Goal: Task Accomplishment & Management: Use online tool/utility

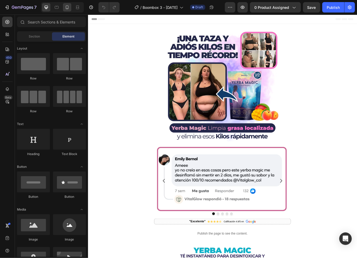
drag, startPoint x: 0, startPoint y: 0, endPoint x: 68, endPoint y: 8, distance: 68.9
click at [68, 8] on icon at bounding box center [66, 7] width 5 height 5
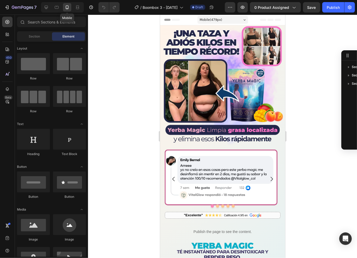
click at [68, 8] on icon at bounding box center [67, 7] width 3 height 4
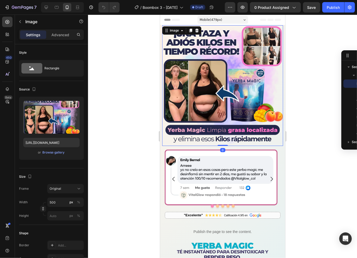
click at [212, 59] on img at bounding box center [222, 85] width 121 height 121
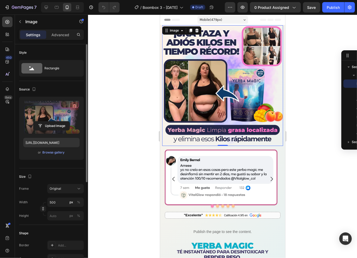
click at [76, 104] on icon "button" at bounding box center [74, 106] width 5 height 5
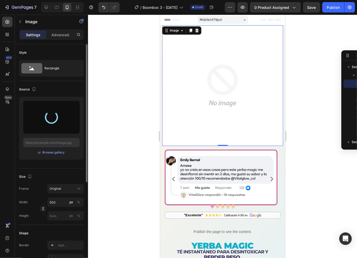
type input "[URL][DOMAIN_NAME]"
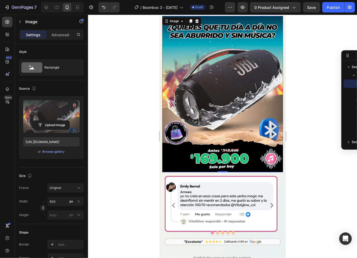
scroll to position [14, 0]
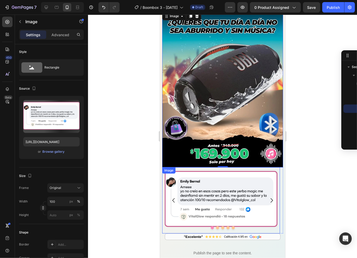
click at [201, 169] on img at bounding box center [221, 200] width 118 height 66
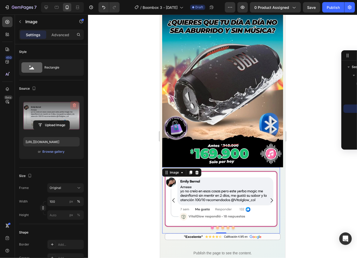
click at [75, 106] on icon "button" at bounding box center [75, 106] width 1 height 2
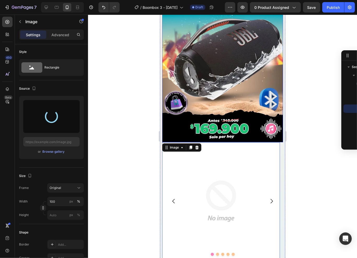
scroll to position [43, 0]
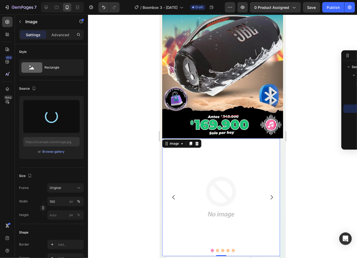
type input "[URL][DOMAIN_NAME]"
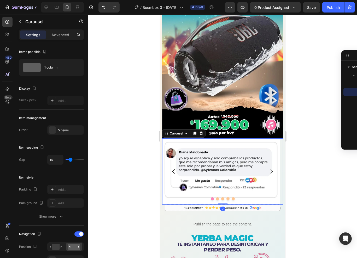
click at [269, 168] on icon "Carousel Next Arrow" at bounding box center [271, 171] width 6 height 6
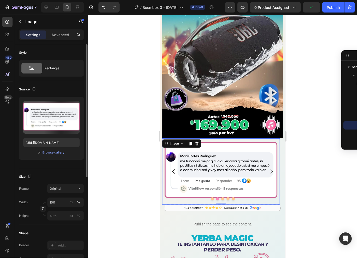
click at [208, 154] on img at bounding box center [221, 171] width 118 height 66
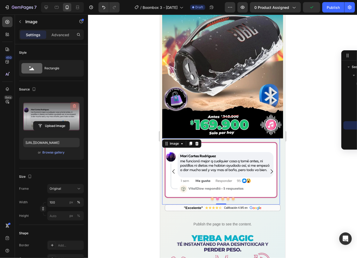
click at [75, 105] on icon "button" at bounding box center [74, 106] width 3 height 4
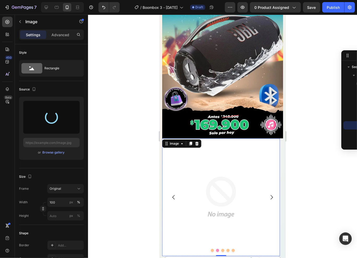
type input "[URL][DOMAIN_NAME]"
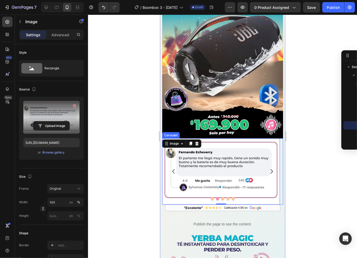
click at [268, 168] on icon "Carousel Next Arrow" at bounding box center [271, 171] width 6 height 6
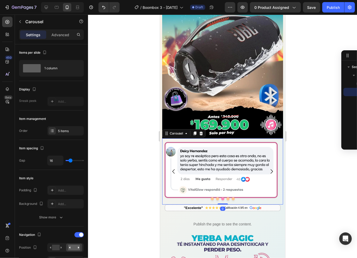
click at [225, 157] on div "Image" at bounding box center [221, 171] width 118 height 66
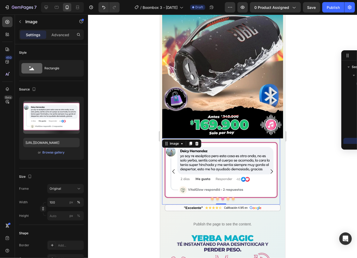
click at [212, 157] on img at bounding box center [221, 171] width 118 height 66
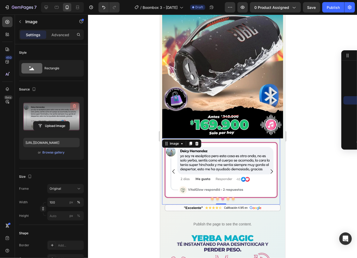
click at [76, 107] on icon "button" at bounding box center [74, 106] width 5 height 5
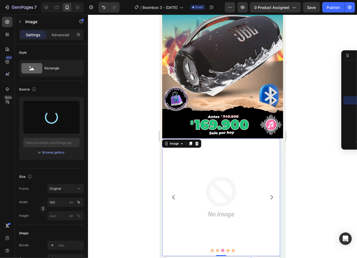
type input "[URL][DOMAIN_NAME]"
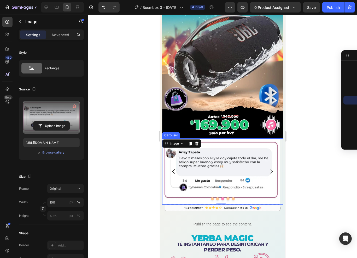
click at [270, 168] on icon "Carousel Next Arrow" at bounding box center [271, 171] width 6 height 6
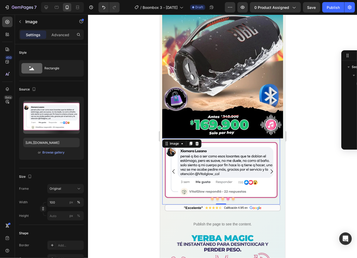
click at [203, 153] on img at bounding box center [221, 171] width 118 height 66
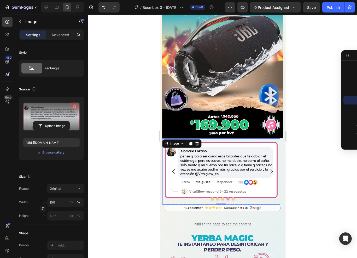
click at [76, 108] on icon "button" at bounding box center [74, 106] width 5 height 5
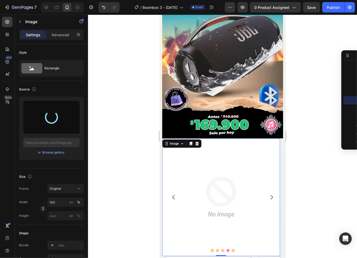
type input "[URL][DOMAIN_NAME]"
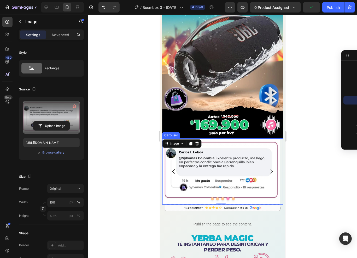
click at [270, 169] on icon "Carousel Next Arrow" at bounding box center [271, 171] width 2 height 4
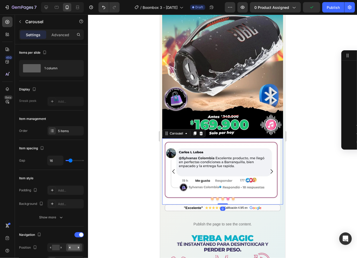
scroll to position [0, 0]
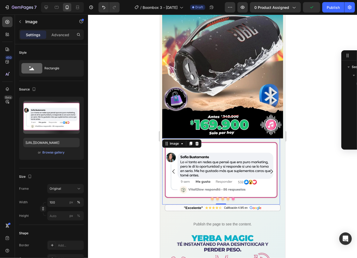
click at [233, 159] on img at bounding box center [221, 171] width 118 height 66
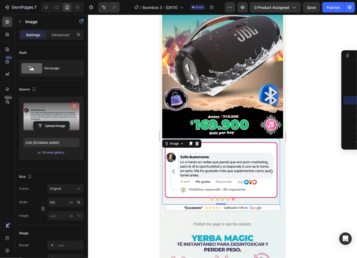
click at [74, 108] on icon "button" at bounding box center [74, 106] width 5 height 5
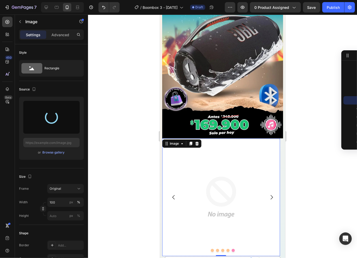
type input "[URL][DOMAIN_NAME]"
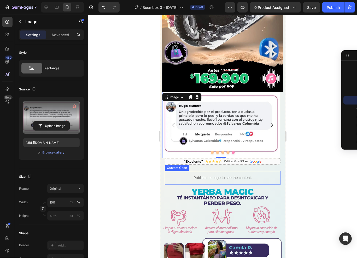
scroll to position [93, 0]
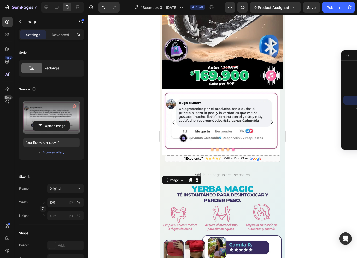
click at [202, 185] on img at bounding box center [222, 235] width 121 height 101
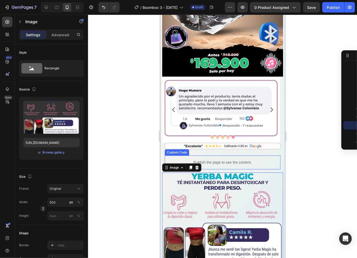
scroll to position [111, 0]
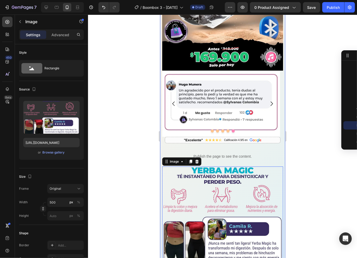
click at [211, 167] on img at bounding box center [222, 217] width 121 height 101
click at [211, 173] on img at bounding box center [222, 217] width 121 height 101
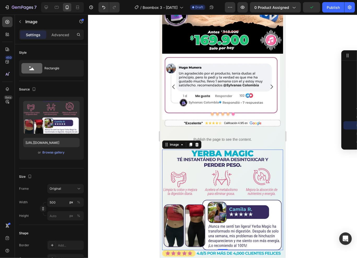
click at [213, 164] on img at bounding box center [222, 200] width 121 height 101
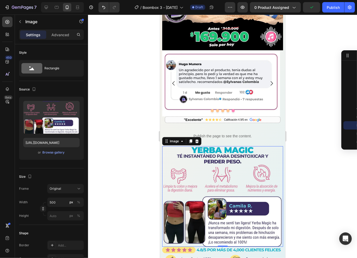
scroll to position [173, 0]
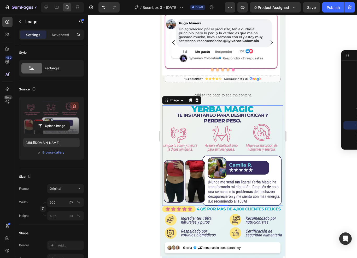
click at [76, 107] on icon "button" at bounding box center [74, 106] width 5 height 5
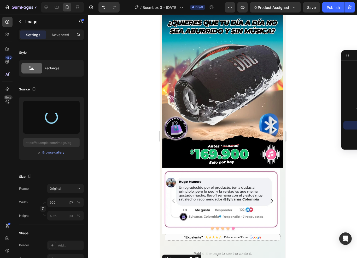
scroll to position [0, 0]
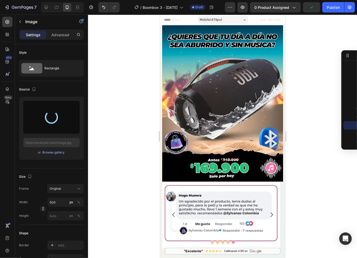
type input "[URL][DOMAIN_NAME]"
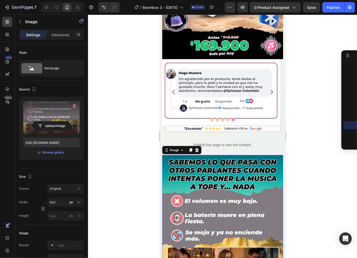
scroll to position [71, 0]
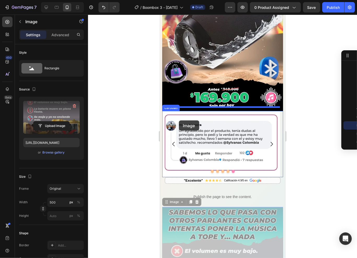
drag, startPoint x: 172, startPoint y: 198, endPoint x: 179, endPoint y: 120, distance: 77.8
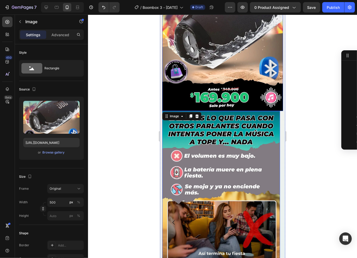
click at [193, 69] on img at bounding box center [222, 32] width 121 height 157
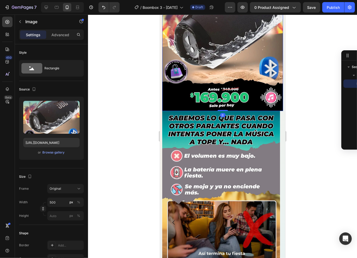
click at [313, 73] on div at bounding box center [222, 137] width 269 height 244
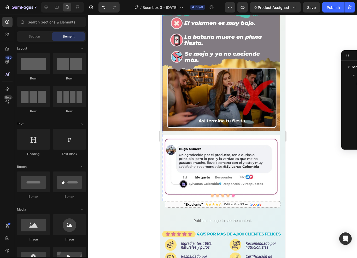
scroll to position [207, 0]
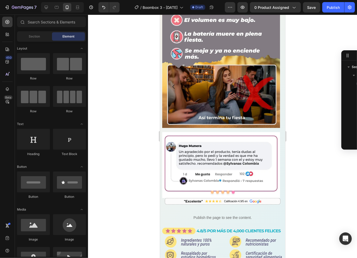
click at [300, 118] on div at bounding box center [222, 137] width 269 height 244
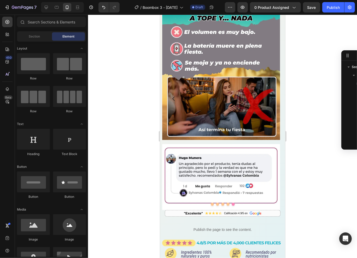
scroll to position [160, 0]
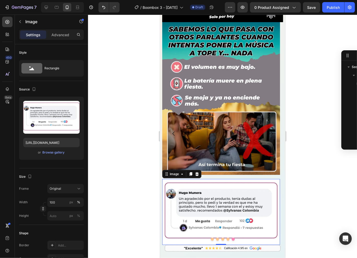
click at [185, 179] on img at bounding box center [221, 212] width 118 height 66
click at [300, 175] on div at bounding box center [222, 137] width 269 height 244
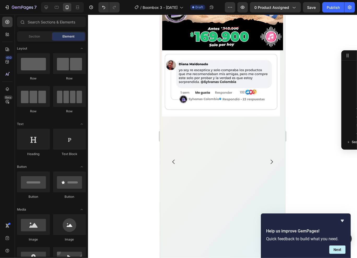
scroll to position [164, 0]
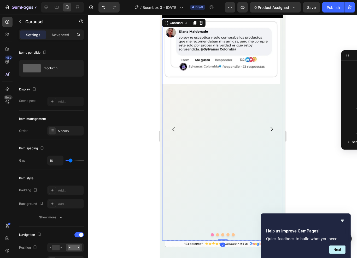
click at [216, 101] on div "Image" at bounding box center [221, 128] width 118 height 223
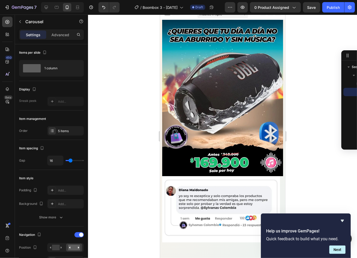
scroll to position [0, 0]
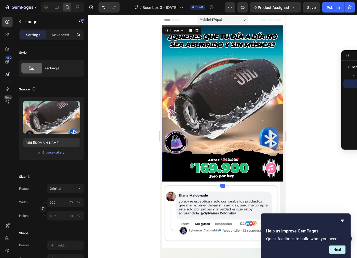
click at [199, 60] on img at bounding box center [222, 103] width 121 height 157
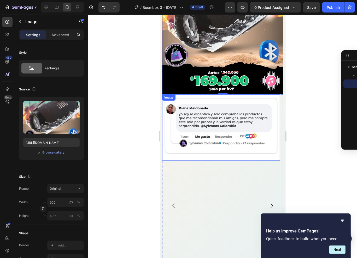
scroll to position [184, 0]
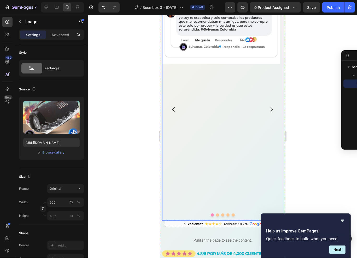
click at [211, 132] on div "Image" at bounding box center [221, 109] width 118 height 223
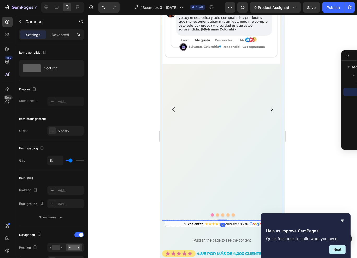
click at [225, 87] on div "Image" at bounding box center [221, 109] width 118 height 223
click at [210, 213] on button "Dot" at bounding box center [211, 214] width 3 height 3
click at [244, 153] on div "Image" at bounding box center [221, 109] width 118 height 223
click at [268, 106] on icon "Carousel Next Arrow" at bounding box center [271, 109] width 6 height 6
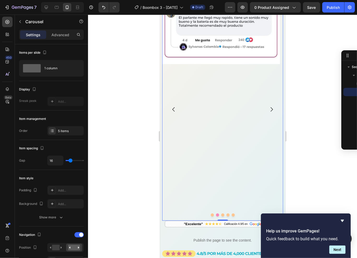
click at [172, 106] on icon "Carousel Back Arrow" at bounding box center [173, 109] width 6 height 6
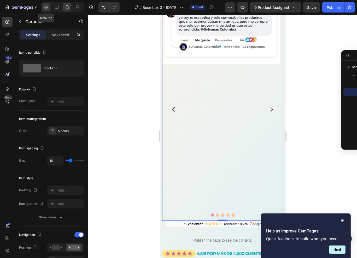
click at [45, 7] on icon at bounding box center [46, 7] width 3 height 3
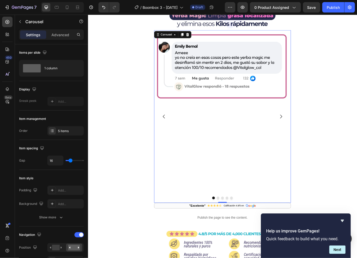
click at [228, 144] on div "Image" at bounding box center [244, 133] width 158 height 201
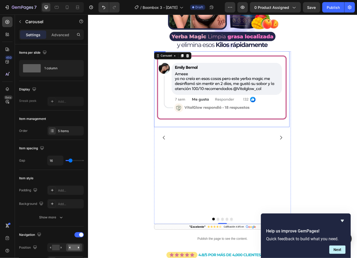
scroll to position [72, 0]
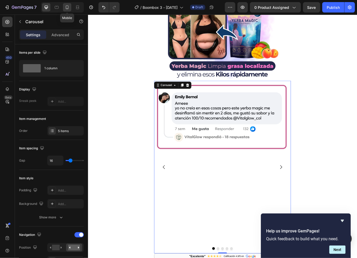
click at [70, 6] on div at bounding box center [67, 7] width 8 height 8
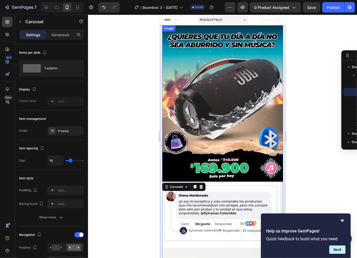
click at [207, 89] on img at bounding box center [222, 103] width 121 height 157
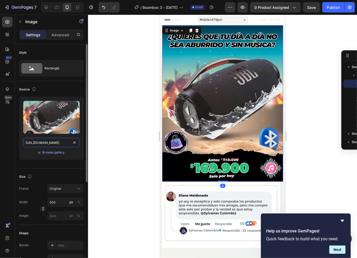
click at [40, 142] on input "[URL][DOMAIN_NAME]" at bounding box center [51, 142] width 56 height 9
click at [42, 8] on div at bounding box center [46, 7] width 8 height 8
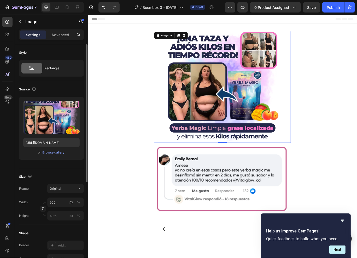
scroll to position [1, 0]
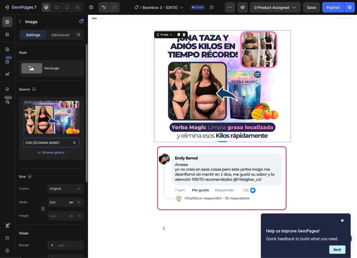
click at [42, 144] on input "https://cdn.shopify.com/s/files/1/0930/6905/0226/files/gempages_580829650733761…" at bounding box center [51, 142] width 56 height 9
paste input "0cc1eab1-66c9-4a08-868b-653440f802f9"
type input "[URL][DOMAIN_NAME]"
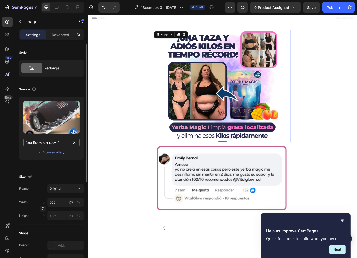
scroll to position [0, 164]
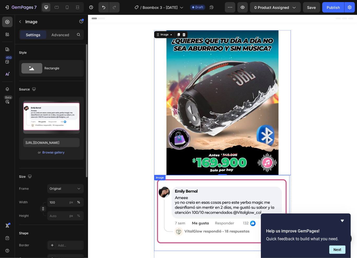
click at [191, 229] on img at bounding box center [244, 246] width 158 height 88
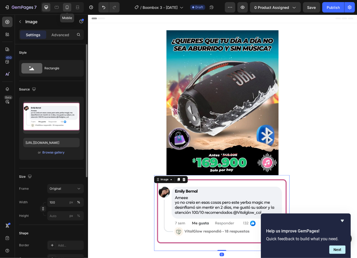
click at [66, 9] on icon at bounding box center [67, 7] width 3 height 4
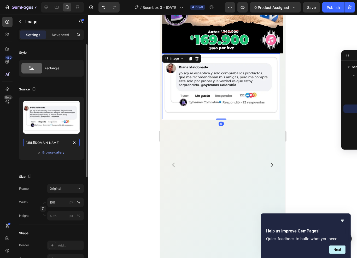
scroll to position [145, 0]
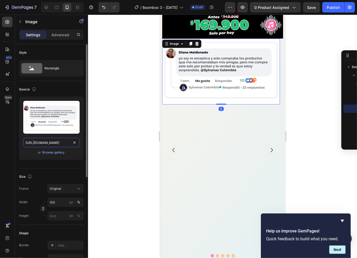
click at [41, 143] on input "[URL][DOMAIN_NAME]" at bounding box center [51, 142] width 56 height 9
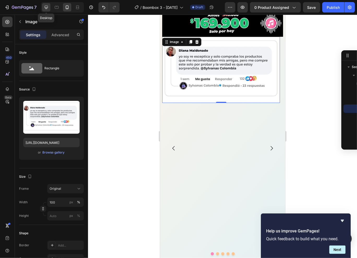
click at [46, 4] on div at bounding box center [46, 7] width 8 height 8
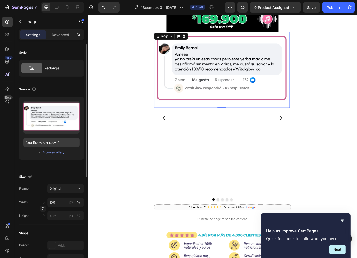
scroll to position [170, 0]
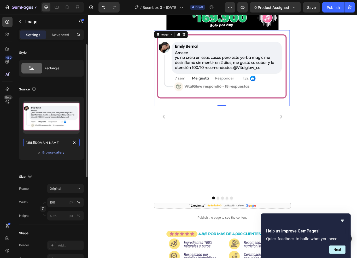
click at [42, 141] on input "https://cdn.shopify.com/s/files/1/0930/6905/0226/files/gempages_580829650733761…" at bounding box center [51, 142] width 56 height 9
paste input "4f2a8345-f5c0-42cf-8952-f56315a1b05e"
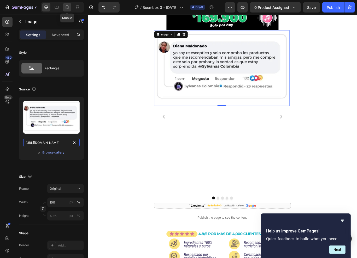
type input "[URL][DOMAIN_NAME]"
click at [66, 9] on icon at bounding box center [66, 7] width 5 height 5
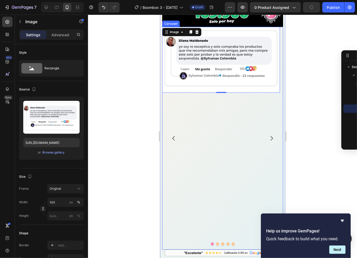
scroll to position [176, 0]
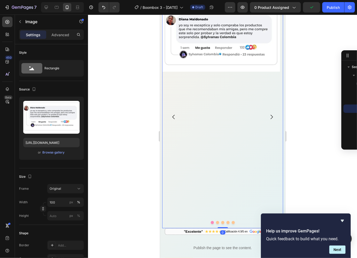
click at [216, 221] on button "Dot" at bounding box center [217, 222] width 3 height 3
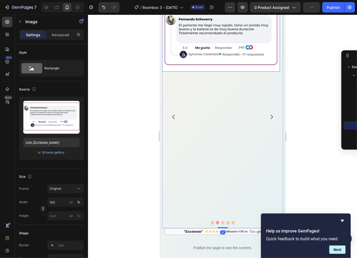
click at [222, 32] on img at bounding box center [221, 38] width 118 height 66
click at [47, 142] on input "[URL][DOMAIN_NAME]" at bounding box center [51, 142] width 56 height 9
click at [44, 6] on icon at bounding box center [46, 7] width 5 height 5
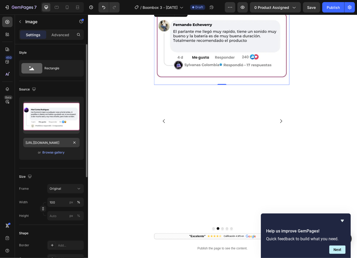
scroll to position [170, 0]
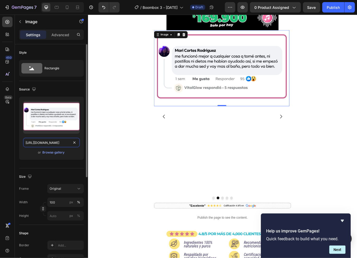
click at [39, 142] on input "https://cdn.shopify.com/s/files/1/0930/6905/0226/files/gempages_580829650733761…" at bounding box center [51, 142] width 56 height 9
paste input "c4fde6fb-053e-4557-aefe-fa33a8fe21d"
type input "[URL][DOMAIN_NAME]"
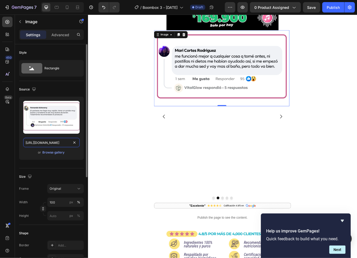
scroll to position [0, 162]
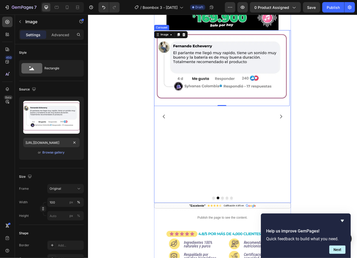
click at [310, 135] on icon "Carousel Next Arrow" at bounding box center [312, 133] width 6 height 6
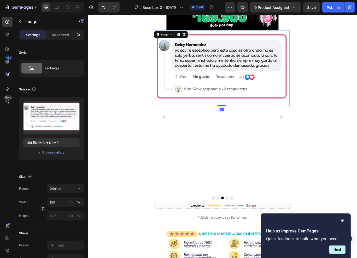
click at [224, 66] on img at bounding box center [244, 77] width 158 height 88
click at [66, 5] on icon at bounding box center [66, 7] width 5 height 5
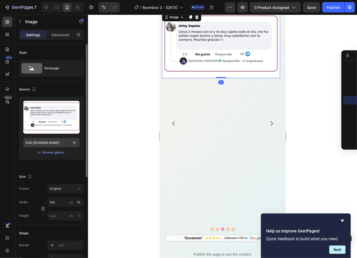
scroll to position [145, 0]
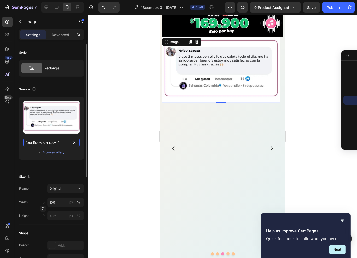
click at [37, 144] on input "[URL][DOMAIN_NAME]" at bounding box center [51, 142] width 56 height 9
click at [41, 142] on input "[URL][DOMAIN_NAME]" at bounding box center [51, 142] width 56 height 9
click at [48, 144] on input "[URL][DOMAIN_NAME]" at bounding box center [51, 142] width 56 height 9
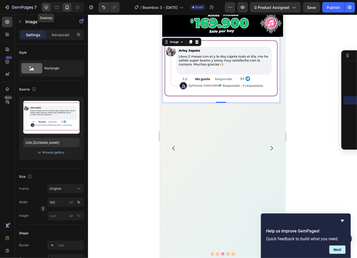
click at [47, 6] on icon at bounding box center [46, 7] width 5 height 5
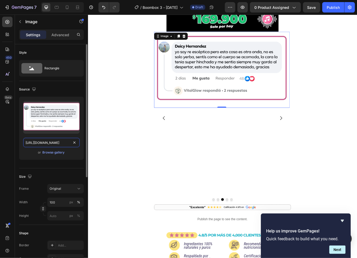
scroll to position [170, 0]
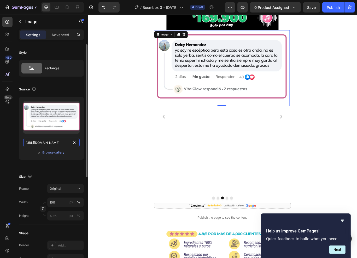
click at [42, 142] on input "https://cdn.shopify.com/s/files/1/0930/6905/0226/files/gempages_580829650733761…" at bounding box center [51, 142] width 56 height 9
paste input "70b217fc-2229-4016-a6cd-c0971124274d"
type input "[URL][DOMAIN_NAME]"
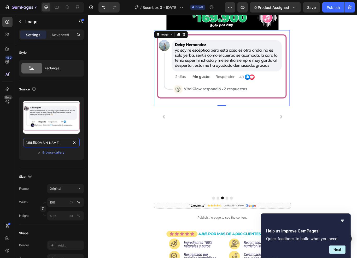
scroll to position [0, 163]
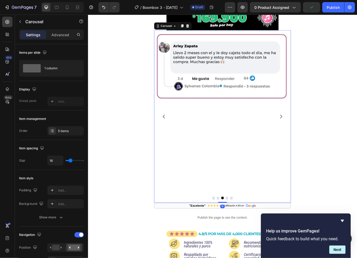
click at [309, 132] on icon "Carousel Next Arrow" at bounding box center [312, 133] width 6 height 6
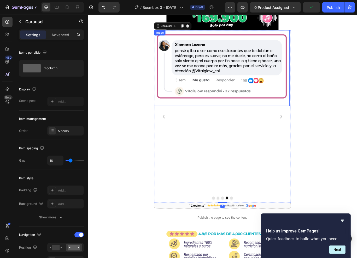
click at [243, 75] on img at bounding box center [244, 77] width 158 height 88
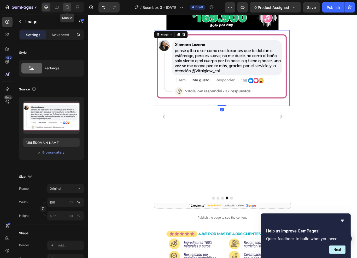
click at [70, 5] on div at bounding box center [67, 7] width 8 height 8
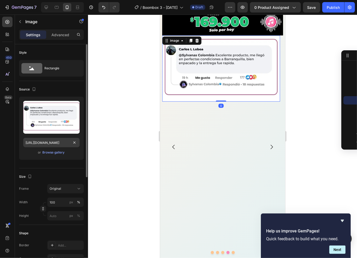
scroll to position [145, 0]
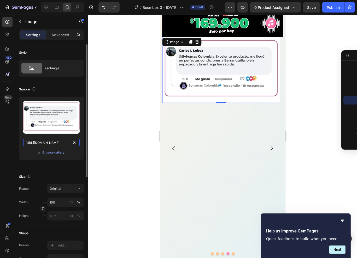
click at [34, 145] on input "[URL][DOMAIN_NAME]" at bounding box center [51, 142] width 56 height 9
click at [49, 7] on div at bounding box center [46, 7] width 8 height 8
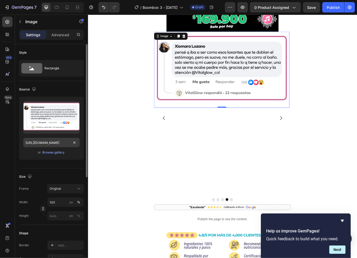
scroll to position [170, 0]
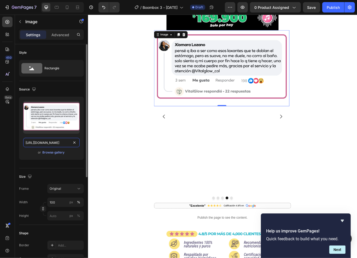
click at [38, 142] on input "https://cdn.shopify.com/s/files/1/0930/6905/0226/files/gempages_580829650733761…" at bounding box center [51, 142] width 56 height 9
paste input "715bfbc5-f3ca-4baf-a6fb-6c47d53d16de"
type input "[URL][DOMAIN_NAME]"
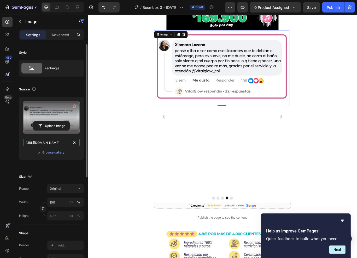
scroll to position [0, 162]
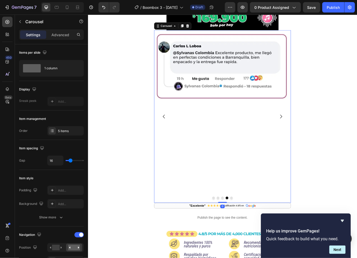
click at [309, 134] on icon "Carousel Next Arrow" at bounding box center [312, 133] width 6 height 6
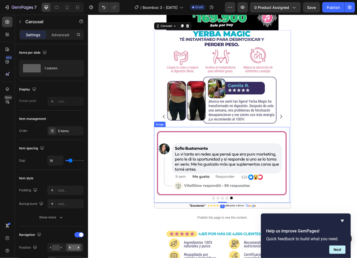
click at [236, 166] on img at bounding box center [244, 190] width 158 height 88
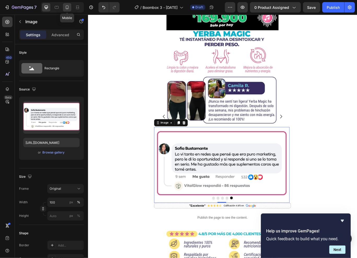
click at [66, 9] on icon at bounding box center [66, 7] width 5 height 5
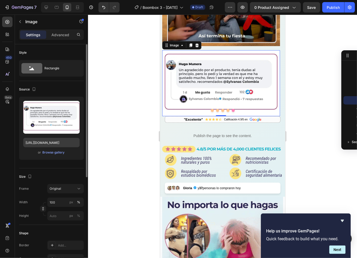
scroll to position [302, 0]
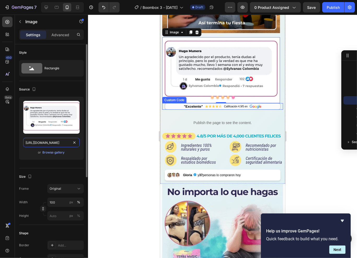
click at [59, 143] on input "[URL][DOMAIN_NAME]" at bounding box center [51, 142] width 56 height 9
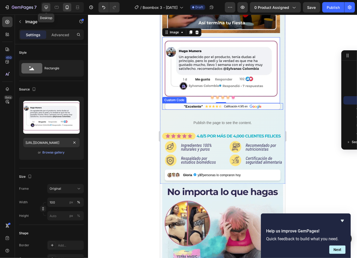
click at [44, 9] on icon at bounding box center [46, 7] width 5 height 5
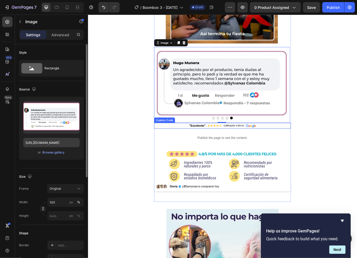
scroll to position [283, 0]
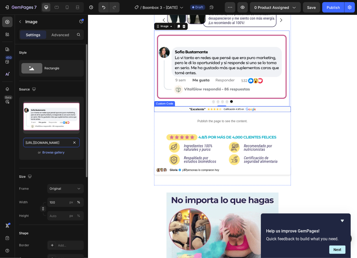
click at [40, 140] on input "https://cdn.shopify.com/s/files/1/0930/6905/0226/files/gempages_580829650733761…" at bounding box center [51, 142] width 56 height 9
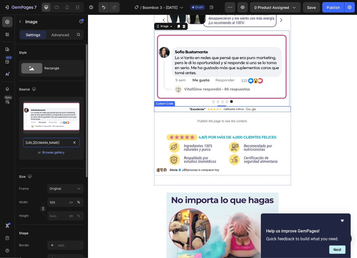
paste input "ef4ab8ae-d499-4b92-9a5d-dd51c4b4736e"
type input "[URL][DOMAIN_NAME]"
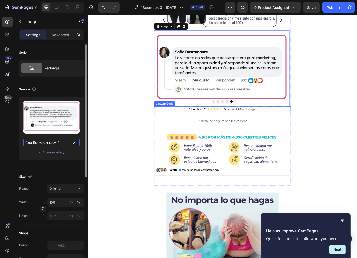
scroll to position [0, 165]
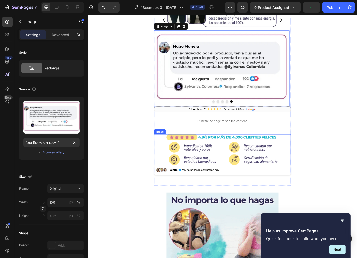
click at [214, 168] on img at bounding box center [244, 172] width 130 height 36
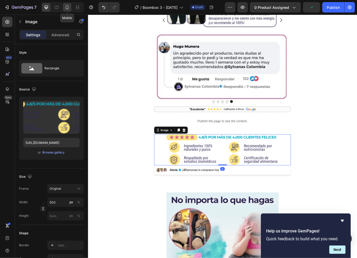
click at [67, 8] on icon at bounding box center [66, 7] width 5 height 5
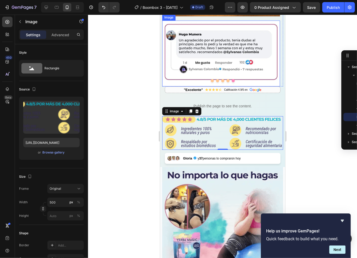
scroll to position [363, 0]
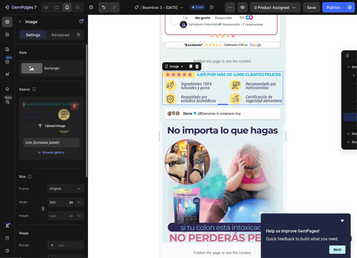
click at [73, 105] on icon "button" at bounding box center [74, 106] width 3 height 4
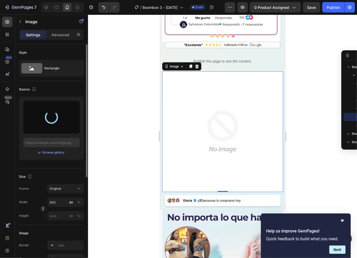
type input "[URL][DOMAIN_NAME]"
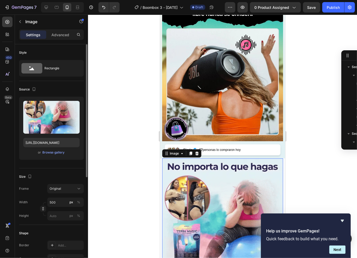
scroll to position [50, 0]
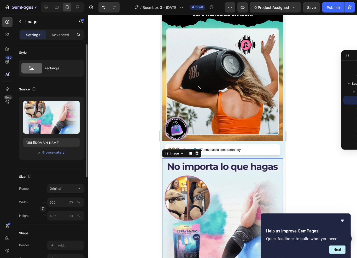
click at [214, 158] on img at bounding box center [222, 218] width 121 height 121
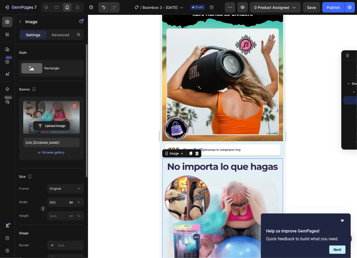
click at [76, 105] on icon "button" at bounding box center [74, 106] width 5 height 5
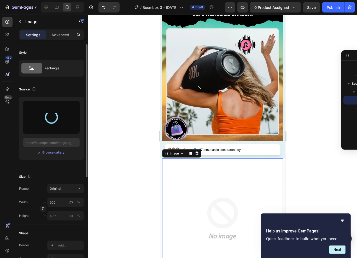
type input "[URL][DOMAIN_NAME]"
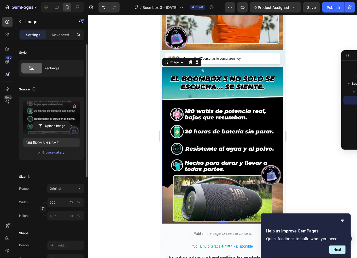
scroll to position [656, 0]
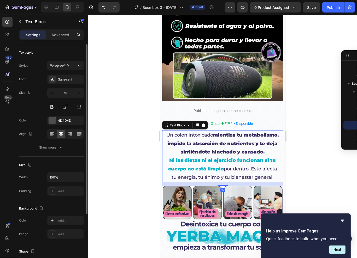
click at [209, 137] on strong "ralentiza tu metabolismo, impide la absorción de nutrientes y te deja sintiéndo…" at bounding box center [222, 143] width 111 height 23
click at [202, 123] on icon at bounding box center [202, 125] width 3 height 4
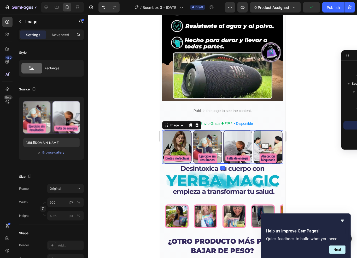
click at [208, 141] on img at bounding box center [222, 146] width 121 height 33
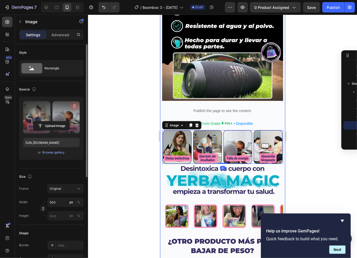
click at [76, 105] on icon "button" at bounding box center [74, 106] width 5 height 5
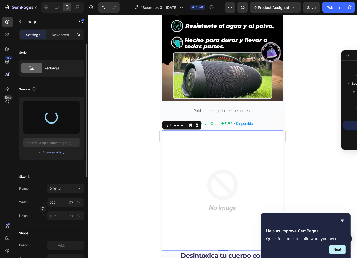
type input "[URL][DOMAIN_NAME]"
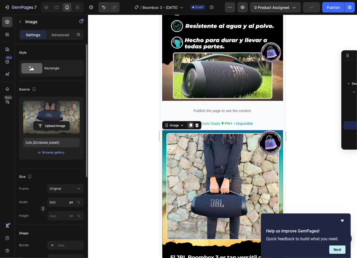
click at [190, 123] on icon at bounding box center [190, 125] width 3 height 4
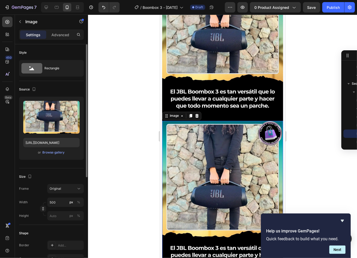
scroll to position [811, 0]
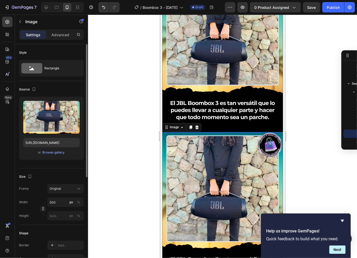
click at [189, 90] on img at bounding box center [222, 53] width 121 height 157
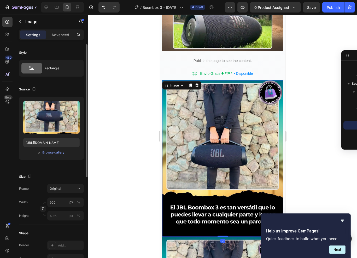
scroll to position [703, 0]
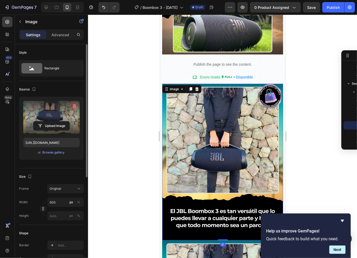
click at [74, 105] on icon "button" at bounding box center [74, 106] width 3 height 4
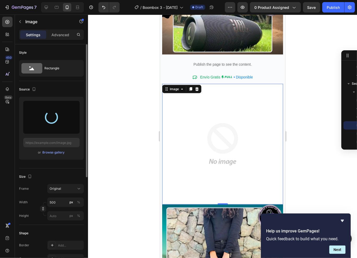
type input "[URL][DOMAIN_NAME]"
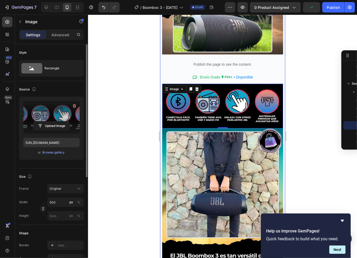
click at [295, 113] on div at bounding box center [222, 137] width 269 height 244
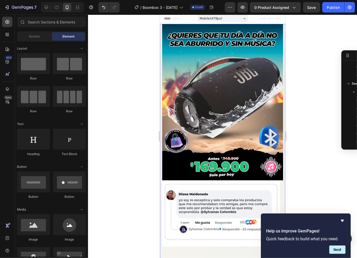
scroll to position [0, 0]
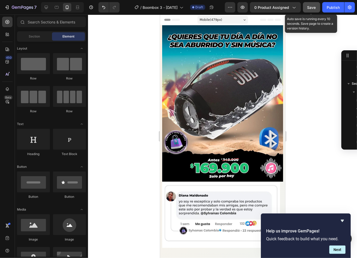
click at [311, 11] on button "Save" at bounding box center [311, 7] width 17 height 10
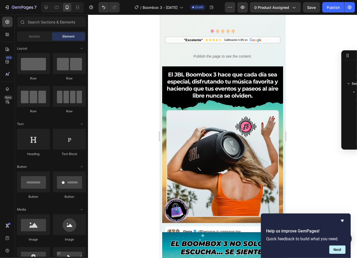
scroll to position [442, 0]
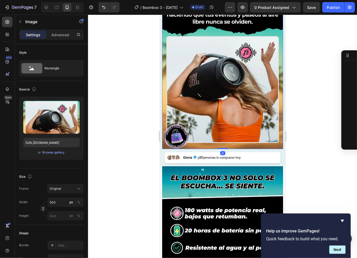
click at [204, 81] on img at bounding box center [222, 70] width 121 height 157
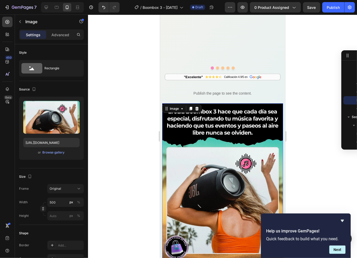
scroll to position [0, 0]
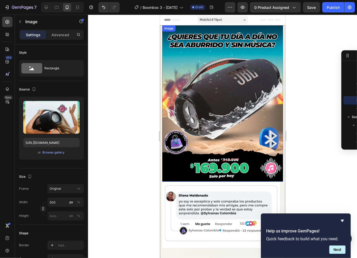
click at [203, 91] on img at bounding box center [222, 103] width 121 height 157
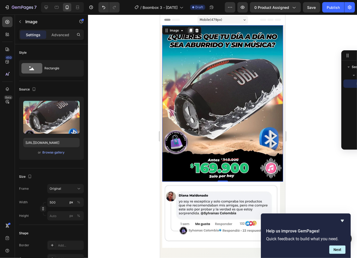
click at [189, 31] on icon at bounding box center [190, 30] width 3 height 4
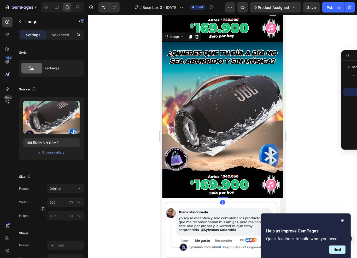
scroll to position [145, 0]
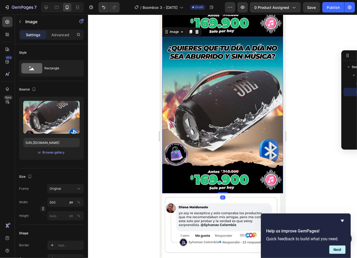
click at [202, 78] on img at bounding box center [222, 115] width 121 height 157
click at [199, 28] on div at bounding box center [196, 31] width 6 height 6
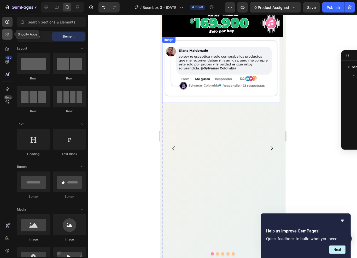
click at [8, 37] on div at bounding box center [7, 34] width 10 height 10
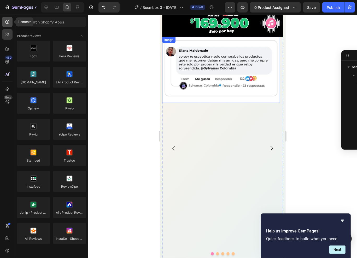
click at [11, 24] on div at bounding box center [7, 22] width 10 height 10
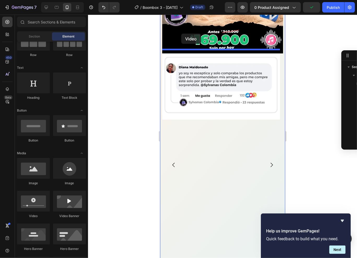
scroll to position [125, 0]
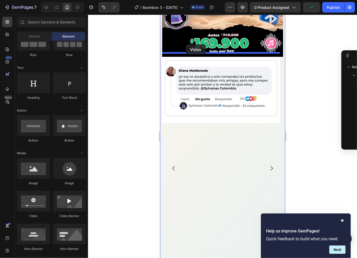
drag, startPoint x: 188, startPoint y: 207, endPoint x: 186, endPoint y: 44, distance: 163.1
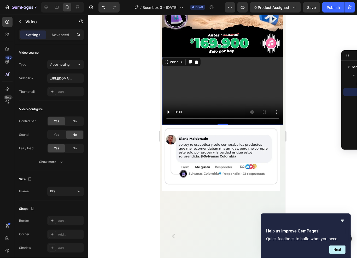
click at [188, 70] on video at bounding box center [222, 91] width 121 height 68
click at [75, 66] on div "Video hosting" at bounding box center [63, 64] width 27 height 5
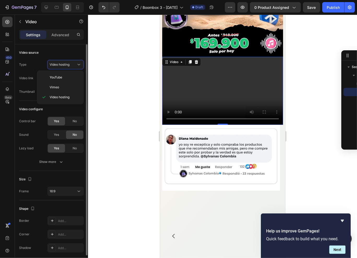
click at [28, 68] on div "Type Video hosting" at bounding box center [51, 64] width 65 height 9
click at [71, 80] on input "https://cdn.shopify.com/videos/c/o/v/2cd3deb506b54b009063f7270ab5cf2e.mp4" at bounding box center [65, 78] width 37 height 9
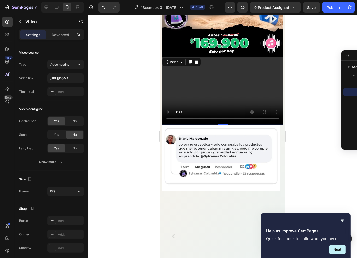
click at [203, 76] on video at bounding box center [222, 91] width 121 height 68
click at [56, 32] on p "Advanced" at bounding box center [60, 34] width 18 height 5
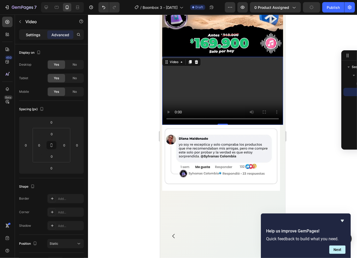
click at [38, 36] on p "Settings" at bounding box center [33, 34] width 15 height 5
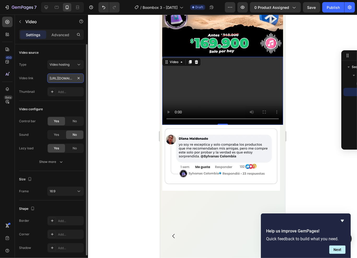
click at [82, 78] on input "https://cdn.shopify.com/videos/c/o/v/2cd3deb506b54b009063f7270ab5cf2e.mp4" at bounding box center [65, 78] width 37 height 9
click at [61, 78] on input "text" at bounding box center [65, 78] width 37 height 9
paste input "[URL][DOMAIN_NAME]"
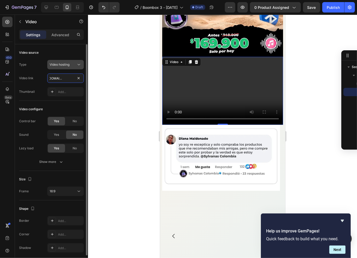
type input "[URL][DOMAIN_NAME]"
click at [69, 66] on span "Video hosting" at bounding box center [60, 65] width 20 height 4
click at [32, 62] on div "Type Video hosting" at bounding box center [51, 64] width 65 height 9
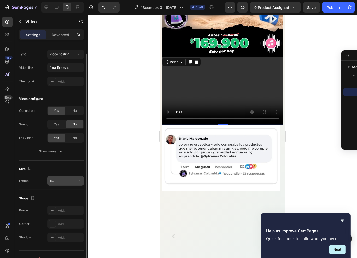
click at [69, 177] on button "16:9" at bounding box center [65, 180] width 37 height 9
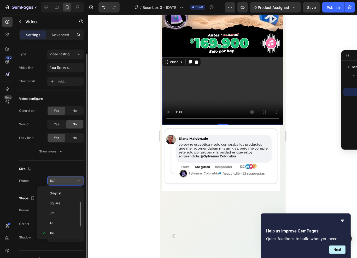
scroll to position [9, 0]
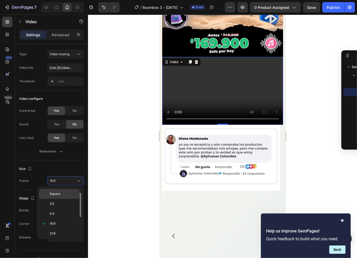
click at [59, 191] on div "Square" at bounding box center [59, 194] width 41 height 10
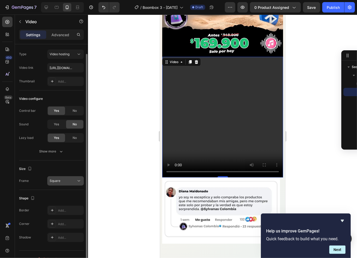
click at [60, 183] on div "Square" at bounding box center [66, 181] width 32 height 5
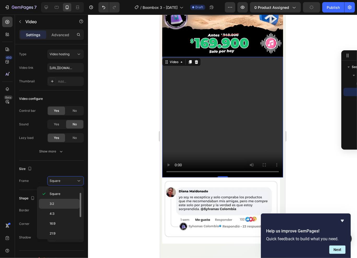
click at [56, 203] on p "3:2" at bounding box center [64, 204] width 28 height 5
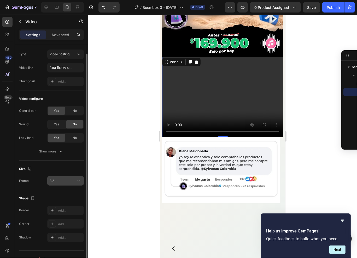
click at [60, 183] on button "3:2" at bounding box center [65, 180] width 37 height 9
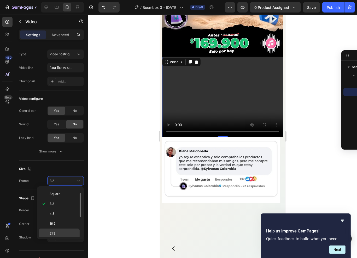
click at [54, 234] on span "21:9" at bounding box center [53, 233] width 6 height 5
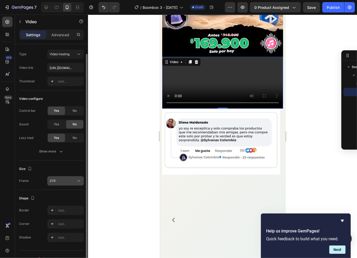
click at [57, 185] on button "21:9" at bounding box center [65, 180] width 37 height 9
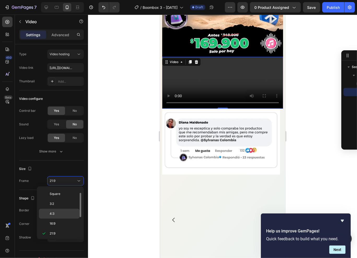
click at [54, 211] on div "4:3" at bounding box center [59, 214] width 41 height 10
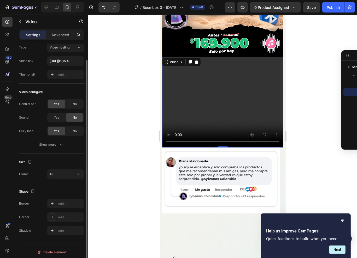
scroll to position [19, 0]
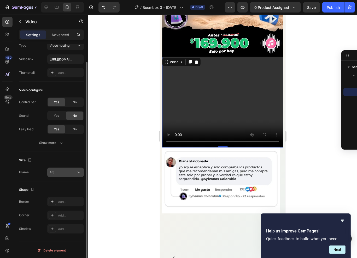
click at [56, 170] on div "4:3" at bounding box center [66, 172] width 32 height 5
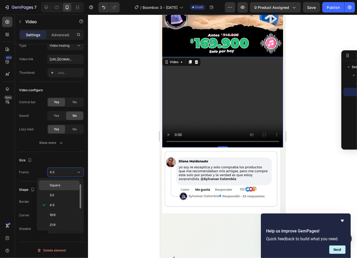
click at [56, 186] on span "Square" at bounding box center [55, 185] width 11 height 5
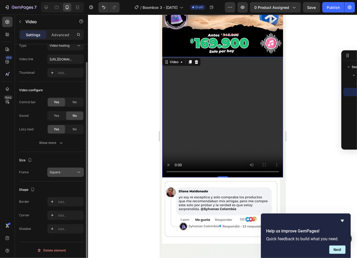
click at [68, 170] on div "Square" at bounding box center [63, 172] width 27 height 5
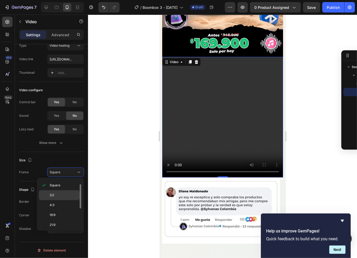
click at [56, 195] on p "3:2" at bounding box center [64, 195] width 28 height 5
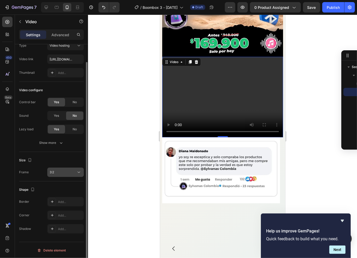
click at [63, 175] on button "3:2" at bounding box center [65, 172] width 37 height 9
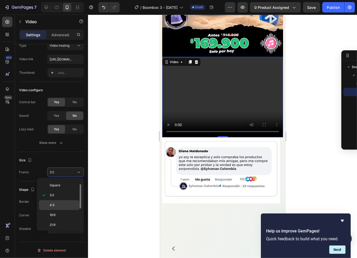
click at [55, 201] on div "4:3" at bounding box center [59, 205] width 41 height 10
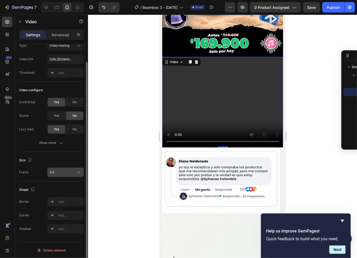
click at [60, 174] on div "4:3" at bounding box center [63, 172] width 27 height 5
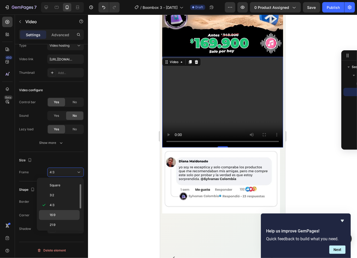
click at [53, 211] on div "16:9" at bounding box center [59, 215] width 41 height 10
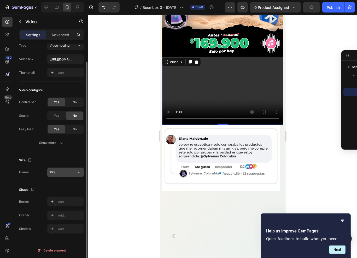
click at [61, 173] on div "16:9" at bounding box center [63, 172] width 27 height 5
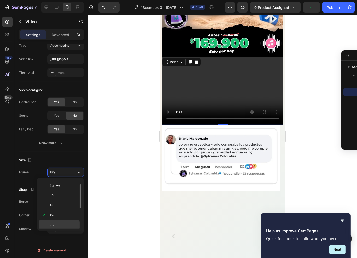
click at [54, 223] on span "21:9" at bounding box center [53, 225] width 6 height 5
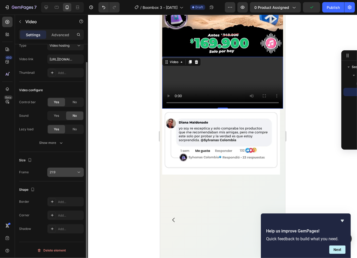
click at [60, 172] on div "21:9" at bounding box center [63, 172] width 27 height 5
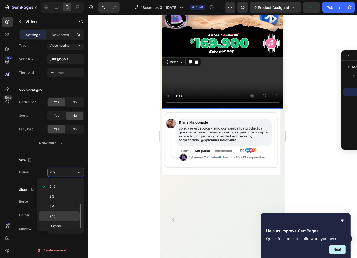
scroll to position [49, 0]
click at [60, 223] on span "Custom" at bounding box center [55, 225] width 11 height 5
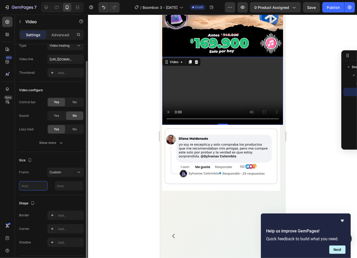
click at [33, 187] on input "text" at bounding box center [33, 185] width 29 height 9
type input "1"
type input "9"
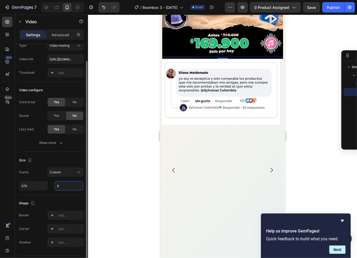
type input "576"
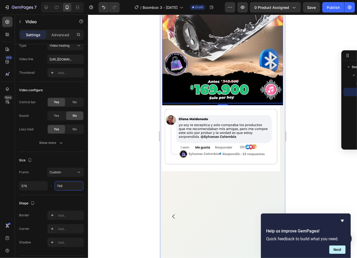
scroll to position [108, 0]
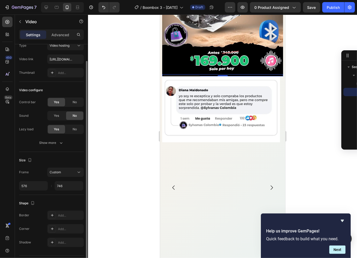
type input "746"
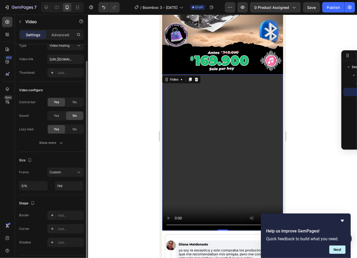
click at [33, 178] on div "Frame Custom 576 746 :" at bounding box center [51, 179] width 65 height 23
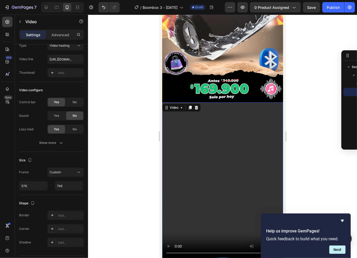
scroll to position [70, 0]
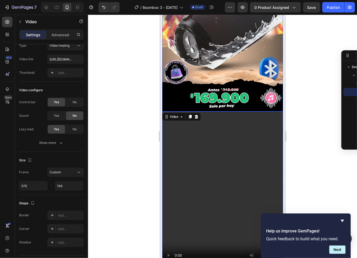
click at [306, 98] on div at bounding box center [222, 137] width 269 height 244
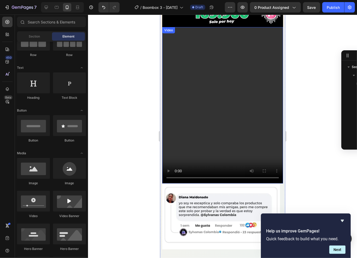
scroll to position [177, 0]
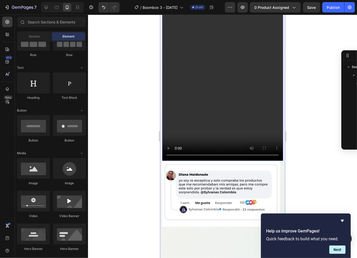
click at [186, 78] on video at bounding box center [222, 82] width 121 height 157
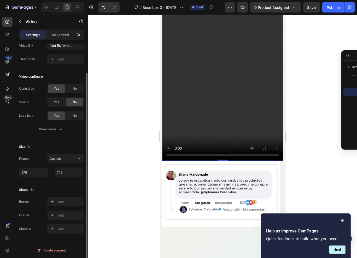
scroll to position [0, 0]
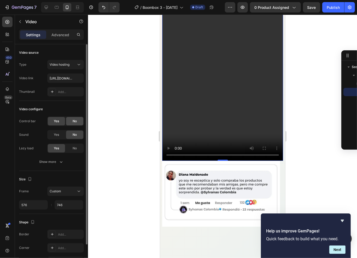
click at [76, 122] on span "No" at bounding box center [75, 121] width 4 height 5
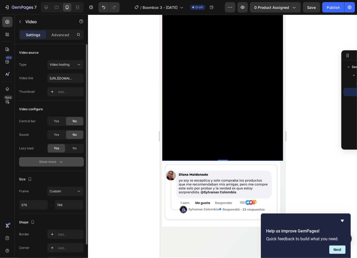
click at [53, 163] on div "Show more" at bounding box center [51, 161] width 24 height 5
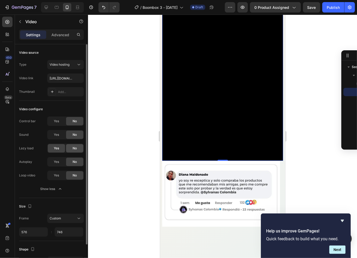
click at [78, 146] on div "No" at bounding box center [74, 148] width 17 height 8
click at [53, 161] on div "Yes" at bounding box center [56, 162] width 17 height 8
click at [56, 177] on span "Yes" at bounding box center [56, 175] width 5 height 5
click at [73, 176] on span "No" at bounding box center [75, 175] width 4 height 5
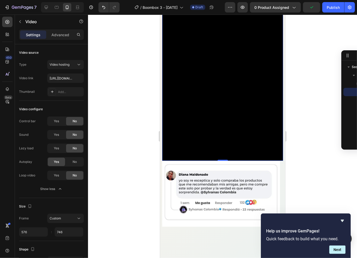
click at [210, 95] on video at bounding box center [222, 82] width 121 height 157
click at [229, 90] on video at bounding box center [222, 82] width 121 height 157
click at [76, 161] on span "No" at bounding box center [75, 162] width 4 height 5
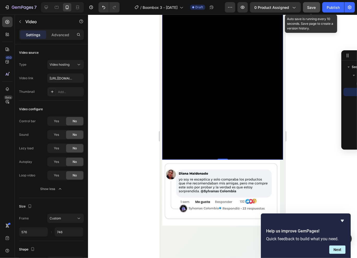
click at [306, 11] on button "Save" at bounding box center [311, 7] width 17 height 10
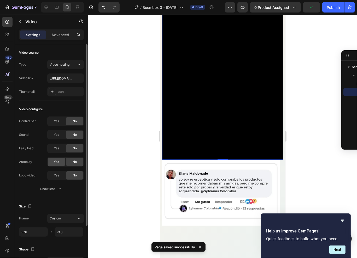
click at [60, 163] on div "Yes" at bounding box center [56, 162] width 17 height 8
click at [324, 6] on button "Publish" at bounding box center [333, 7] width 22 height 10
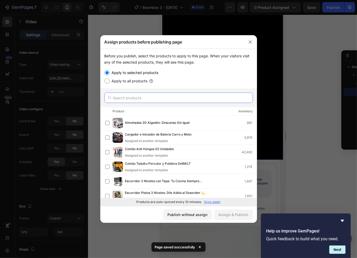
click at [126, 99] on input "text" at bounding box center [178, 98] width 148 height 10
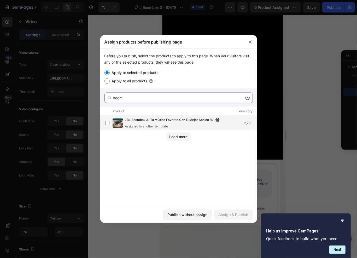
type input "boom"
click at [132, 117] on div "JBL Boombox 3: Tu Música Favorita Con El Mejor Sonido 🎶 Assigned to another tem…" at bounding box center [178, 123] width 157 height 15
click at [232, 214] on div "Assign & Publish" at bounding box center [233, 214] width 30 height 5
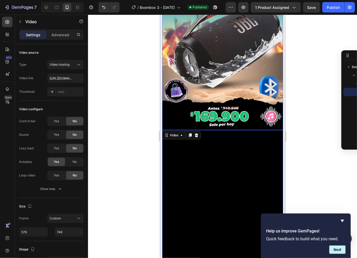
scroll to position [52, 0]
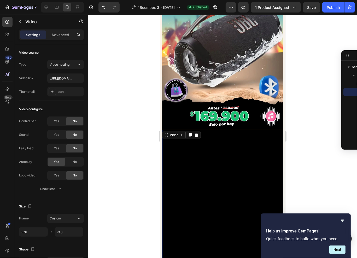
click at [294, 95] on div at bounding box center [222, 137] width 269 height 244
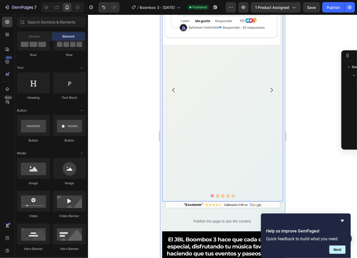
scroll to position [470, 0]
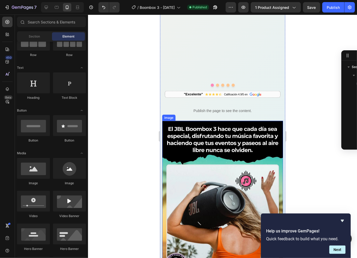
click at [191, 134] on img at bounding box center [222, 199] width 121 height 157
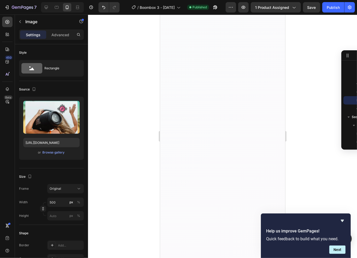
scroll to position [0, 0]
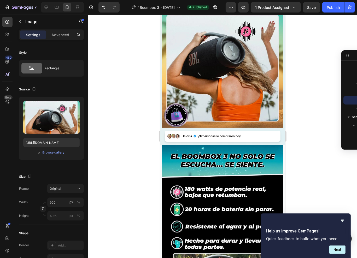
click at [225, 84] on img at bounding box center [222, 49] width 121 height 157
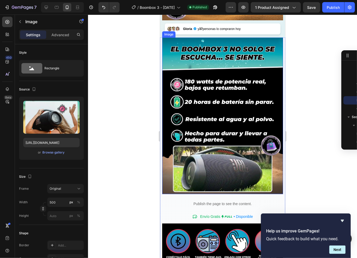
click at [229, 92] on img at bounding box center [222, 115] width 121 height 157
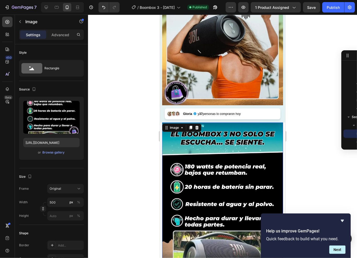
scroll to position [537, 0]
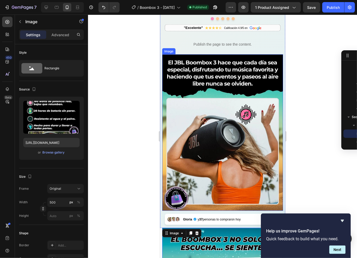
click at [210, 104] on img at bounding box center [222, 132] width 121 height 157
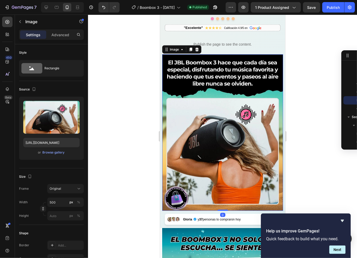
scroll to position [518, 0]
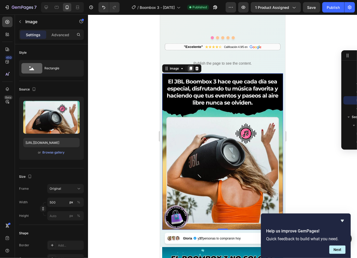
click at [189, 66] on icon at bounding box center [190, 68] width 4 height 4
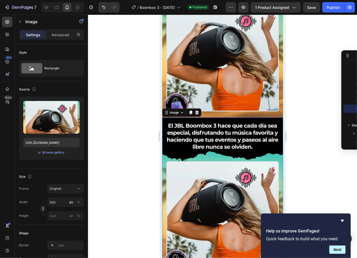
scroll to position [578, 0]
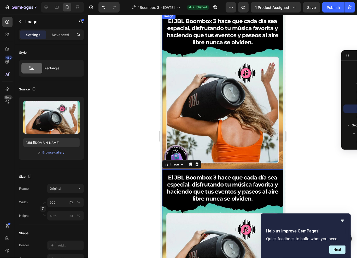
click at [200, 77] on img at bounding box center [222, 91] width 121 height 157
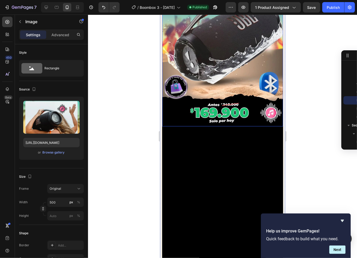
scroll to position [139, 0]
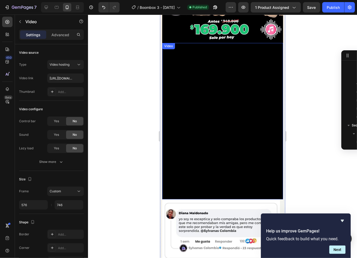
click at [205, 64] on video at bounding box center [222, 121] width 121 height 157
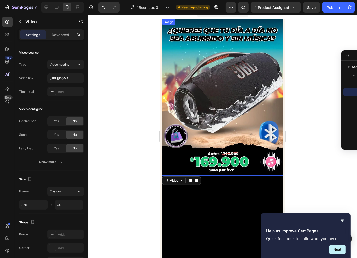
scroll to position [0, 0]
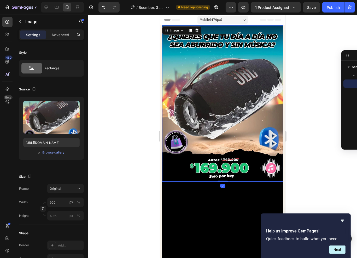
click at [207, 133] on img at bounding box center [222, 103] width 121 height 157
click at [191, 29] on icon at bounding box center [190, 30] width 3 height 4
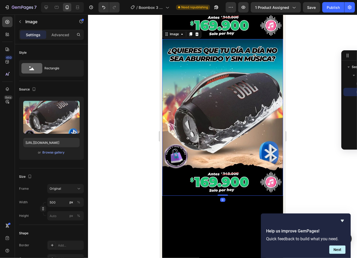
scroll to position [145, 0]
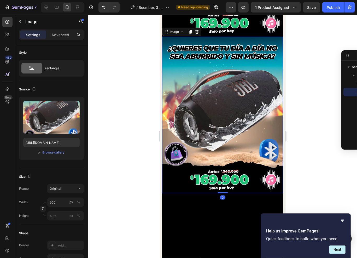
click at [196, 67] on img at bounding box center [222, 115] width 121 height 157
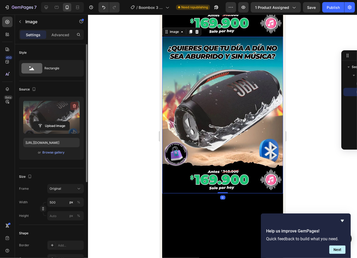
click at [74, 104] on icon "button" at bounding box center [74, 106] width 5 height 5
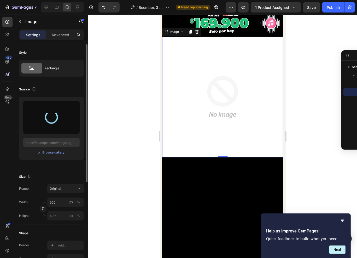
type input "[URL][DOMAIN_NAME]"
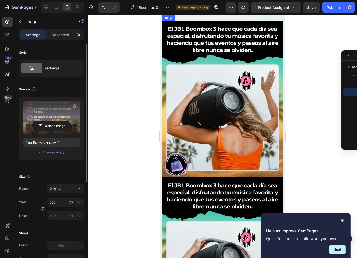
scroll to position [774, 0]
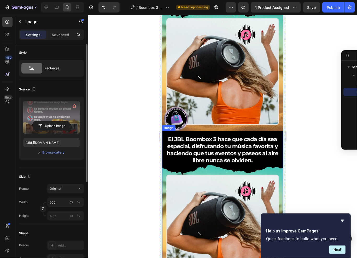
click at [201, 145] on img at bounding box center [222, 209] width 121 height 157
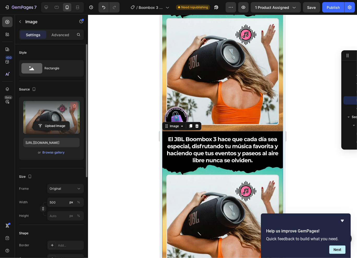
click at [74, 106] on icon "button" at bounding box center [74, 107] width 1 height 2
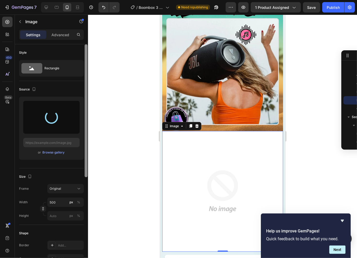
type input "[URL][DOMAIN_NAME]"
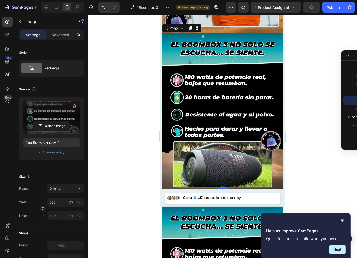
scroll to position [980, 0]
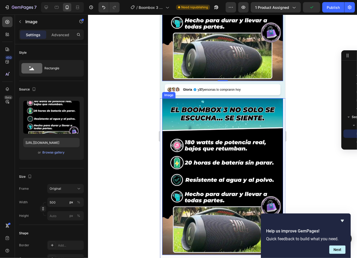
click at [209, 132] on img at bounding box center [222, 176] width 121 height 157
click at [239, 98] on img at bounding box center [222, 176] width 121 height 157
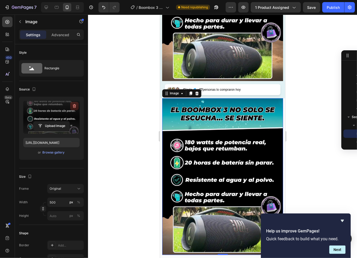
click at [76, 105] on icon "button" at bounding box center [74, 106] width 3 height 4
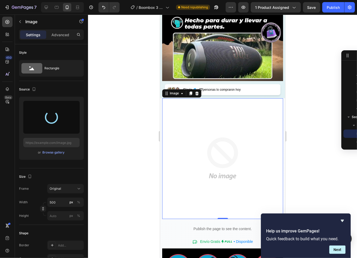
type input "[URL][DOMAIN_NAME]"
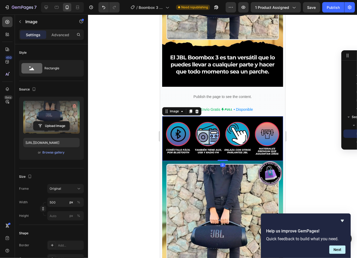
scroll to position [192, 0]
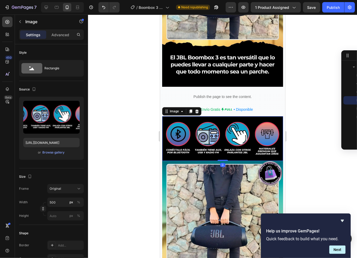
click at [197, 126] on img at bounding box center [222, 138] width 121 height 45
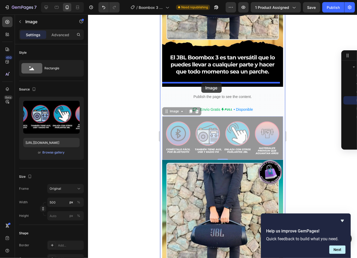
drag, startPoint x: 201, startPoint y: 128, endPoint x: 201, endPoint y: 82, distance: 45.4
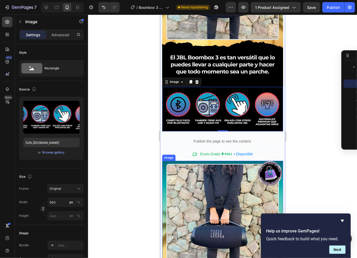
click at [196, 172] on img at bounding box center [222, 239] width 121 height 157
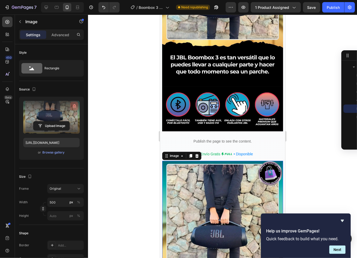
click at [76, 107] on icon "button" at bounding box center [74, 106] width 5 height 5
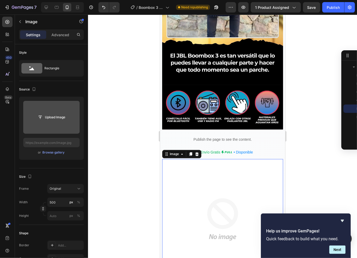
scroll to position [1258, 0]
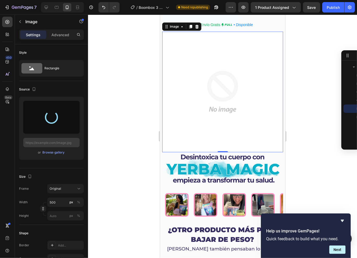
type input "[URL][DOMAIN_NAME]"
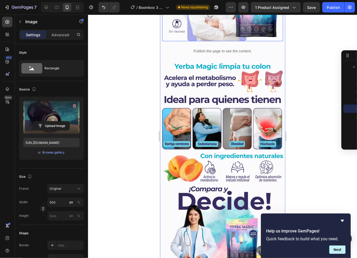
scroll to position [1321, 0]
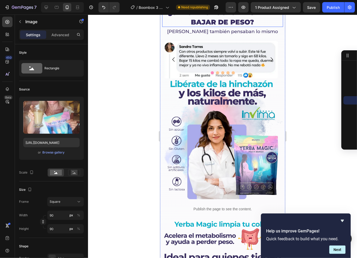
click at [192, 26] on strong "¿OTRO PRODUCTO MÁS PARA BAJAR DE PESO?" at bounding box center [222, 17] width 109 height 18
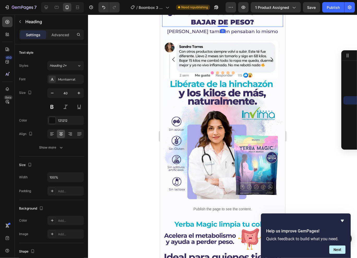
scroll to position [1322, 0]
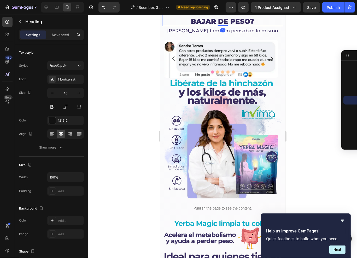
click at [202, 4] on div at bounding box center [200, 0] width 6 height 6
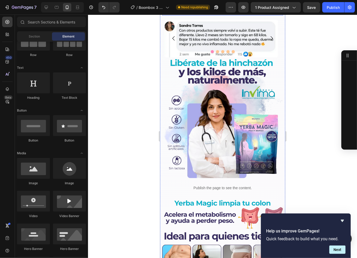
click at [198, 13] on span "Ellas también pensaban lo mismo" at bounding box center [222, 10] width 111 height 6
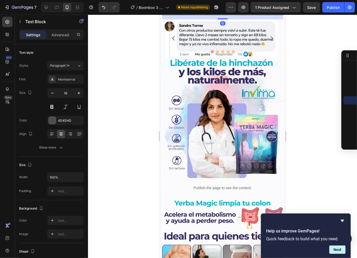
click at [203, 3] on icon at bounding box center [203, 0] width 4 height 4
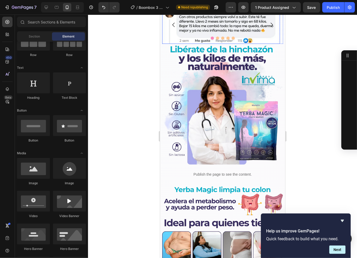
click at [195, 44] on div "Image" at bounding box center [221, 24] width 118 height 38
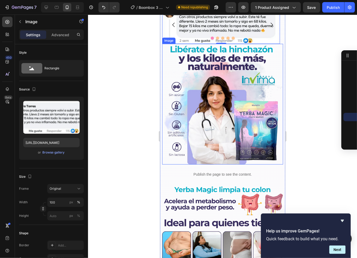
click at [208, 164] on img at bounding box center [222, 104] width 121 height 121
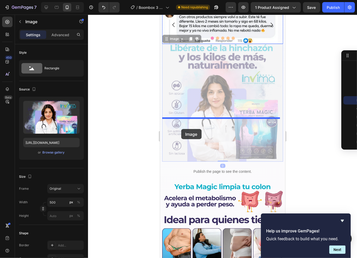
drag, startPoint x: 180, startPoint y: 168, endPoint x: 181, endPoint y: 129, distance: 39.4
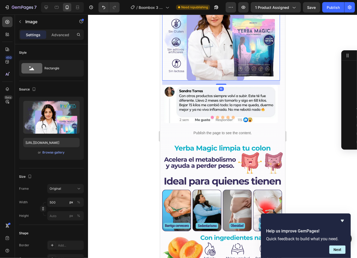
scroll to position [1399, 0]
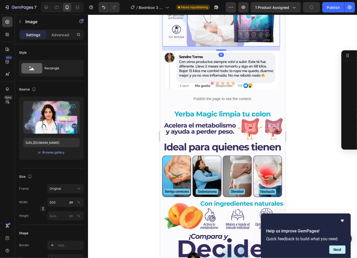
click at [305, 98] on div at bounding box center [222, 137] width 269 height 244
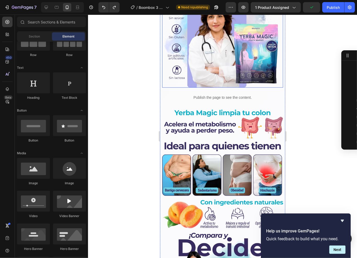
click at [187, 87] on img at bounding box center [222, 27] width 121 height 121
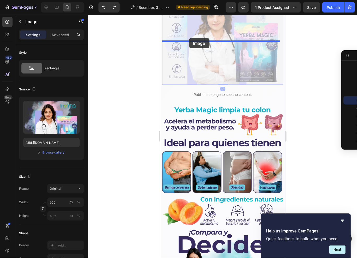
drag, startPoint x: 188, startPoint y: 124, endPoint x: 189, endPoint y: 38, distance: 86.1
click at [189, 38] on div "Mobile ( 479 px) iPhone 13 Mini iPhone 13 Pro iPhone 11 Pro Max iPhone 15 Pro M…" at bounding box center [222, 154] width 125 height 3076
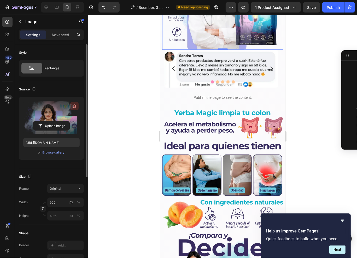
click at [74, 106] on icon "button" at bounding box center [74, 106] width 5 height 5
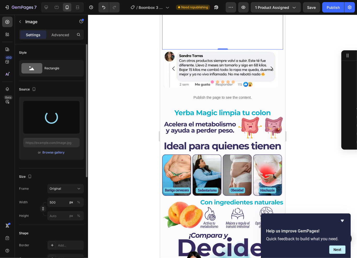
type input "[URL][DOMAIN_NAME]"
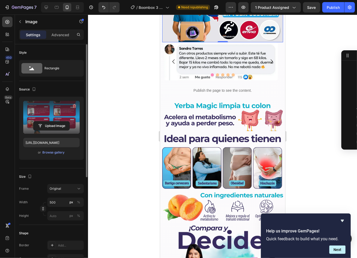
scroll to position [1408, 0]
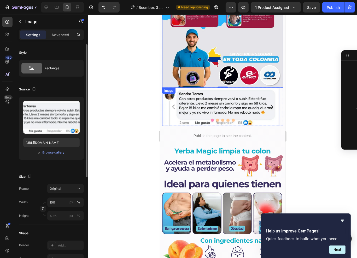
click at [195, 126] on div "Image" at bounding box center [221, 106] width 118 height 38
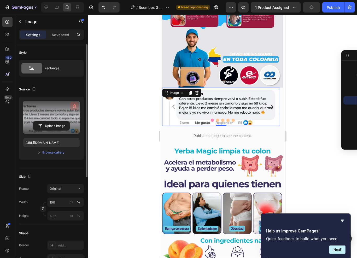
click at [74, 104] on icon "button" at bounding box center [74, 106] width 3 height 4
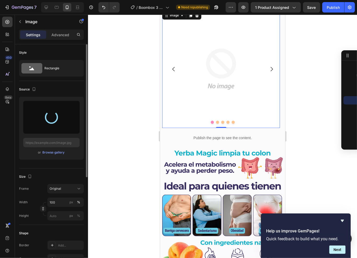
scroll to position [1553, 0]
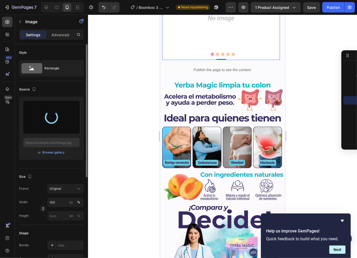
type input "[URL][DOMAIN_NAME]"
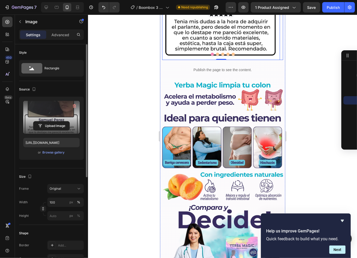
click at [269, 4] on icon "Carousel Next Arrow" at bounding box center [271, 1] width 6 height 6
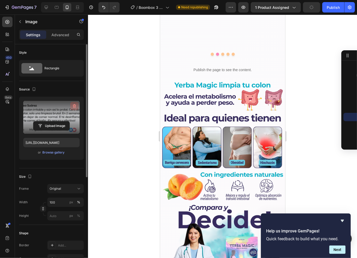
click at [76, 104] on icon "button" at bounding box center [74, 106] width 5 height 5
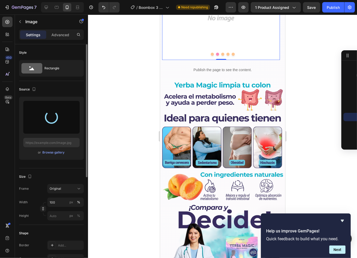
type input "https://cdn.shopify.com/s/files/1/0930/6905/0226/files/gempages_580829650733761…"
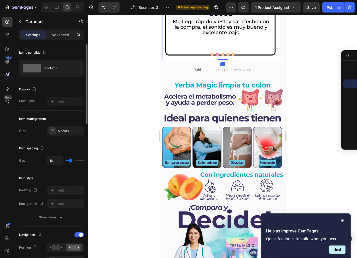
click at [268, 4] on icon "Carousel Next Arrow" at bounding box center [271, 1] width 6 height 6
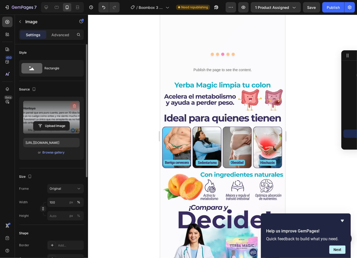
click at [76, 106] on icon "button" at bounding box center [74, 106] width 5 height 5
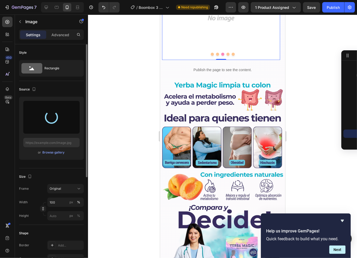
type input "https://cdn.shopify.com/s/files/1/0930/6905/0226/files/gempages_580829650733761…"
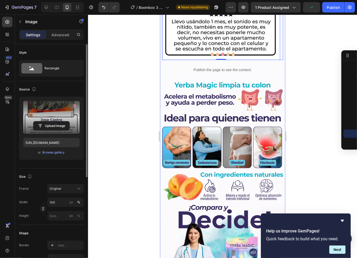
click at [270, 4] on icon "Carousel Next Arrow" at bounding box center [271, 1] width 6 height 6
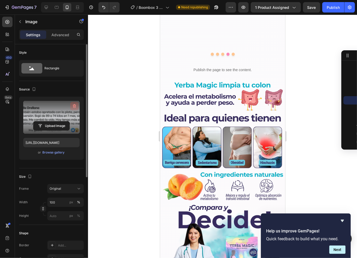
click at [76, 104] on icon "button" at bounding box center [74, 106] width 5 height 5
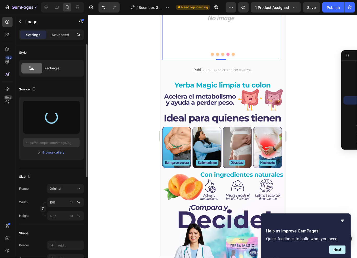
type input "https://cdn.shopify.com/s/files/1/0930/6905/0226/files/gempages_580829650733761…"
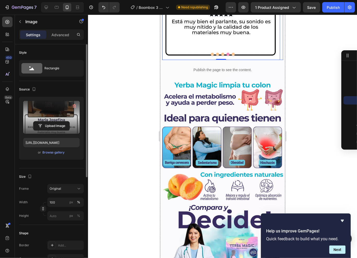
click at [270, 4] on icon "Carousel Next Arrow" at bounding box center [271, 1] width 6 height 6
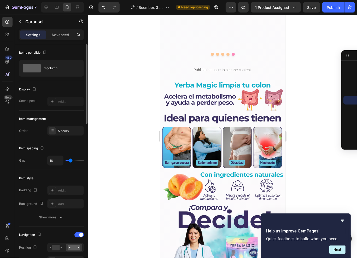
scroll to position [509, 0]
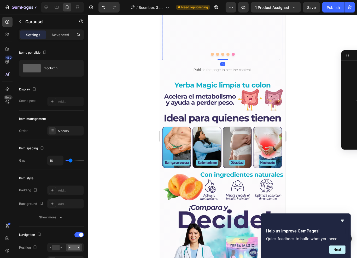
click at [237, 60] on div "Drop element here" at bounding box center [221, 1] width 118 height 118
click at [63, 134] on div "5 items" at bounding box center [65, 130] width 37 height 9
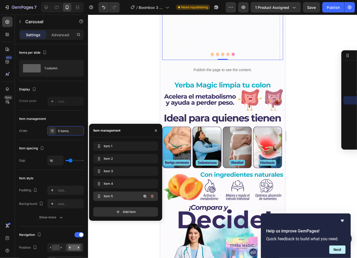
click at [152, 198] on icon "button" at bounding box center [152, 196] width 3 height 3
click at [152, 198] on div "Delete" at bounding box center [149, 196] width 10 height 5
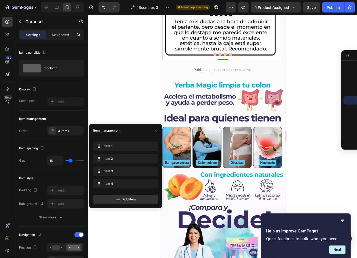
click at [316, 108] on div at bounding box center [222, 137] width 269 height 244
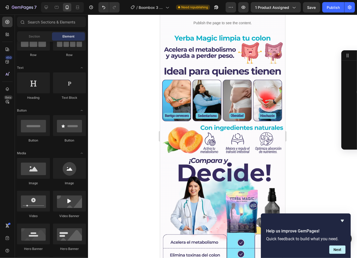
scroll to position [1601, 0]
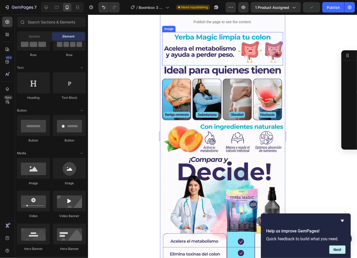
click at [255, 65] on img at bounding box center [222, 48] width 121 height 33
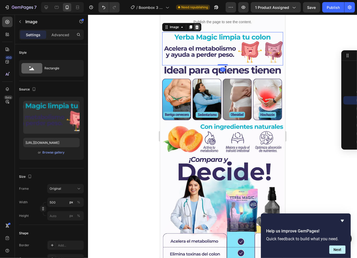
click at [197, 29] on icon at bounding box center [196, 27] width 4 height 4
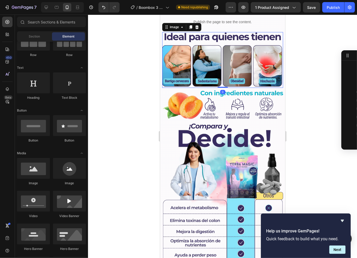
click at [197, 88] on img at bounding box center [222, 60] width 121 height 56
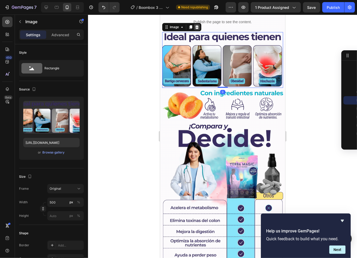
click at [197, 28] on icon at bounding box center [196, 27] width 3 height 4
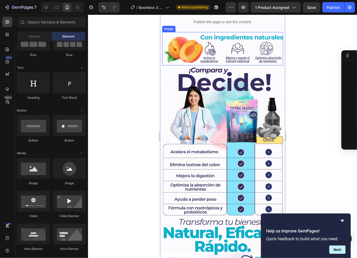
click at [204, 65] on img at bounding box center [222, 48] width 121 height 33
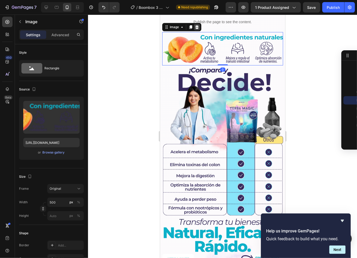
click at [197, 28] on icon at bounding box center [196, 27] width 3 height 4
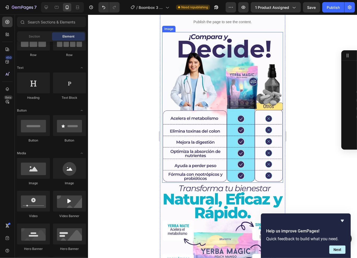
click at [199, 163] on img at bounding box center [222, 107] width 121 height 151
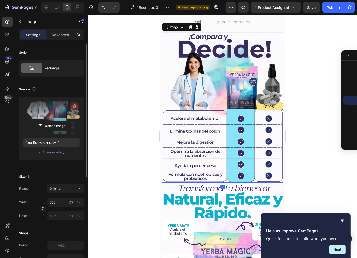
click at [77, 104] on button "button" at bounding box center [74, 106] width 8 height 8
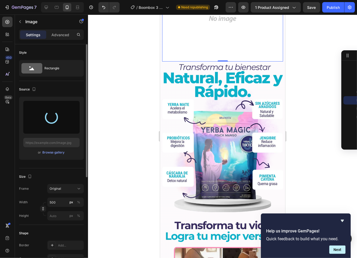
scroll to position [1701, 0]
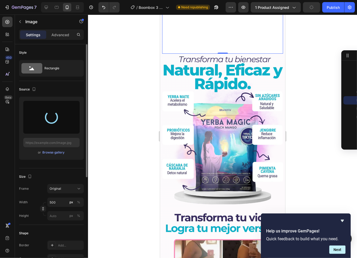
type input "[URL][DOMAIN_NAME]"
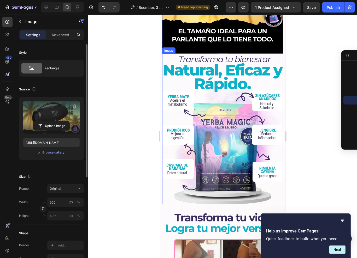
click at [189, 176] on img at bounding box center [222, 129] width 121 height 151
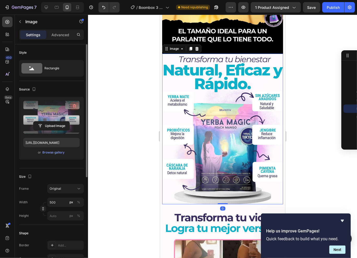
click at [72, 106] on icon "button" at bounding box center [74, 106] width 5 height 5
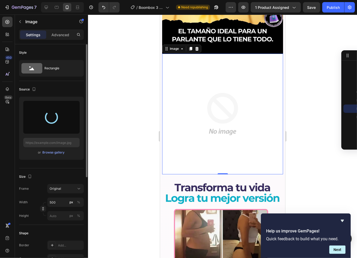
type input "[URL][DOMAIN_NAME]"
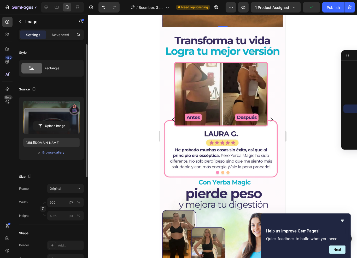
scroll to position [1970, 0]
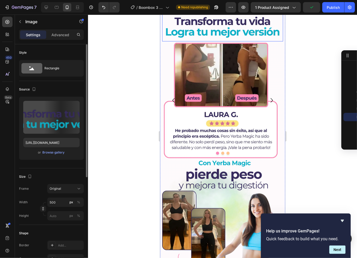
click at [217, 41] on img at bounding box center [222, 24] width 121 height 33
click at [195, 5] on icon at bounding box center [196, 3] width 3 height 4
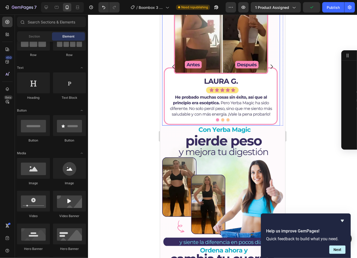
click at [195, 116] on div "Image" at bounding box center [221, 67] width 118 height 118
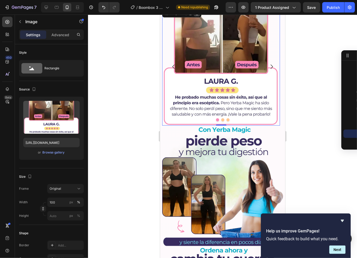
click at [196, 15] on icon at bounding box center [196, 13] width 3 height 4
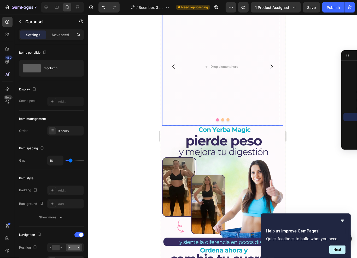
click at [197, 118] on div at bounding box center [222, 119] width 121 height 3
click at [199, 5] on icon at bounding box center [201, 3] width 4 height 4
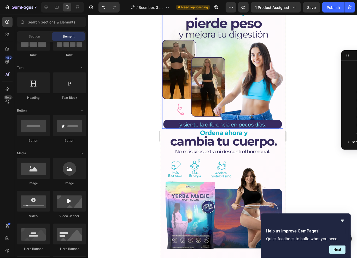
click at [204, 112] on img at bounding box center [222, 68] width 121 height 121
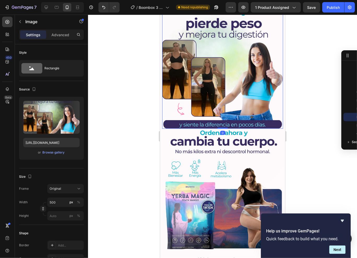
click at [199, 6] on div at bounding box center [196, 3] width 6 height 6
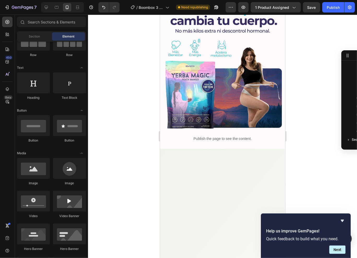
scroll to position [503, 0]
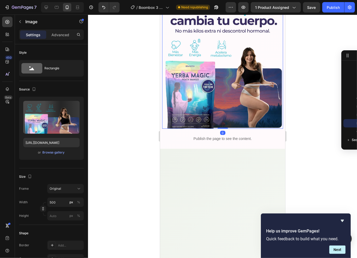
click at [199, 118] on img at bounding box center [222, 68] width 121 height 121
click at [196, 5] on icon at bounding box center [196, 3] width 4 height 4
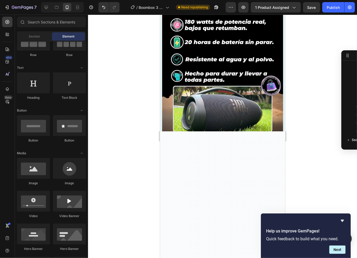
scroll to position [0, 0]
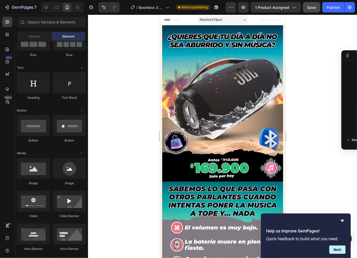
click at [310, 11] on button "Save" at bounding box center [311, 7] width 17 height 10
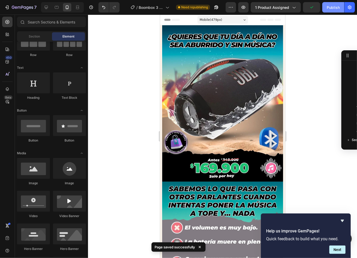
click at [329, 9] on div "Publish" at bounding box center [332, 7] width 13 height 5
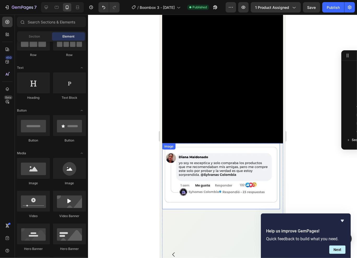
scroll to position [445, 0]
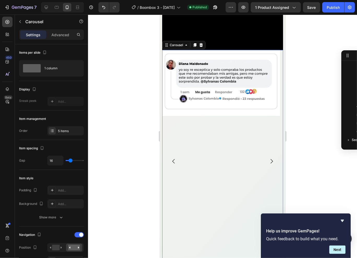
click at [202, 121] on div "Image" at bounding box center [221, 161] width 118 height 223
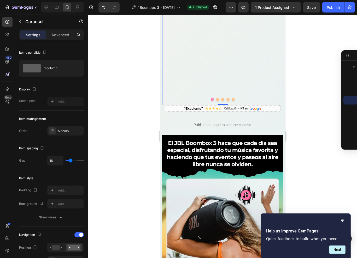
scroll to position [508, 0]
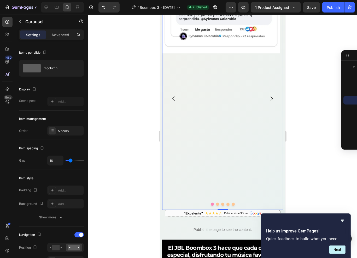
click at [206, 87] on div "Image" at bounding box center [221, 98] width 118 height 223
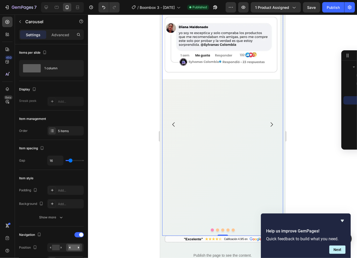
scroll to position [460, 0]
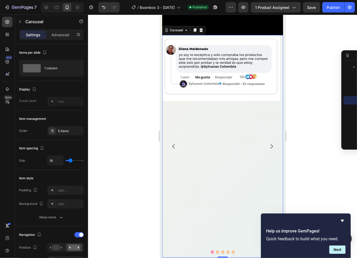
click at [206, 114] on div "Image" at bounding box center [221, 146] width 118 height 223
click at [229, 117] on div "Image" at bounding box center [221, 146] width 118 height 223
click at [191, 110] on div "Image" at bounding box center [221, 146] width 118 height 223
click at [192, 93] on div "Image" at bounding box center [221, 146] width 118 height 223
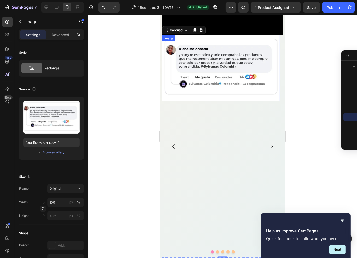
click at [180, 59] on img at bounding box center [221, 68] width 118 height 66
click at [177, 36] on img at bounding box center [221, 68] width 118 height 66
click at [173, 38] on div "Image" at bounding box center [173, 40] width 11 height 5
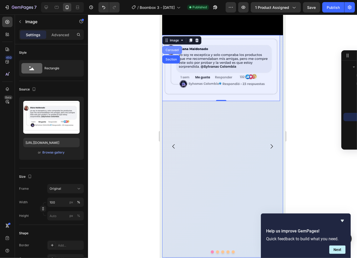
click at [173, 48] on div "Carousel" at bounding box center [171, 49] width 15 height 3
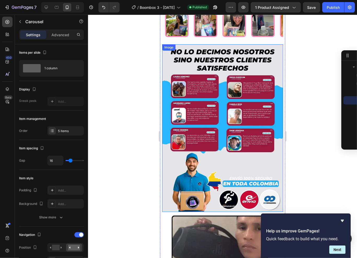
scroll to position [1285, 0]
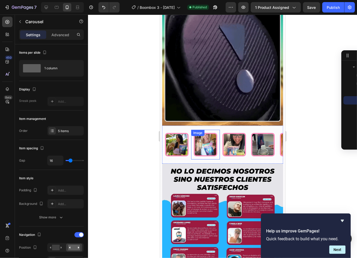
click at [202, 133] on img at bounding box center [204, 144] width 23 height 23
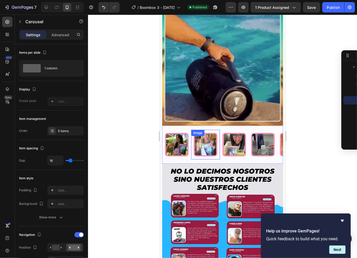
scroll to position [242, 0]
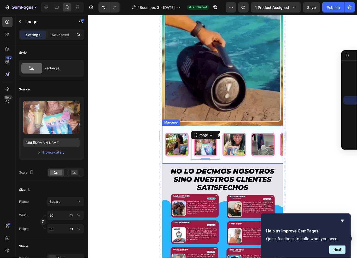
click at [180, 126] on div "Image Image 0 Image Image Image Image Image Image Image Image Image Image Image…" at bounding box center [222, 145] width 121 height 38
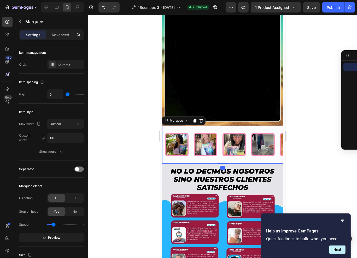
scroll to position [209, 0]
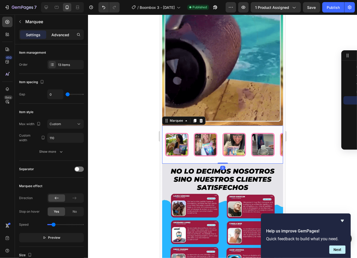
click at [60, 35] on p "Advanced" at bounding box center [60, 34] width 18 height 5
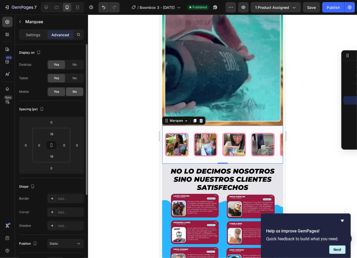
click at [74, 92] on span "No" at bounding box center [75, 92] width 4 height 5
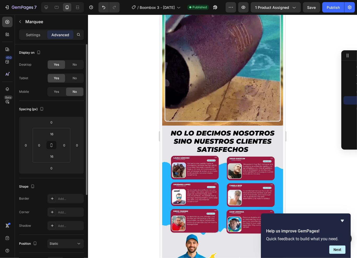
click at [74, 69] on div "Yes No" at bounding box center [65, 64] width 37 height 9
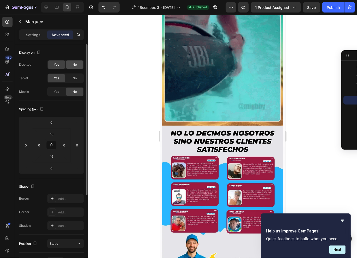
click at [75, 66] on span "No" at bounding box center [75, 64] width 4 height 5
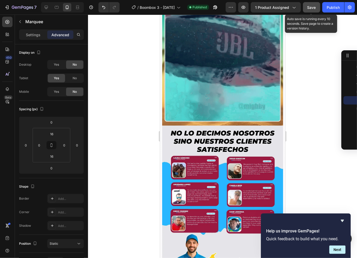
click at [305, 7] on button "Save" at bounding box center [311, 7] width 17 height 10
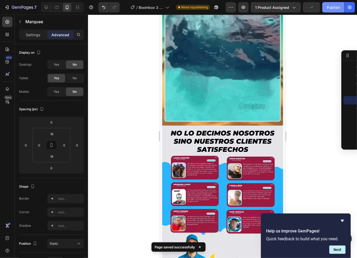
click at [334, 7] on div "Publish" at bounding box center [332, 7] width 13 height 5
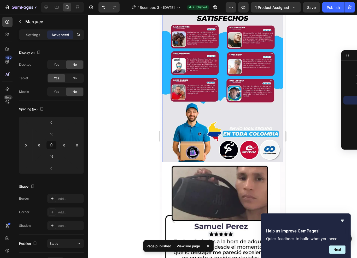
scroll to position [1445, 0]
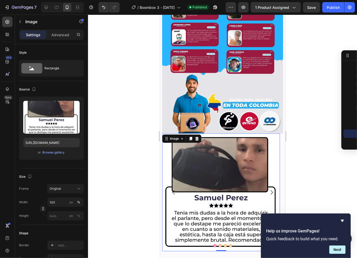
click at [167, 134] on div "Image" at bounding box center [181, 138] width 39 height 8
click at [171, 136] on div "Image" at bounding box center [173, 138] width 11 height 5
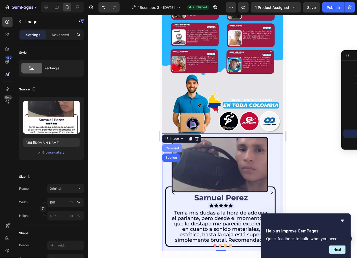
click at [174, 147] on div "Carousel" at bounding box center [171, 148] width 15 height 3
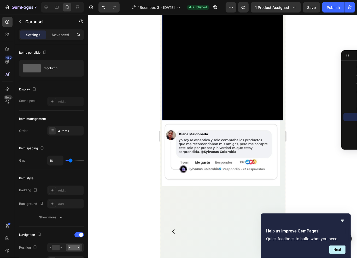
scroll to position [328, 0]
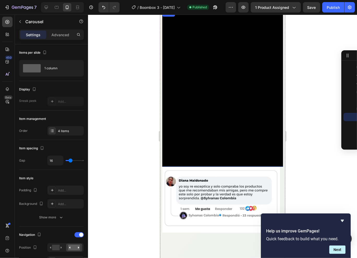
click at [201, 134] on video at bounding box center [222, 88] width 121 height 157
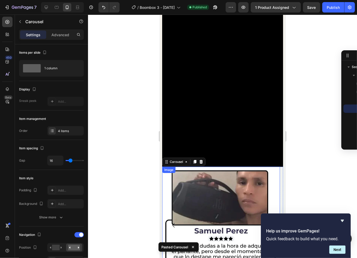
click at [203, 181] on img at bounding box center [221, 226] width 118 height 118
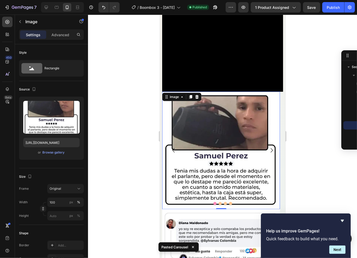
scroll to position [443, 0]
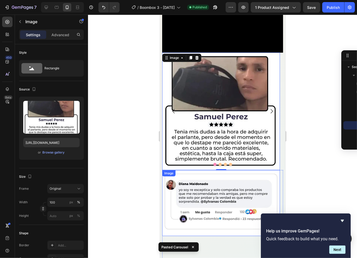
click at [187, 172] on img at bounding box center [221, 203] width 118 height 66
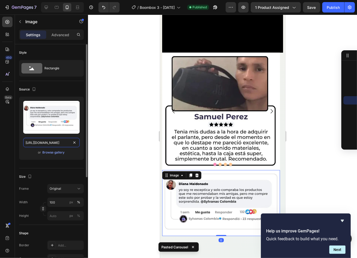
click at [32, 141] on input "[URL][DOMAIN_NAME]" at bounding box center [51, 142] width 56 height 9
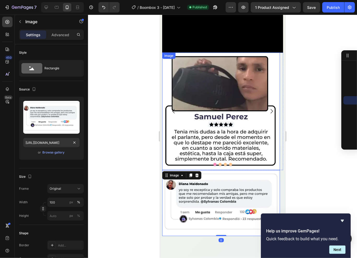
click at [205, 115] on img at bounding box center [221, 111] width 118 height 118
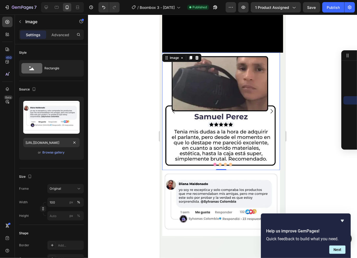
scroll to position [25, 0]
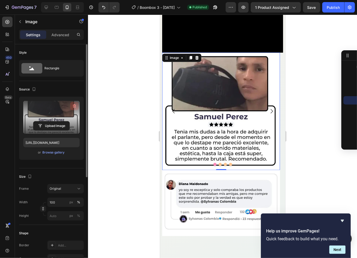
click at [72, 105] on icon "button" at bounding box center [74, 106] width 5 height 5
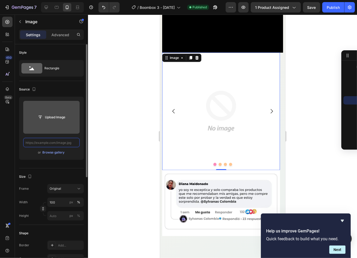
click at [45, 142] on input "text" at bounding box center [51, 142] width 56 height 9
paste input "[URL][DOMAIN_NAME]"
type input "[URL][DOMAIN_NAME]"
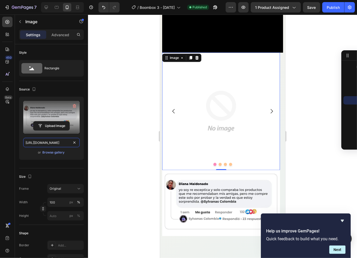
scroll to position [0, 162]
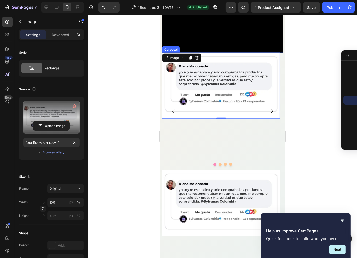
click at [270, 108] on icon "Carousel Next Arrow" at bounding box center [271, 111] width 6 height 6
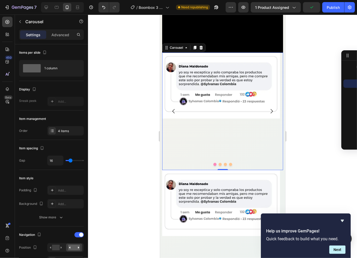
click at [219, 163] on button "Dot" at bounding box center [219, 164] width 3 height 3
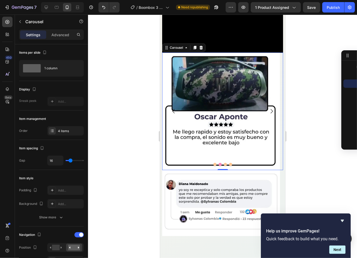
click at [213, 163] on button "Dot" at bounding box center [214, 164] width 3 height 3
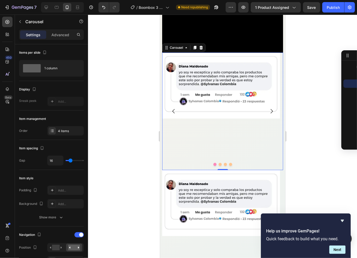
click at [174, 108] on icon "Carousel Back Arrow" at bounding box center [173, 111] width 6 height 6
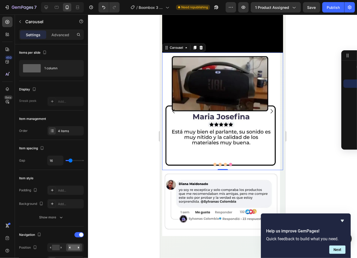
click at [268, 108] on icon "Carousel Next Arrow" at bounding box center [271, 111] width 6 height 6
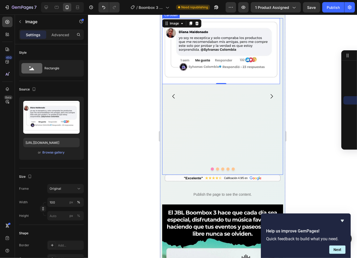
scroll to position [596, 0]
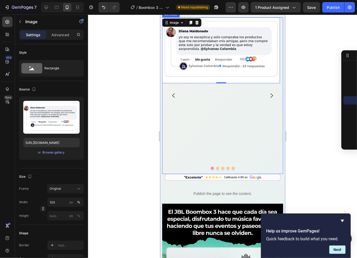
click at [268, 99] on icon "Carousel Next Arrow" at bounding box center [271, 95] width 6 height 6
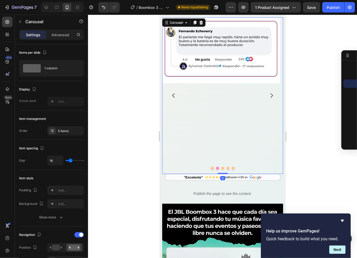
click at [268, 99] on icon "Carousel Next Arrow" at bounding box center [271, 95] width 6 height 6
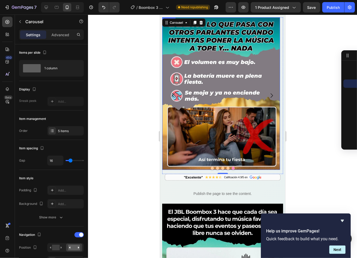
click at [214, 98] on img at bounding box center [221, 93] width 118 height 153
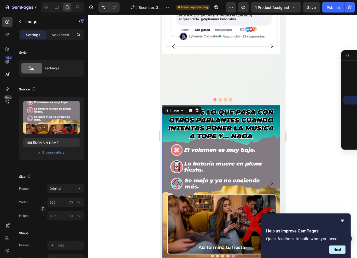
scroll to position [509, 0]
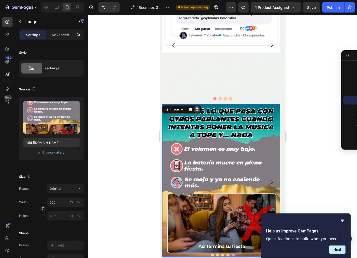
click at [198, 107] on icon at bounding box center [196, 109] width 4 height 4
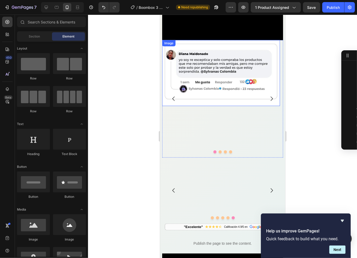
scroll to position [454, 0]
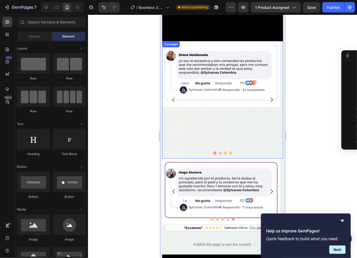
click at [207, 101] on div "Image" at bounding box center [221, 100] width 118 height 118
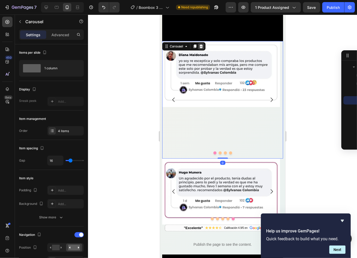
click at [202, 44] on icon at bounding box center [200, 46] width 3 height 4
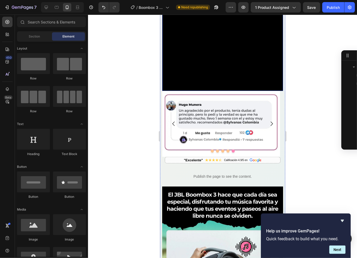
scroll to position [342, 0]
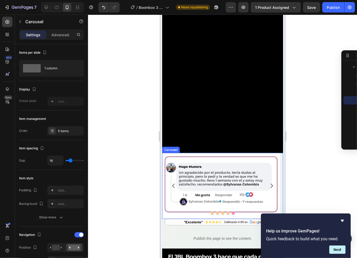
click at [210, 212] on button "Dot" at bounding box center [211, 213] width 3 height 3
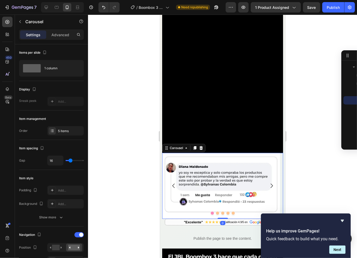
click at [216, 212] on button "Dot" at bounding box center [217, 213] width 3 height 3
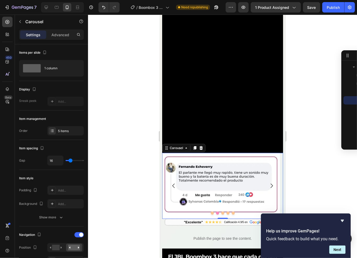
click at [221, 212] on button "Dot" at bounding box center [222, 213] width 3 height 3
click at [227, 212] on button "Dot" at bounding box center [227, 213] width 3 height 3
click at [231, 212] on button "Dot" at bounding box center [232, 213] width 3 height 3
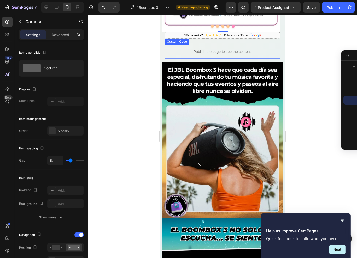
scroll to position [541, 0]
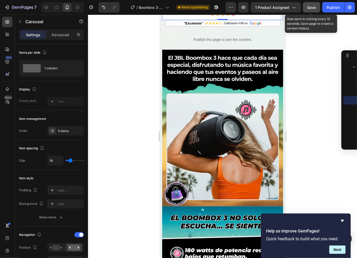
click at [308, 6] on span "Save" at bounding box center [311, 7] width 9 height 4
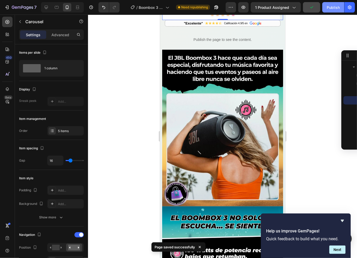
click at [329, 6] on div "Publish" at bounding box center [332, 7] width 13 height 5
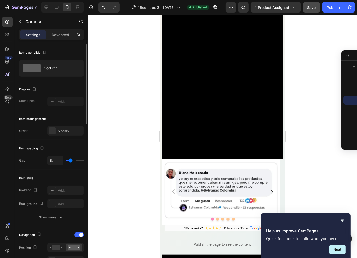
scroll to position [365, 0]
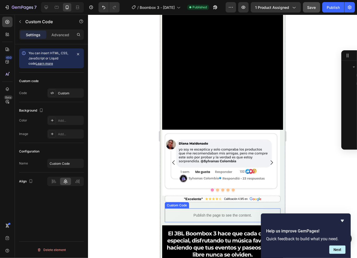
click at [211, 213] on p "Publish the page to see the content." at bounding box center [222, 215] width 116 height 5
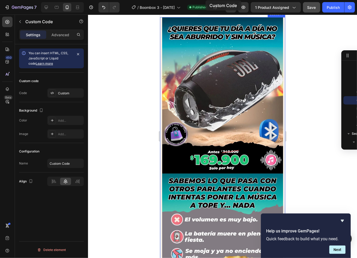
scroll to position [0, 0]
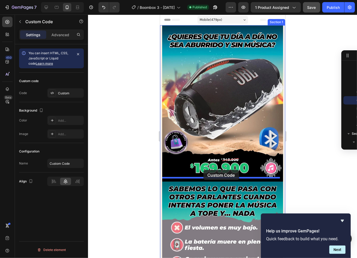
drag, startPoint x: 189, startPoint y: 193, endPoint x: 203, endPoint y: 170, distance: 26.4
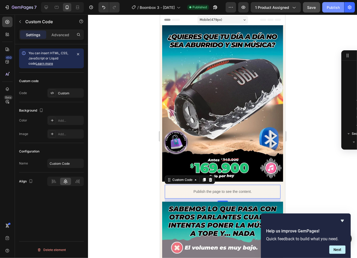
click at [335, 11] on button "Publish" at bounding box center [333, 7] width 22 height 10
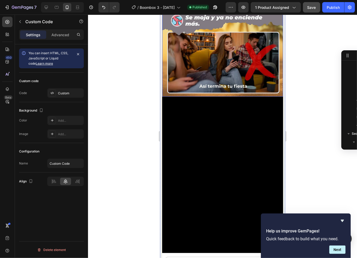
scroll to position [284, 0]
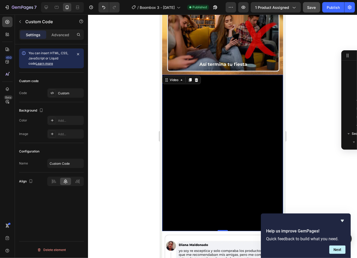
click at [207, 135] on video at bounding box center [222, 153] width 121 height 157
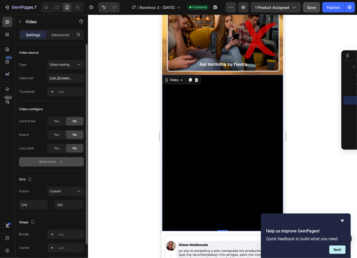
click at [55, 159] on div "Show more" at bounding box center [51, 161] width 24 height 5
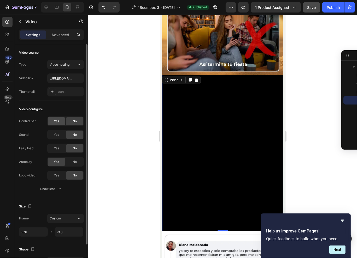
click at [60, 122] on div "Yes" at bounding box center [56, 121] width 17 height 8
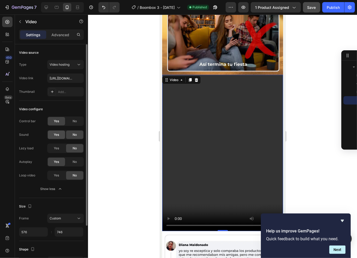
click at [55, 137] on div "Yes" at bounding box center [56, 135] width 17 height 8
click at [74, 123] on span "No" at bounding box center [75, 121] width 4 height 5
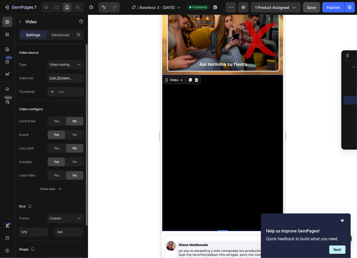
scroll to position [60, 0]
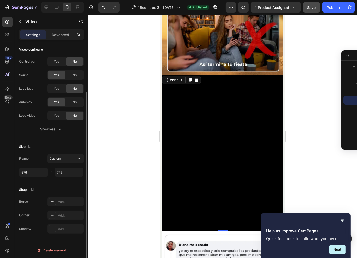
click at [204, 132] on video at bounding box center [222, 153] width 121 height 157
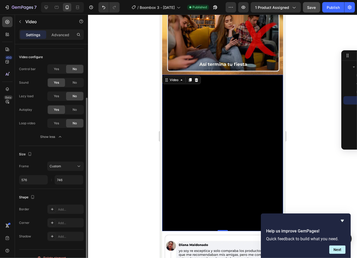
scroll to position [0, 0]
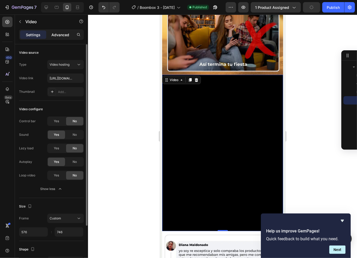
click at [62, 34] on p "Advanced" at bounding box center [60, 34] width 18 height 5
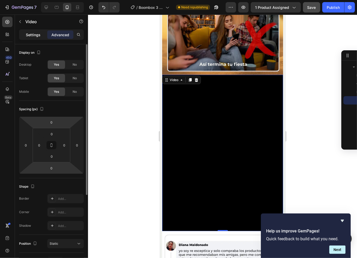
click at [35, 36] on p "Settings" at bounding box center [33, 34] width 15 height 5
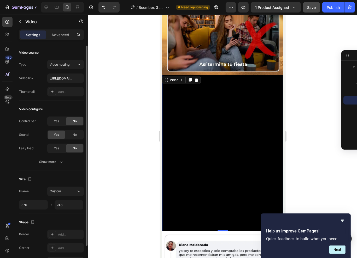
scroll to position [33, 0]
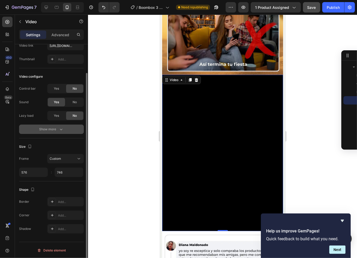
click at [40, 132] on button "Show more" at bounding box center [51, 129] width 65 height 9
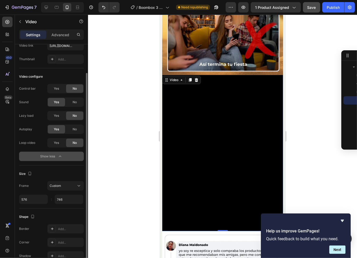
click at [41, 155] on div "Show less" at bounding box center [51, 156] width 22 height 5
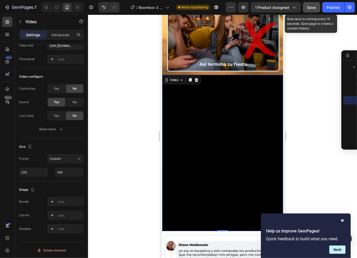
click at [314, 8] on span "Save" at bounding box center [311, 7] width 9 height 4
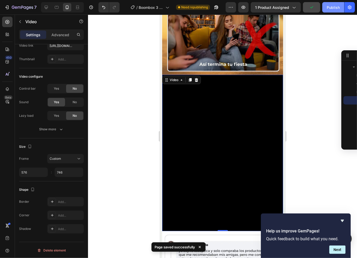
click at [331, 7] on div "Publish" at bounding box center [332, 7] width 13 height 5
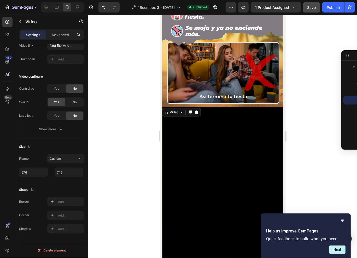
scroll to position [0, 0]
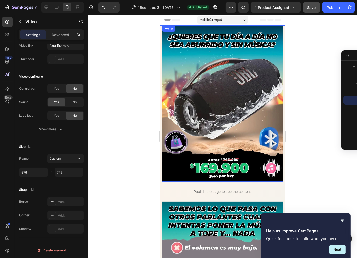
click at [224, 130] on img at bounding box center [222, 103] width 121 height 157
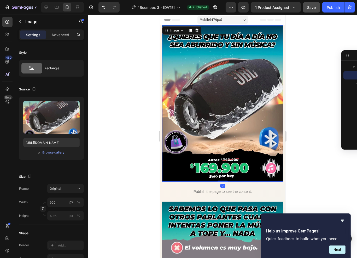
click at [60, 40] on div "Settings Advanced" at bounding box center [51, 36] width 73 height 15
click at [61, 38] on div "Advanced" at bounding box center [60, 35] width 26 height 8
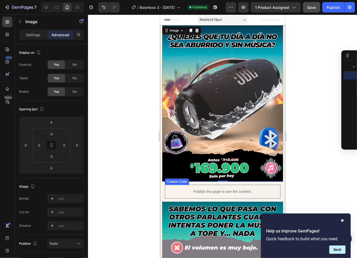
click at [197, 185] on div "Publish the page to see the content." at bounding box center [222, 192] width 116 height 14
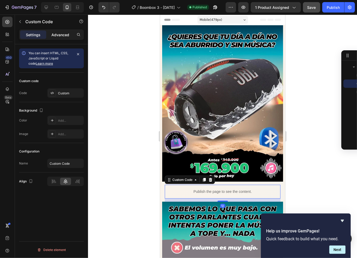
click at [59, 32] on div "Advanced" at bounding box center [60, 35] width 26 height 8
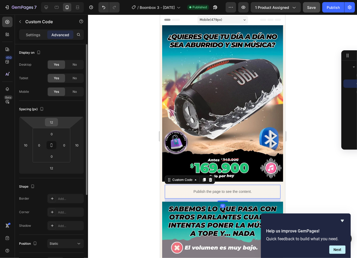
click at [55, 122] on input "12" at bounding box center [51, 122] width 10 height 8
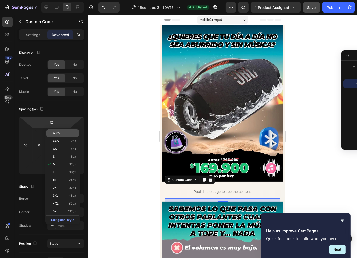
click at [60, 134] on p "Auto" at bounding box center [64, 134] width 23 height 4
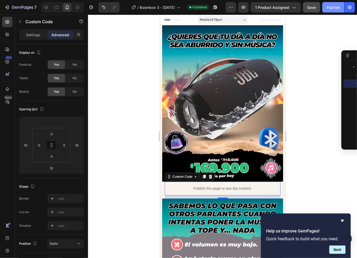
click at [328, 11] on button "Publish" at bounding box center [333, 7] width 22 height 10
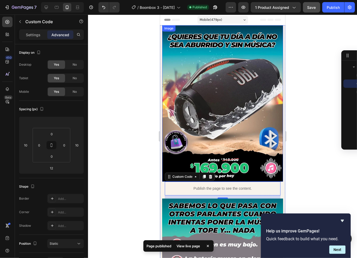
click at [225, 47] on img at bounding box center [222, 103] width 121 height 157
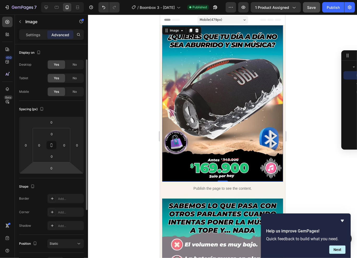
scroll to position [9, 0]
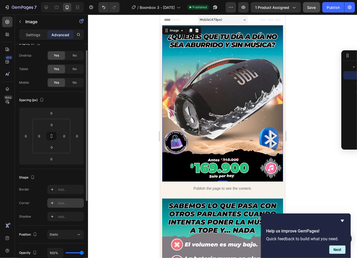
click at [62, 205] on div "Add..." at bounding box center [70, 203] width 25 height 5
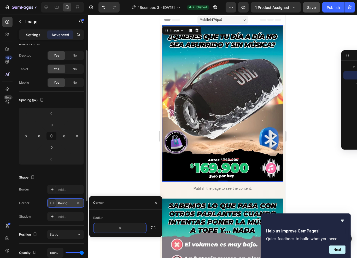
click at [37, 37] on p "Settings" at bounding box center [33, 34] width 15 height 5
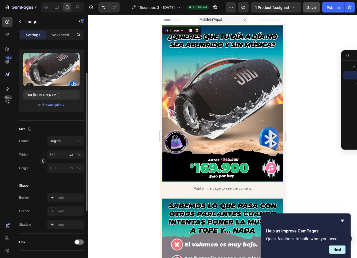
scroll to position [52, 0]
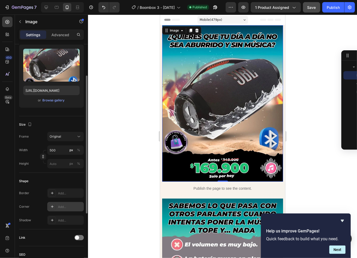
click at [63, 207] on div "Add..." at bounding box center [70, 207] width 25 height 5
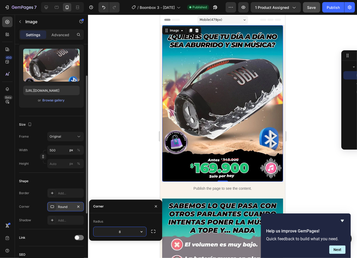
scroll to position [127, 0]
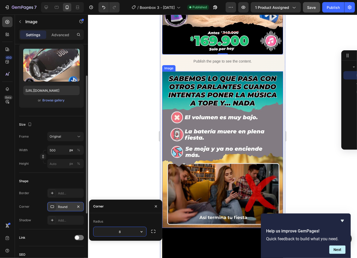
click at [205, 110] on img at bounding box center [222, 149] width 121 height 157
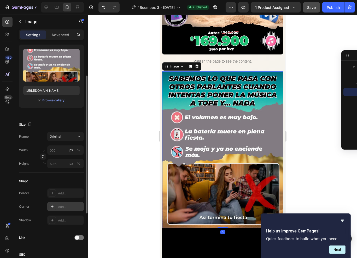
click at [64, 205] on div "Add..." at bounding box center [70, 207] width 25 height 5
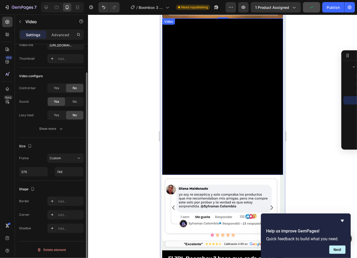
scroll to position [0, 0]
click at [196, 98] on video at bounding box center [222, 96] width 121 height 157
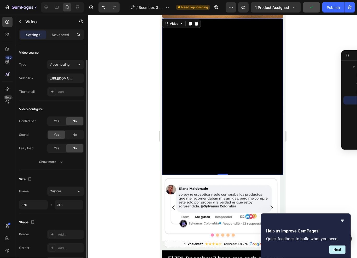
scroll to position [33, 0]
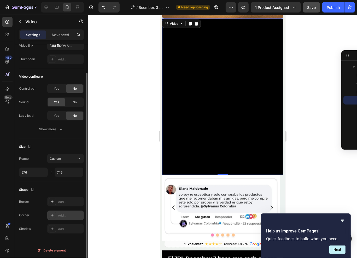
click at [64, 213] on div "Add..." at bounding box center [70, 215] width 25 height 5
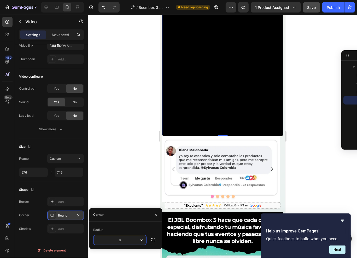
scroll to position [410, 0]
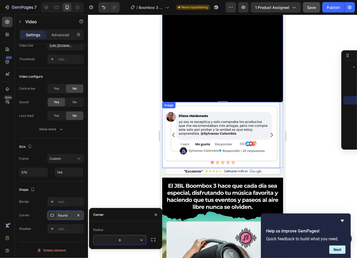
click at [186, 102] on div "Image" at bounding box center [221, 135] width 118 height 66
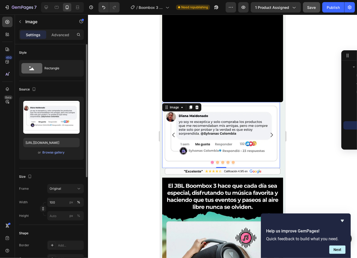
scroll to position [24, 0]
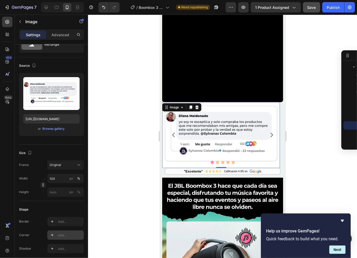
click at [61, 234] on div "Add..." at bounding box center [70, 235] width 25 height 5
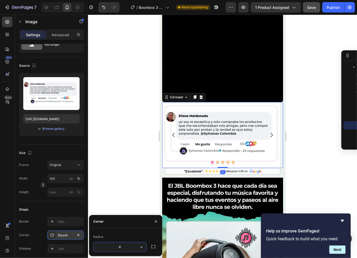
click at [269, 132] on icon "Carousel Next Arrow" at bounding box center [271, 135] width 6 height 6
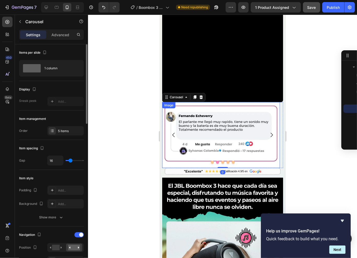
click at [223, 111] on img at bounding box center [221, 135] width 118 height 66
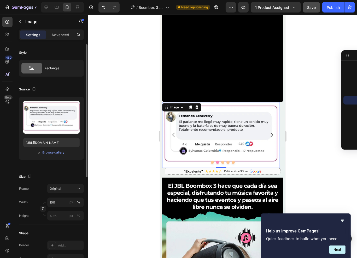
scroll to position [48, 0]
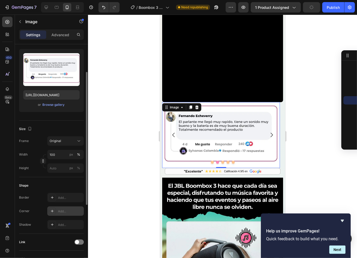
click at [64, 212] on div "Add..." at bounding box center [70, 211] width 25 height 5
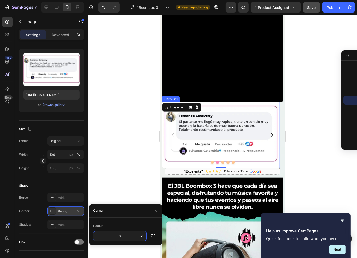
click at [269, 132] on icon "Carousel Next Arrow" at bounding box center [271, 135] width 6 height 6
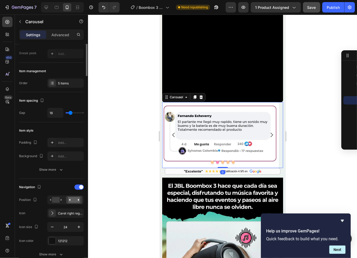
scroll to position [0, 0]
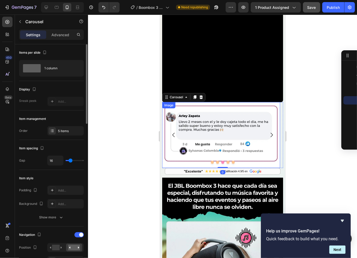
click at [227, 120] on img at bounding box center [221, 135] width 118 height 66
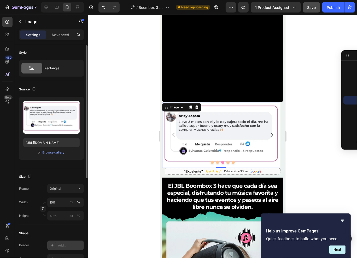
scroll to position [48, 0]
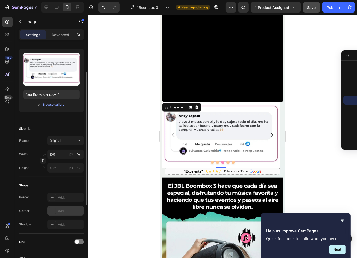
click at [60, 211] on div "Add..." at bounding box center [70, 211] width 25 height 5
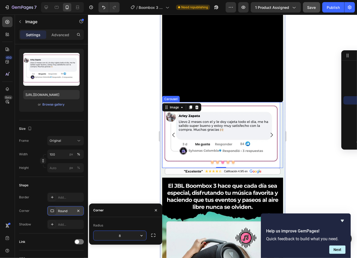
click at [268, 132] on icon "Carousel Next Arrow" at bounding box center [271, 135] width 6 height 6
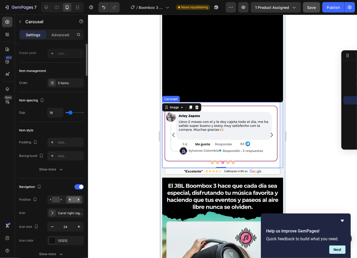
scroll to position [0, 0]
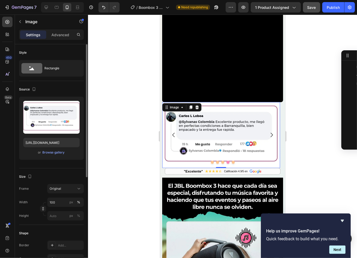
click at [236, 121] on img at bounding box center [221, 135] width 118 height 66
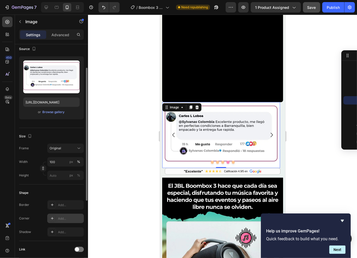
click at [62, 218] on div "Add..." at bounding box center [70, 219] width 25 height 5
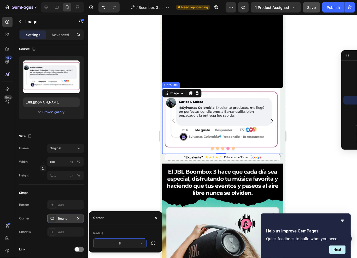
scroll to position [439, 0]
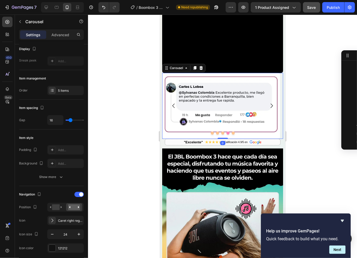
click at [269, 103] on icon "Carousel Next Arrow" at bounding box center [271, 106] width 6 height 6
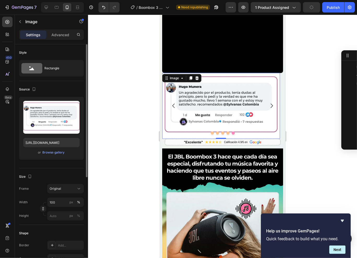
scroll to position [100, 0]
click at [219, 89] on img at bounding box center [221, 106] width 118 height 66
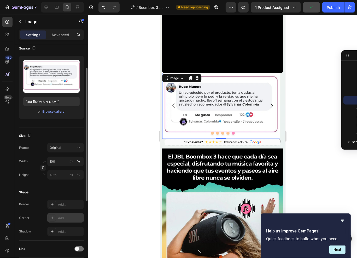
click at [61, 215] on div "Add..." at bounding box center [65, 217] width 37 height 9
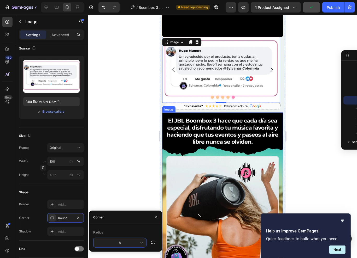
scroll to position [478, 0]
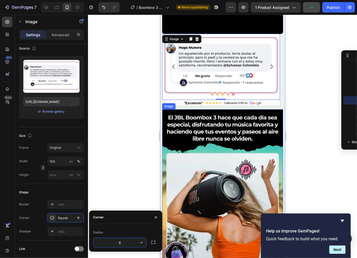
click at [207, 133] on img at bounding box center [222, 187] width 121 height 157
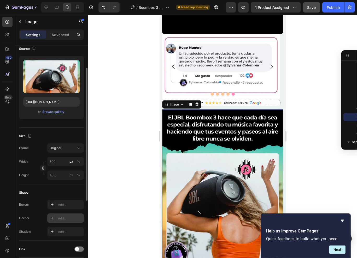
click at [63, 217] on div "Add..." at bounding box center [70, 218] width 25 height 5
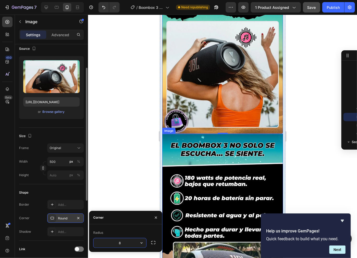
scroll to position [613, 0]
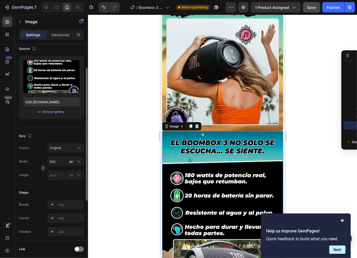
drag, startPoint x: 201, startPoint y: 149, endPoint x: 296, endPoint y: 183, distance: 100.9
click at [201, 149] on img at bounding box center [222, 209] width 121 height 157
click at [60, 217] on div "Add..." at bounding box center [70, 218] width 25 height 5
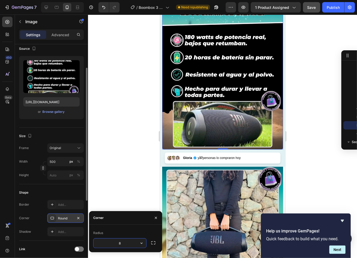
scroll to position [752, 0]
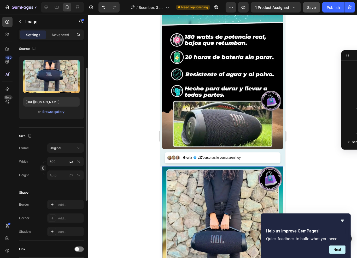
drag, startPoint x: 195, startPoint y: 169, endPoint x: 298, endPoint y: 199, distance: 106.3
click at [195, 169] on img at bounding box center [222, 245] width 121 height 157
click at [67, 217] on div "Add..." at bounding box center [70, 218] width 25 height 5
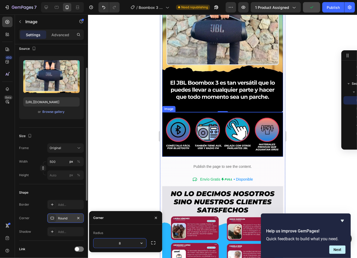
click at [319, 115] on div at bounding box center [222, 137] width 269 height 244
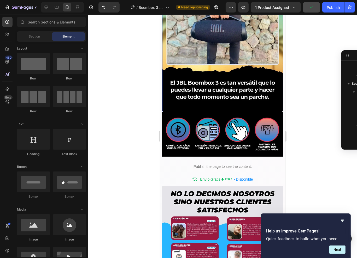
click at [231, 98] on img at bounding box center [222, 33] width 121 height 157
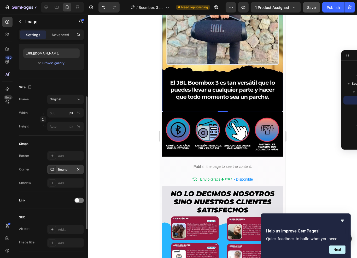
click at [64, 168] on div "Round" at bounding box center [65, 170] width 15 height 5
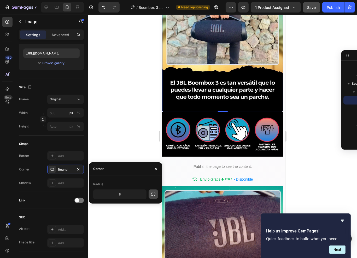
click at [154, 195] on icon "button" at bounding box center [153, 194] width 5 height 5
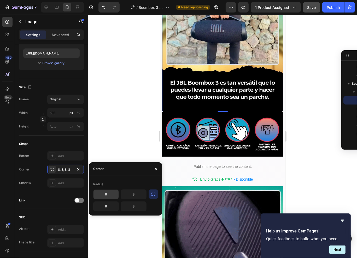
click at [114, 195] on input "8" at bounding box center [105, 194] width 25 height 9
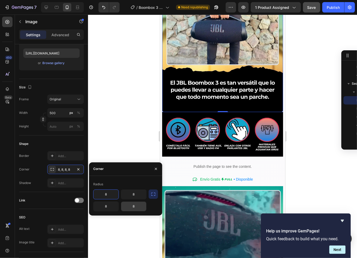
click at [134, 203] on input "8" at bounding box center [133, 206] width 25 height 9
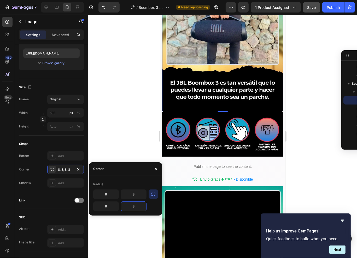
drag, startPoint x: 139, startPoint y: 208, endPoint x: 132, endPoint y: 207, distance: 7.1
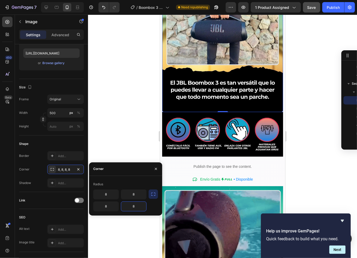
click at [132, 207] on input "8" at bounding box center [133, 206] width 25 height 9
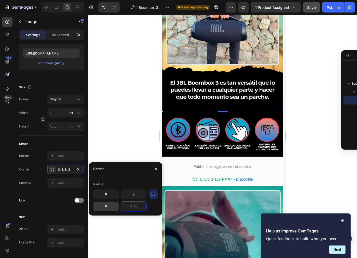
click at [107, 206] on input "8" at bounding box center [105, 206] width 25 height 9
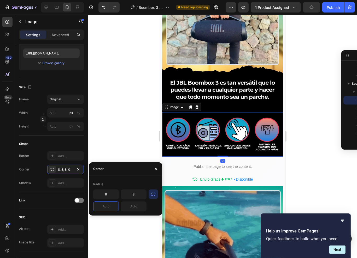
click at [210, 147] on img at bounding box center [222, 134] width 121 height 45
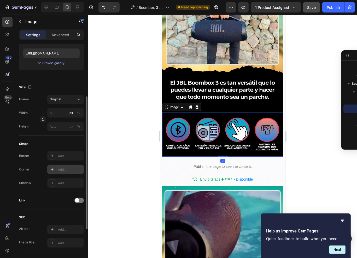
click at [64, 169] on div "Add..." at bounding box center [70, 170] width 25 height 5
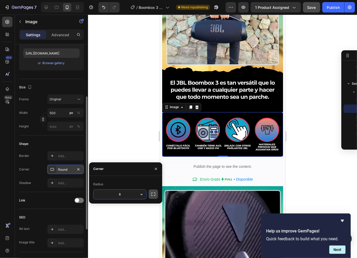
click at [155, 193] on icon "button" at bounding box center [153, 194] width 4 height 3
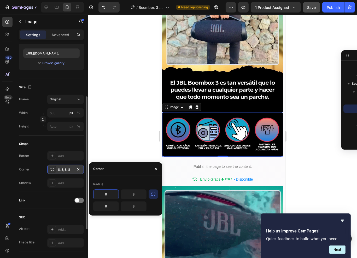
click at [113, 196] on input "8" at bounding box center [105, 194] width 25 height 9
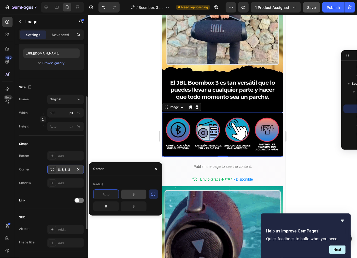
click at [134, 194] on input "8" at bounding box center [133, 194] width 25 height 9
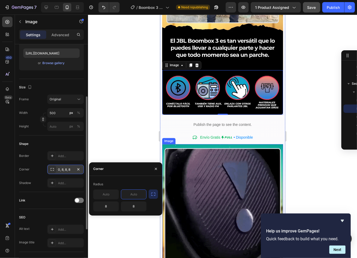
click at [197, 157] on img at bounding box center [222, 204] width 121 height 121
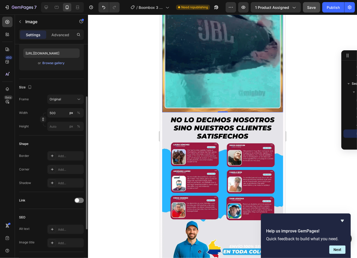
scroll to position [1203, 0]
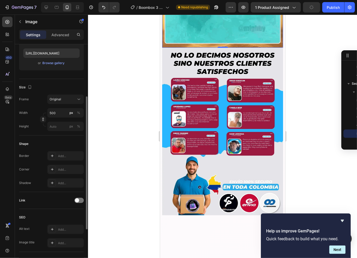
click at [318, 91] on div at bounding box center [222, 137] width 269 height 244
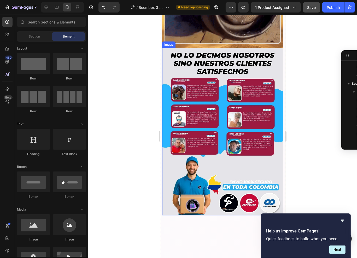
click at [217, 148] on img at bounding box center [222, 131] width 121 height 168
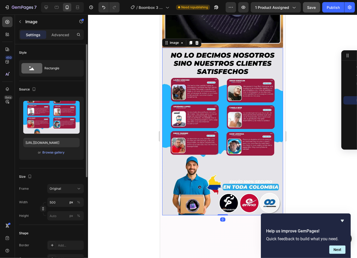
scroll to position [119, 0]
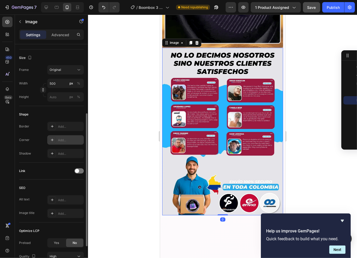
click at [69, 141] on div "Add..." at bounding box center [70, 140] width 25 height 5
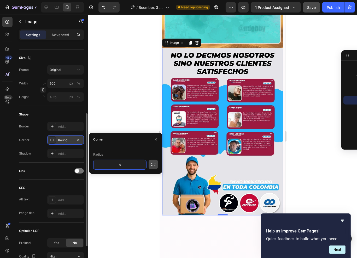
click at [152, 164] on icon "button" at bounding box center [153, 164] width 5 height 5
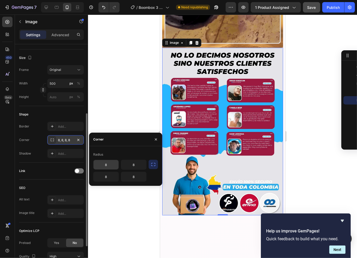
click at [114, 166] on input "8" at bounding box center [105, 164] width 25 height 9
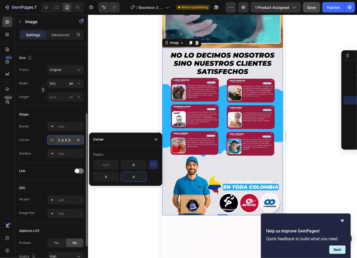
click at [124, 177] on input "8" at bounding box center [133, 176] width 25 height 9
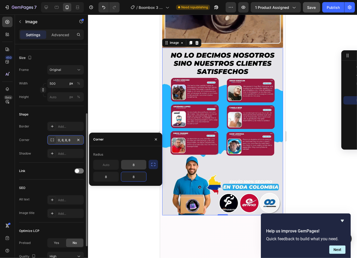
click at [133, 168] on input "8" at bounding box center [133, 164] width 25 height 9
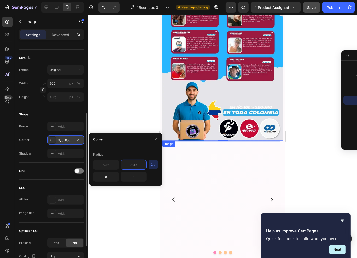
scroll to position [1298, 0]
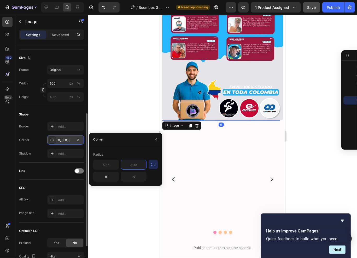
click at [205, 120] on img at bounding box center [221, 120] width 118 height 0
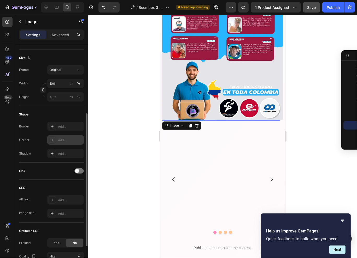
scroll to position [120, 0]
click at [66, 138] on div "Add..." at bounding box center [70, 139] width 25 height 5
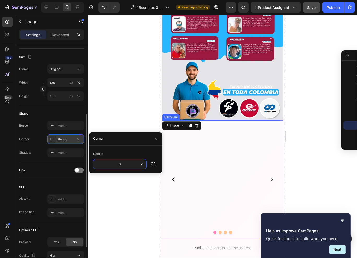
click at [268, 176] on icon "Carousel Next Arrow" at bounding box center [271, 179] width 6 height 6
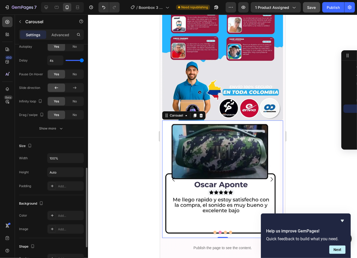
scroll to position [430, 0]
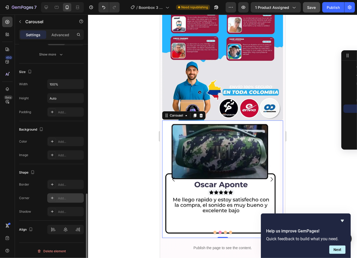
click at [62, 197] on div "Add..." at bounding box center [70, 198] width 25 height 5
click at [269, 176] on icon "Carousel Next Arrow" at bounding box center [271, 179] width 6 height 6
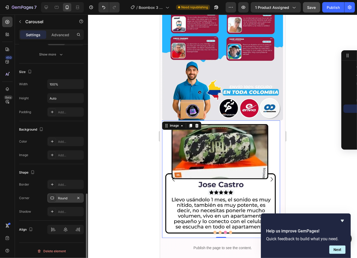
click at [210, 131] on img at bounding box center [221, 179] width 118 height 118
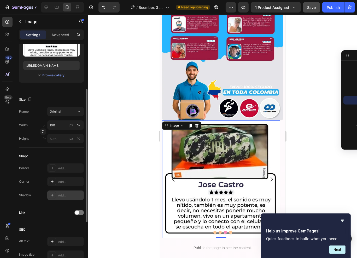
scroll to position [165, 0]
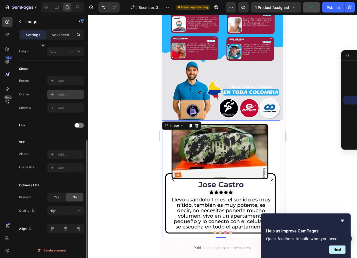
click at [65, 94] on div "Add..." at bounding box center [70, 94] width 25 height 5
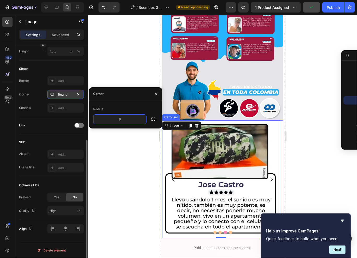
click at [268, 176] on icon "Carousel Next Arrow" at bounding box center [271, 179] width 6 height 6
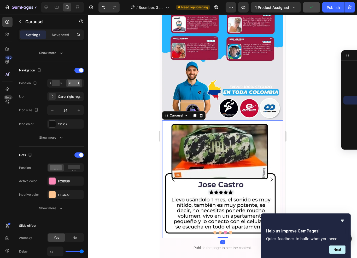
scroll to position [0, 0]
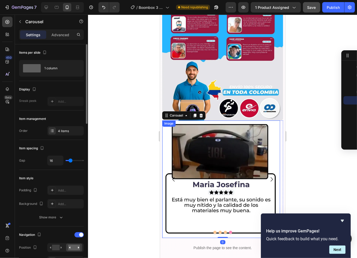
click at [230, 150] on img at bounding box center [221, 179] width 118 height 118
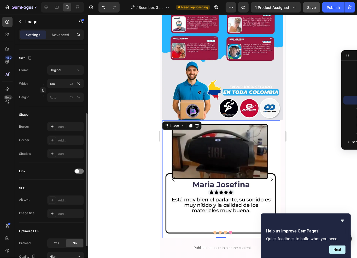
scroll to position [123, 0]
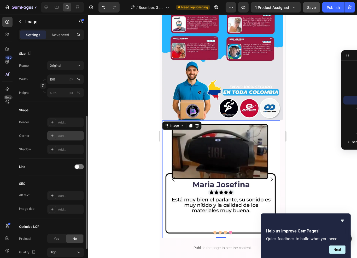
click at [60, 136] on div "Add..." at bounding box center [70, 136] width 25 height 5
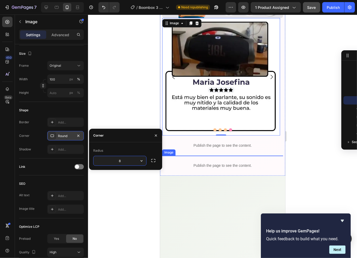
scroll to position [1431, 0]
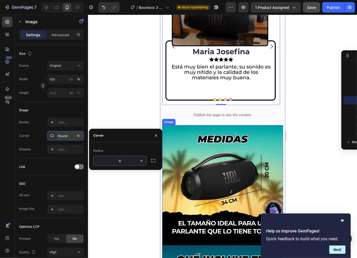
click at [197, 139] on img at bounding box center [222, 185] width 121 height 121
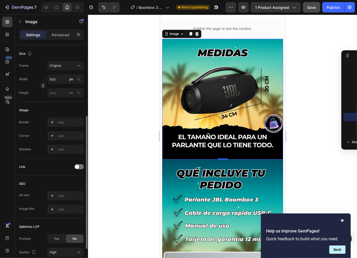
scroll to position [161, 0]
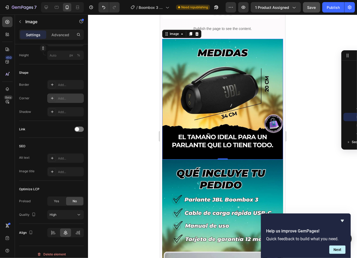
click at [70, 97] on div "Add..." at bounding box center [70, 98] width 25 height 5
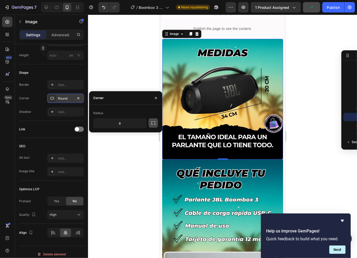
click at [154, 125] on icon "button" at bounding box center [153, 123] width 5 height 5
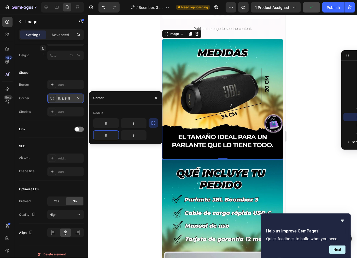
click at [112, 136] on input "8" at bounding box center [105, 135] width 25 height 9
click at [136, 136] on input "8" at bounding box center [133, 135] width 25 height 9
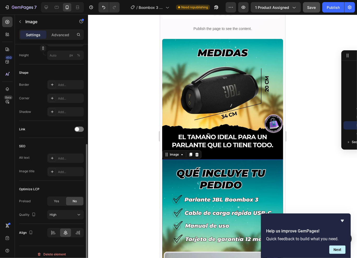
scroll to position [165, 0]
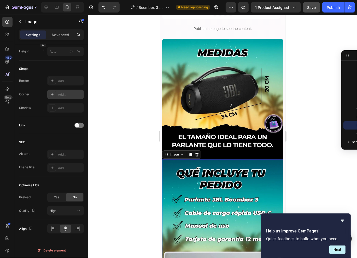
click at [66, 93] on div "Add..." at bounding box center [70, 94] width 25 height 5
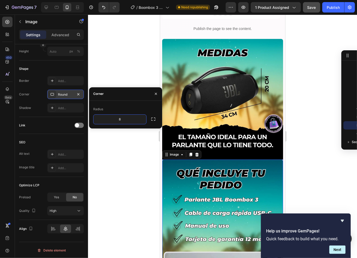
drag, startPoint x: 152, startPoint y: 118, endPoint x: 148, endPoint y: 119, distance: 4.0
click at [152, 118] on icon "button" at bounding box center [153, 119] width 5 height 5
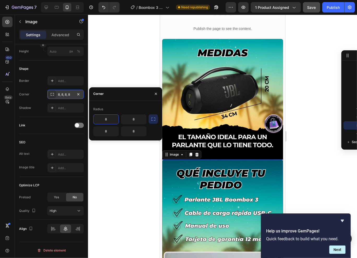
click at [111, 122] on input "8" at bounding box center [105, 119] width 25 height 9
click at [135, 119] on input "8" at bounding box center [133, 119] width 25 height 9
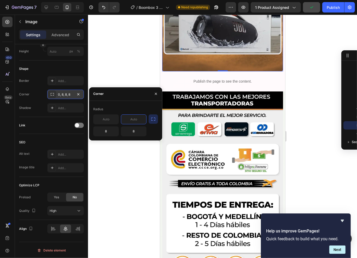
scroll to position [1873, 0]
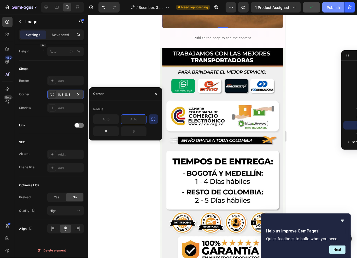
click at [336, 6] on div "Publish" at bounding box center [332, 7] width 13 height 5
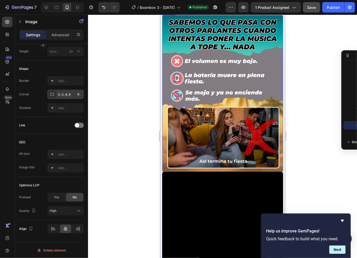
scroll to position [230, 0]
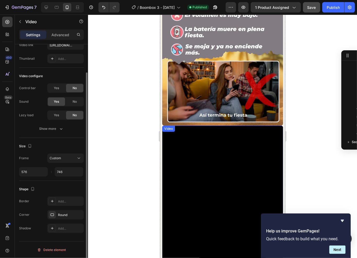
click at [213, 172] on video at bounding box center [222, 204] width 121 height 157
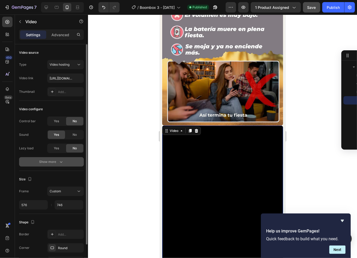
click at [56, 160] on div "Show more" at bounding box center [51, 161] width 24 height 5
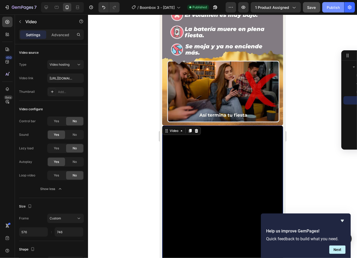
click at [340, 5] on button "Publish" at bounding box center [333, 7] width 22 height 10
click at [212, 73] on img at bounding box center [222, 47] width 121 height 157
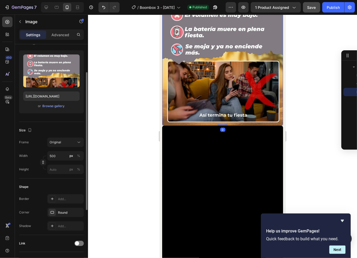
scroll to position [56, 0]
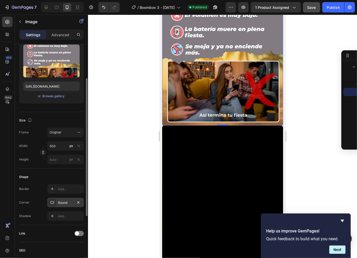
click at [72, 204] on div "Round" at bounding box center [65, 203] width 15 height 5
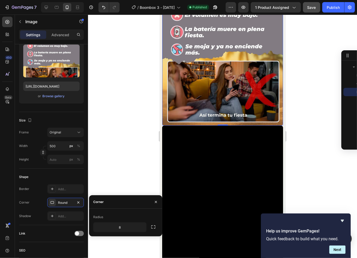
click at [158, 230] on div at bounding box center [152, 227] width 9 height 9
click at [157, 228] on button "button" at bounding box center [152, 227] width 9 height 9
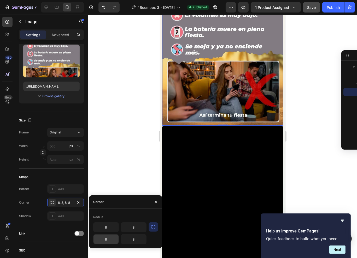
click at [117, 240] on input "8" at bounding box center [105, 239] width 25 height 9
click at [132, 239] on input "8" at bounding box center [133, 239] width 25 height 9
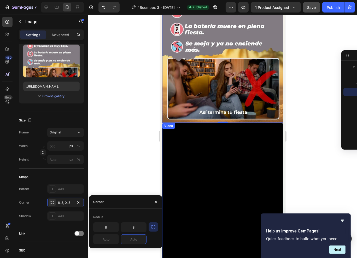
scroll to position [236, 0]
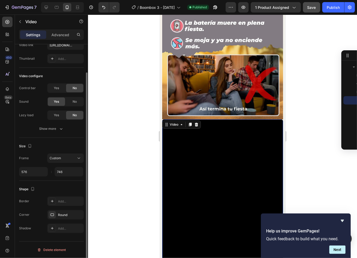
click at [210, 124] on video at bounding box center [222, 197] width 121 height 157
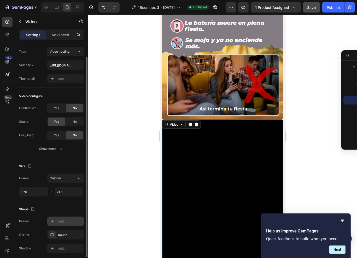
scroll to position [33, 0]
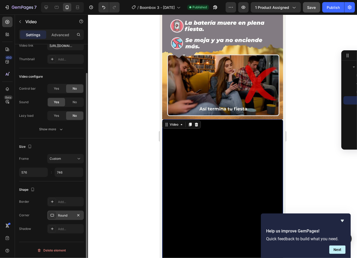
click at [67, 217] on div "Round" at bounding box center [65, 215] width 15 height 5
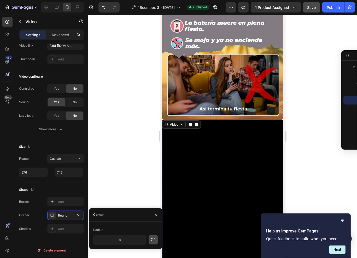
click at [157, 240] on button "button" at bounding box center [152, 239] width 9 height 9
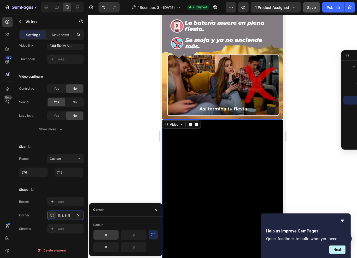
click at [117, 237] on input "8" at bounding box center [105, 235] width 25 height 9
click at [139, 235] on input "8" at bounding box center [133, 235] width 25 height 9
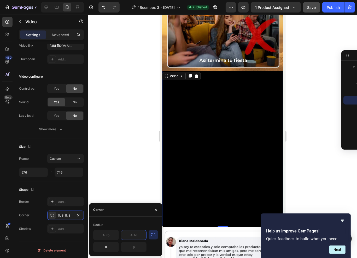
scroll to position [395, 0]
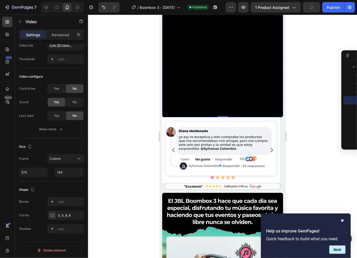
click at [297, 85] on div at bounding box center [222, 137] width 269 height 244
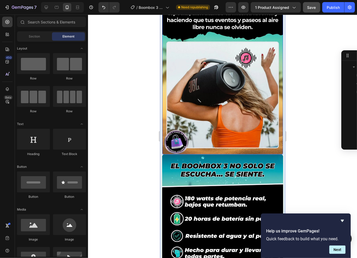
scroll to position [593, 0]
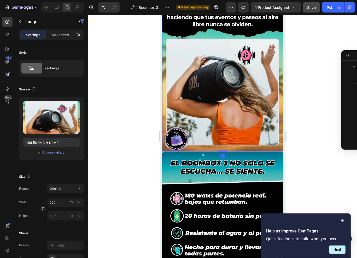
click at [209, 92] on img at bounding box center [222, 73] width 121 height 157
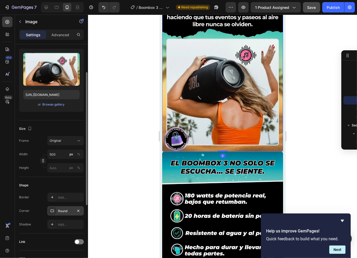
click at [67, 213] on div "Round" at bounding box center [65, 211] width 15 height 5
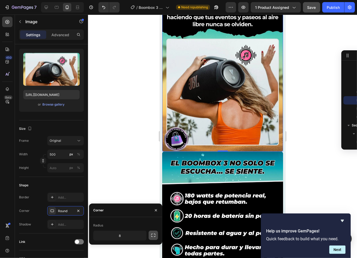
click at [152, 236] on icon "button" at bounding box center [153, 235] width 5 height 5
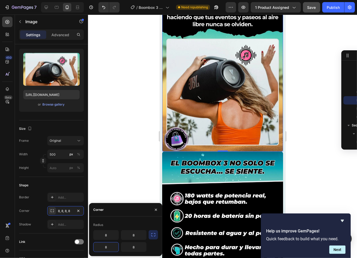
click at [114, 248] on input "8" at bounding box center [105, 247] width 25 height 9
click at [133, 246] on input "8" at bounding box center [133, 247] width 25 height 9
click at [210, 169] on img at bounding box center [222, 230] width 121 height 157
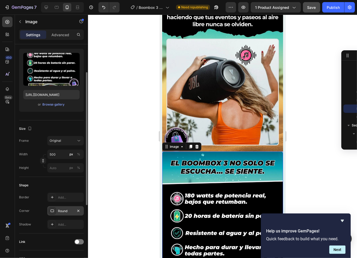
click at [61, 211] on div "Round" at bounding box center [65, 211] width 15 height 5
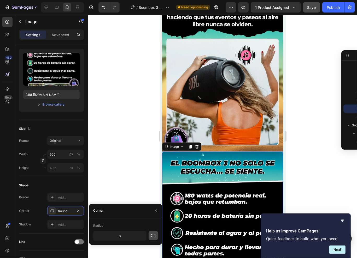
click at [156, 240] on button "button" at bounding box center [152, 235] width 9 height 9
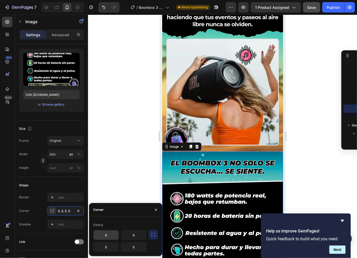
click at [114, 236] on input "8" at bounding box center [105, 235] width 25 height 9
click at [137, 235] on input "8" at bounding box center [133, 235] width 25 height 9
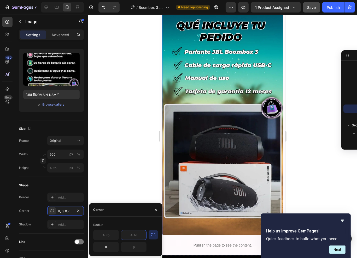
scroll to position [1691, 0]
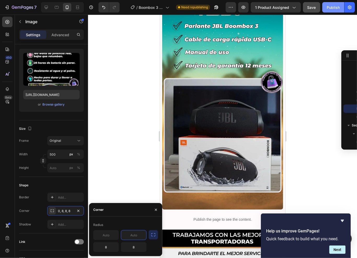
click at [331, 9] on div "Publish" at bounding box center [332, 7] width 13 height 5
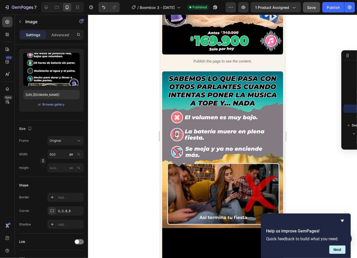
scroll to position [0, 0]
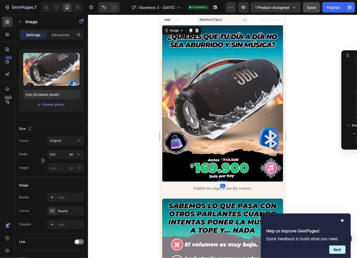
click at [211, 171] on img at bounding box center [222, 103] width 121 height 157
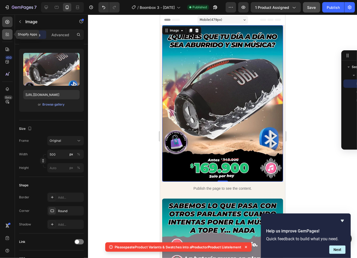
click at [8, 38] on div at bounding box center [7, 34] width 10 height 10
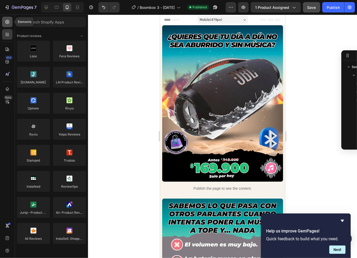
click at [4, 19] on div at bounding box center [7, 22] width 10 height 10
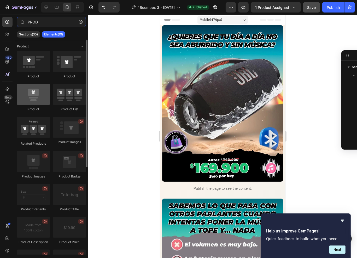
type input "PROD"
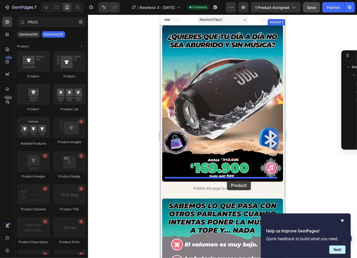
drag, startPoint x: 197, startPoint y: 106, endPoint x: 227, endPoint y: 180, distance: 80.2
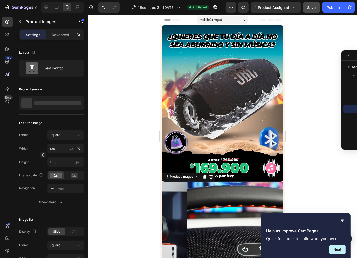
click at [209, 196] on img at bounding box center [246, 242] width 121 height 121
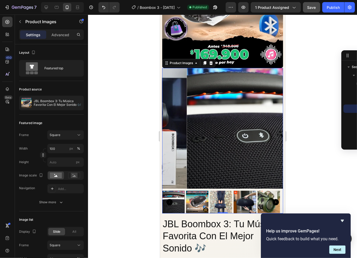
scroll to position [129, 0]
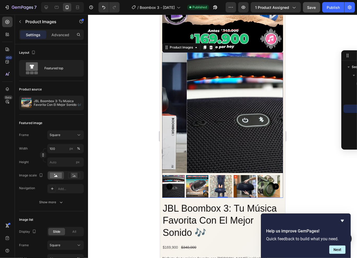
click at [202, 149] on img at bounding box center [246, 112] width 121 height 121
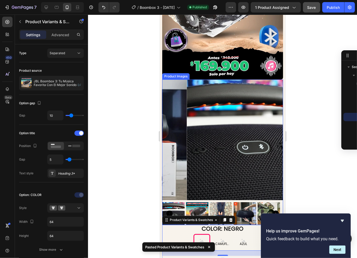
scroll to position [68, 0]
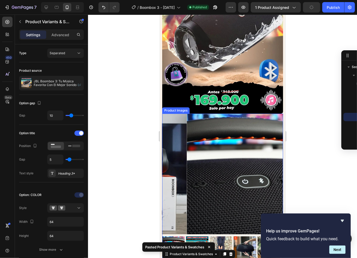
click at [198, 160] on img at bounding box center [246, 174] width 121 height 121
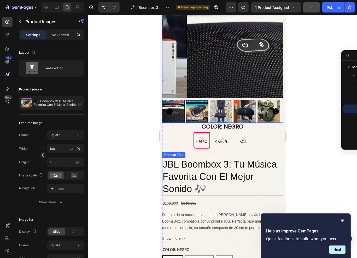
scroll to position [206, 0]
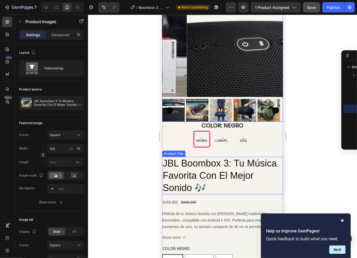
click at [195, 157] on h2 "JBL Boombox 3: Tu Música Favorita Con El Mejor Sonido 🎶" at bounding box center [222, 176] width 121 height 38
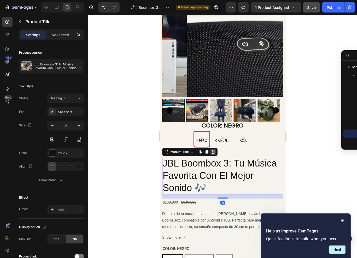
click at [213, 150] on icon at bounding box center [212, 152] width 3 height 4
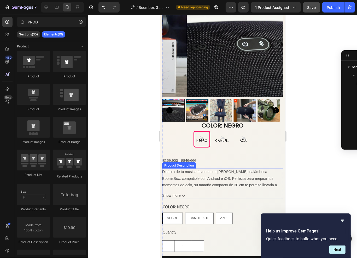
scroll to position [75, 0]
click at [197, 170] on p "Disfruta de tu música favorita con la bocina inalámbrica BoomsBox, compatible c…" at bounding box center [222, 195] width 120 height 50
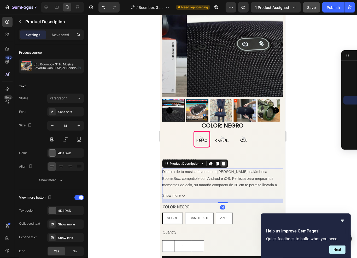
click at [225, 162] on icon at bounding box center [223, 164] width 4 height 4
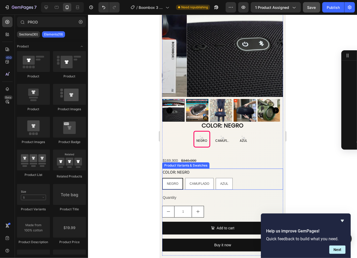
click at [215, 169] on div "COLOR: NEGRO NEGRO NEGRO NEGRO CAMUFLADO CAMUFLADO CAMUFLADO AZUL AZUL AZUL" at bounding box center [222, 179] width 121 height 21
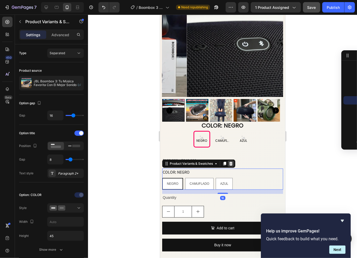
click at [233, 161] on div at bounding box center [230, 164] width 6 height 6
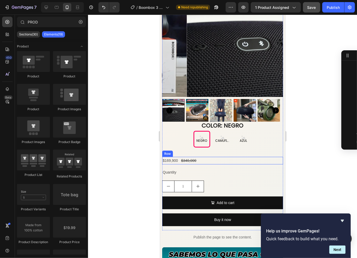
click at [214, 157] on div "$169,900 Product Price Product Price $340,000 Product Price Product Price Row" at bounding box center [222, 161] width 121 height 8
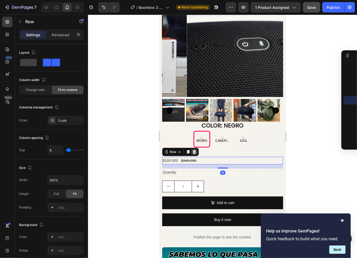
click at [193, 150] on icon at bounding box center [193, 152] width 3 height 4
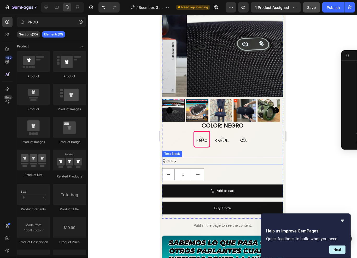
click at [211, 157] on div "Quantity" at bounding box center [222, 161] width 121 height 8
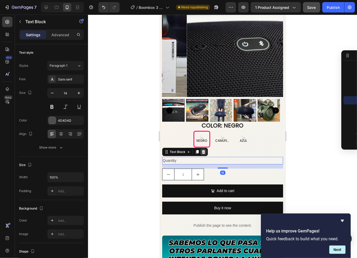
click at [203, 150] on icon at bounding box center [202, 152] width 3 height 4
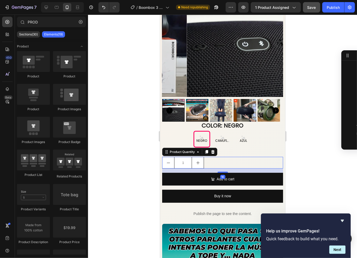
click at [218, 157] on div "1" at bounding box center [222, 163] width 121 height 12
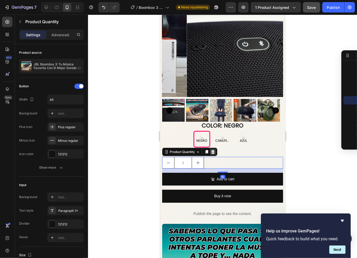
click at [213, 150] on icon at bounding box center [212, 152] width 4 height 4
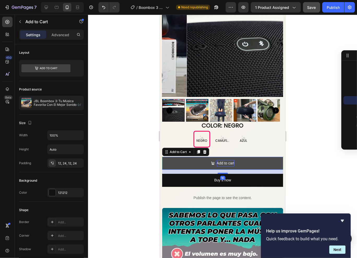
click at [222, 160] on div "Add to cart" at bounding box center [225, 163] width 18 height 7
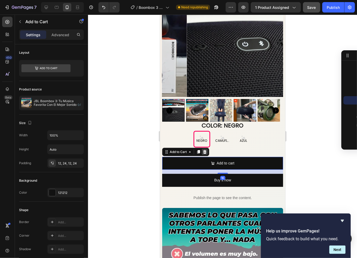
click at [207, 149] on div at bounding box center [204, 152] width 6 height 6
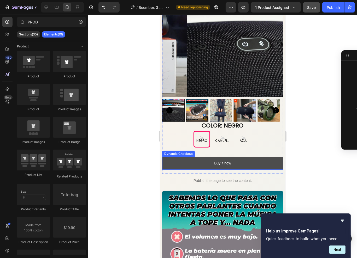
click at [181, 157] on button "Buy it now" at bounding box center [222, 163] width 121 height 13
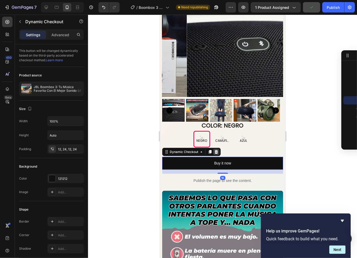
click at [217, 150] on icon at bounding box center [216, 152] width 4 height 4
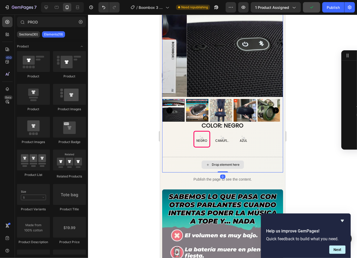
click at [185, 157] on div "Drop element here" at bounding box center [222, 165] width 121 height 16
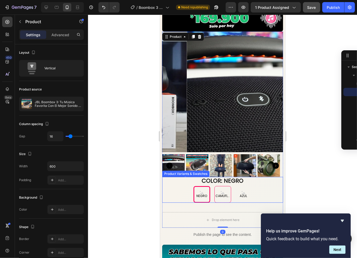
scroll to position [148, 0]
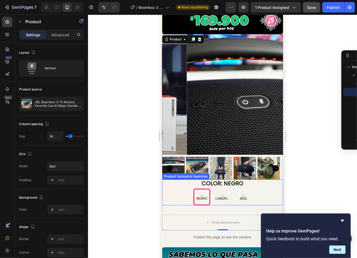
click at [254, 180] on div "COLOR: NEGRO NEGRO NEGRO NEGRO CAMUFLADO CAMUFLADO CAMUFLADO AZUL AZUL AZUL" at bounding box center [222, 193] width 121 height 26
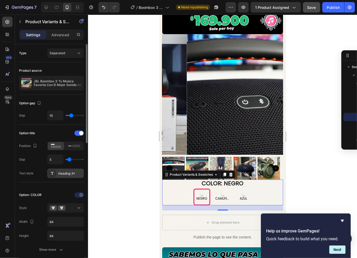
click at [69, 171] on div "Heading 3*" at bounding box center [70, 173] width 25 height 5
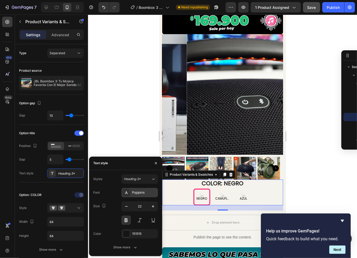
click at [142, 195] on div "Poppins" at bounding box center [139, 192] width 37 height 9
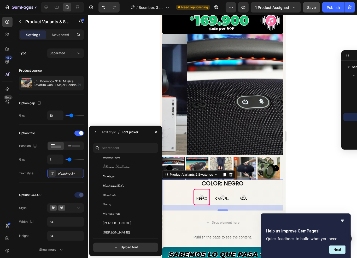
scroll to position [9014, 0]
click at [127, 215] on div "Montserrat" at bounding box center [129, 215] width 53 height 5
radio input "true"
click at [94, 130] on icon "button" at bounding box center [95, 132] width 4 height 4
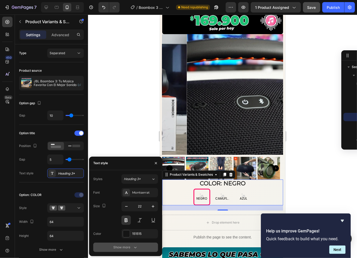
click at [118, 250] on button "Show more" at bounding box center [125, 247] width 65 height 9
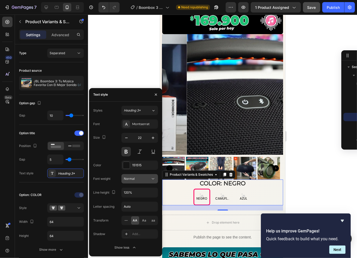
click at [142, 177] on div "Normal" at bounding box center [137, 179] width 27 height 5
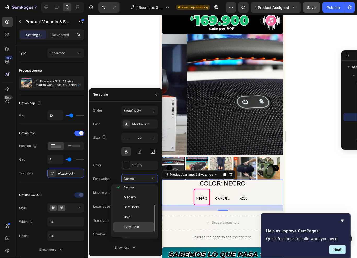
scroll to position [39, 0]
click at [127, 231] on span "Black" at bounding box center [128, 231] width 8 height 5
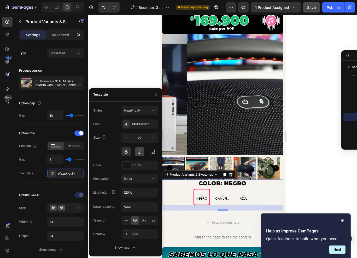
click at [139, 150] on button at bounding box center [139, 151] width 9 height 9
click at [142, 165] on div "151515" at bounding box center [139, 165] width 15 height 5
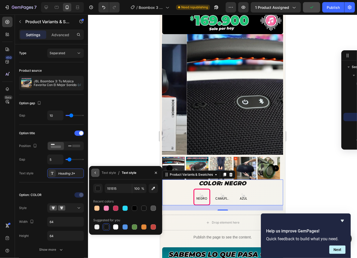
click at [95, 176] on button "button" at bounding box center [95, 173] width 8 height 8
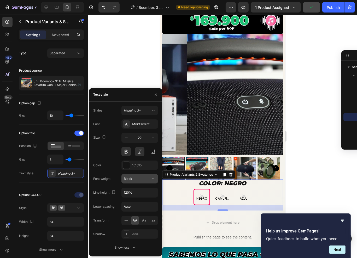
click at [142, 182] on button "Black" at bounding box center [139, 178] width 37 height 9
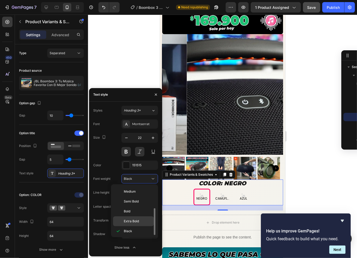
click at [130, 220] on span "Extra Bold" at bounding box center [131, 221] width 15 height 5
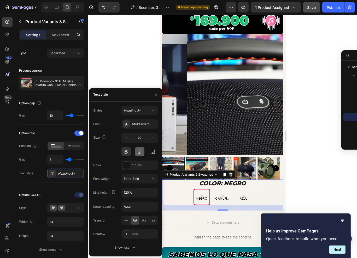
click at [138, 151] on button at bounding box center [139, 151] width 9 height 9
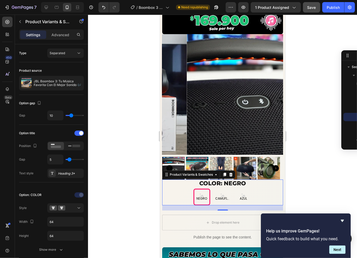
click at [295, 103] on div at bounding box center [222, 137] width 269 height 244
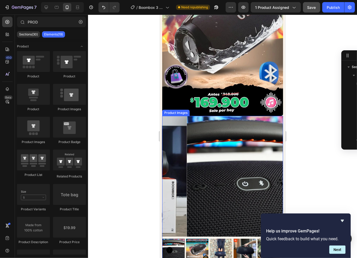
scroll to position [21, 0]
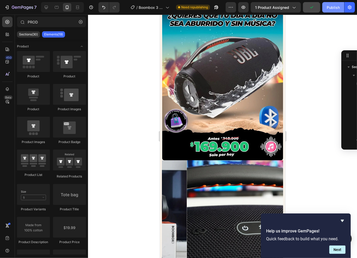
click at [334, 6] on div "Publish" at bounding box center [332, 7] width 13 height 5
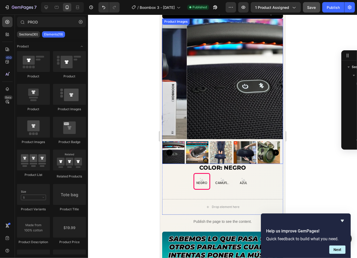
scroll to position [143, 0]
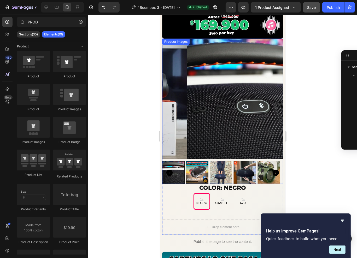
click at [197, 98] on img at bounding box center [246, 98] width 121 height 121
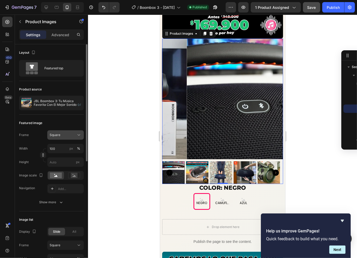
click at [67, 134] on div "Square" at bounding box center [63, 135] width 26 height 5
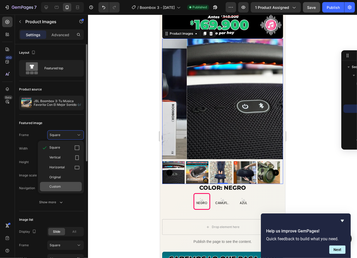
scroll to position [8, 0]
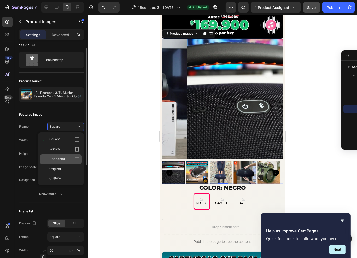
click at [66, 156] on div "Horizontal" at bounding box center [61, 159] width 42 height 10
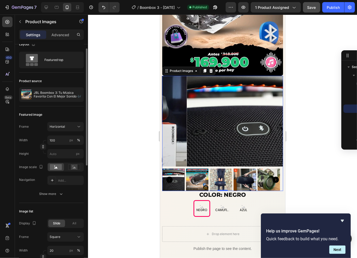
scroll to position [51, 0]
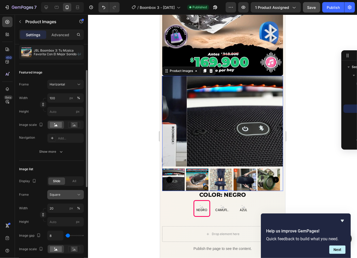
click at [66, 195] on div "Square" at bounding box center [63, 195] width 26 height 5
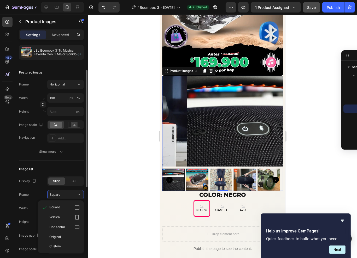
scroll to position [0, 0]
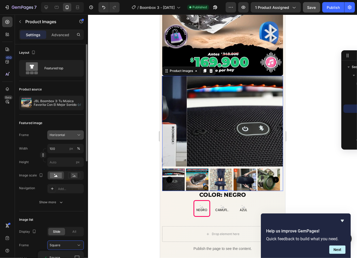
click at [61, 133] on span "Horizontal" at bounding box center [57, 135] width 15 height 5
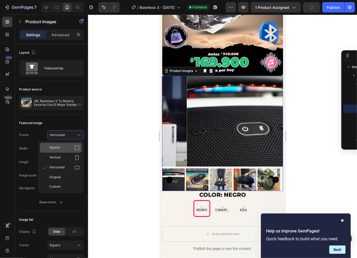
click at [55, 148] on span "Square" at bounding box center [54, 147] width 11 height 5
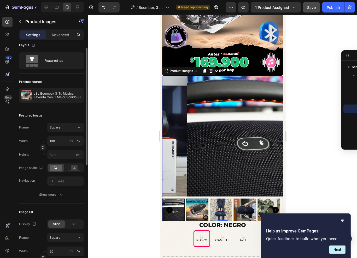
scroll to position [31, 0]
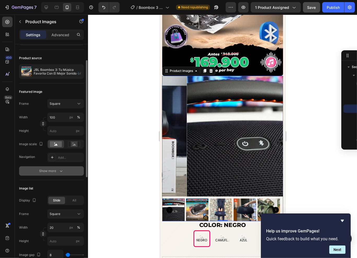
click at [52, 171] on div "Show more" at bounding box center [51, 171] width 24 height 5
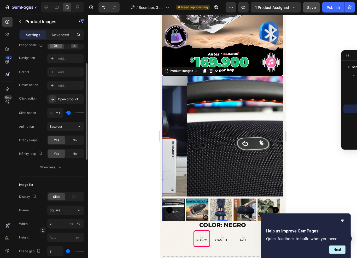
scroll to position [105, 0]
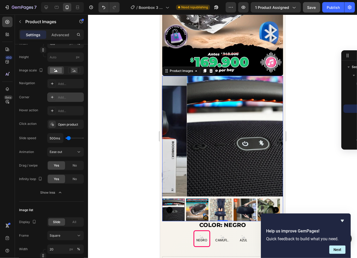
click at [68, 97] on div "Add..." at bounding box center [70, 97] width 25 height 5
click at [29, 88] on div "Frame Square Width 100 px % Height px Image scale Navigation Add... Corner Roun…" at bounding box center [51, 111] width 65 height 172
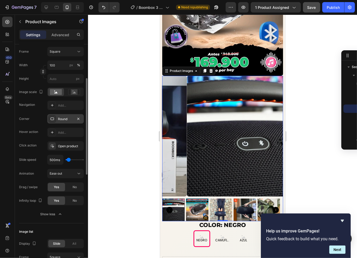
scroll to position [78, 0]
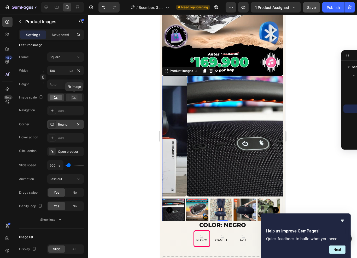
click at [71, 95] on rect at bounding box center [74, 97] width 7 height 5
click at [50, 96] on rect at bounding box center [56, 98] width 12 height 6
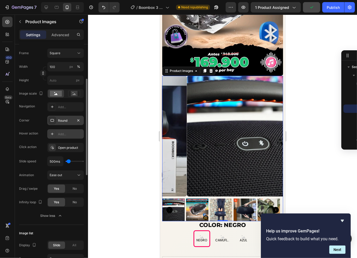
scroll to position [103, 0]
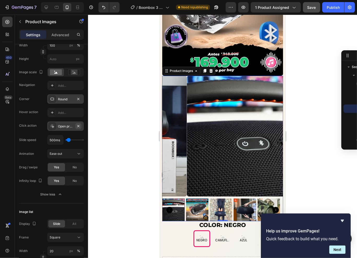
click at [79, 124] on icon "button" at bounding box center [78, 126] width 4 height 4
click at [63, 125] on div "Add..." at bounding box center [70, 126] width 25 height 5
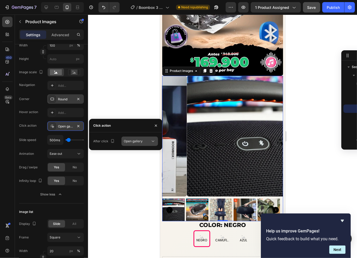
click at [144, 141] on div "Open gallery" at bounding box center [137, 141] width 27 height 5
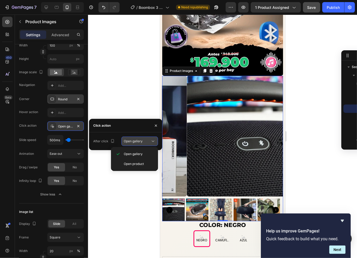
click at [144, 141] on div "Open gallery" at bounding box center [137, 141] width 27 height 5
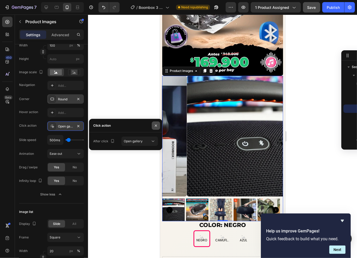
click at [154, 127] on icon "button" at bounding box center [156, 126] width 4 height 4
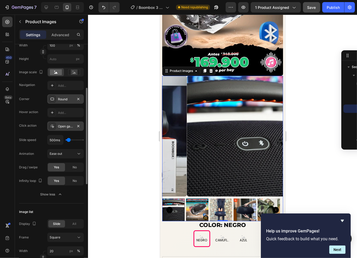
scroll to position [114, 0]
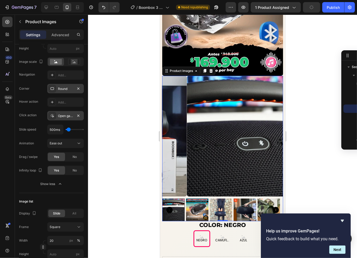
type input "200ms"
type input "200"
type input "100ms"
type input "100"
type input "350ms"
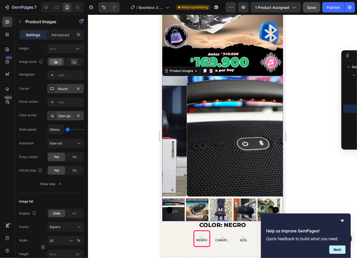
type input "350"
type input "450ms"
type input "450"
type input "550ms"
type input "550"
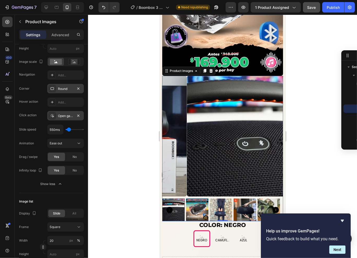
type input "450ms"
type input "450"
type input "400ms"
type input "400"
type input "450ms"
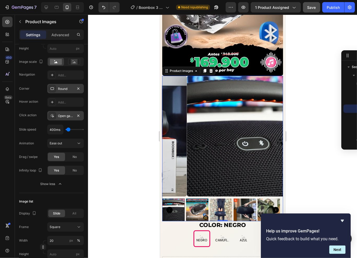
type input "450"
type input "500ms"
type input "500"
click at [69, 130] on input "range" at bounding box center [75, 129] width 18 height 1
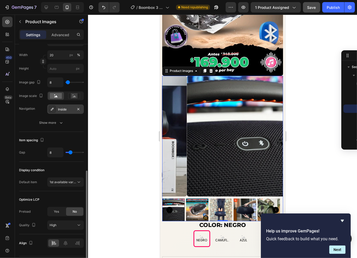
scroll to position [300, 0]
click at [56, 209] on span "Yes" at bounding box center [56, 211] width 5 height 5
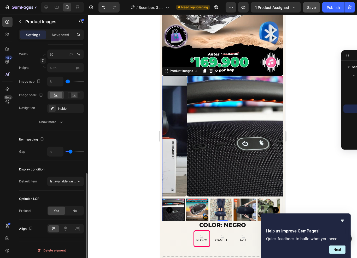
scroll to position [300, 0]
click at [66, 228] on icon at bounding box center [66, 229] width 4 height 5
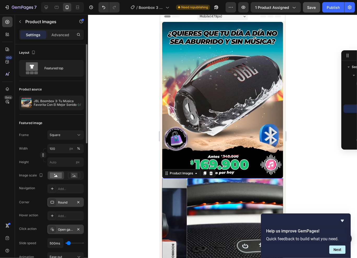
scroll to position [0, 0]
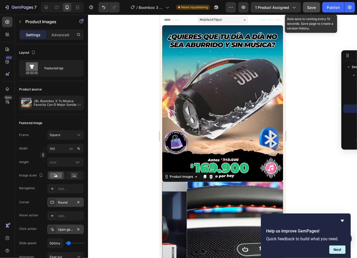
click at [314, 5] on span "Save" at bounding box center [311, 7] width 9 height 4
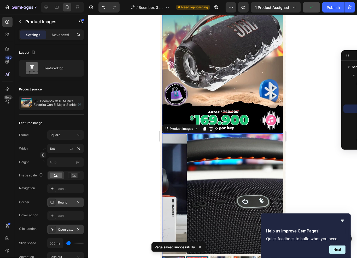
scroll to position [106, 0]
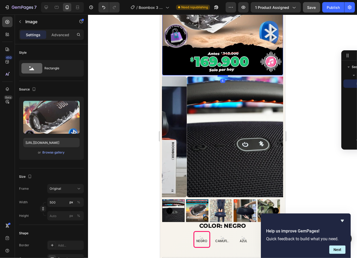
click at [224, 75] on div at bounding box center [222, 76] width 10 height 2
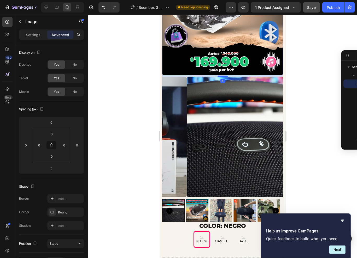
click at [299, 72] on div at bounding box center [222, 137] width 269 height 244
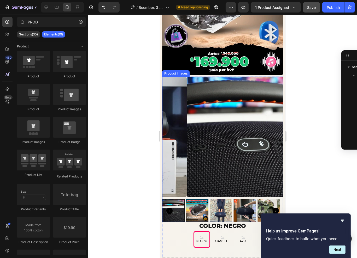
click at [213, 128] on img at bounding box center [246, 136] width 121 height 121
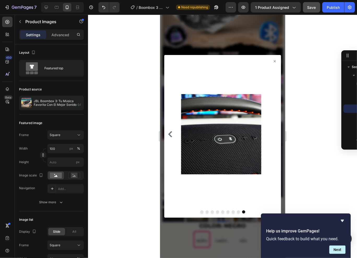
click at [274, 62] on div at bounding box center [222, 134] width 112 height 146
click at [273, 60] on icon at bounding box center [274, 61] width 4 height 4
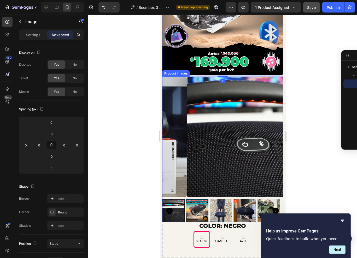
click at [224, 122] on img at bounding box center [246, 136] width 121 height 121
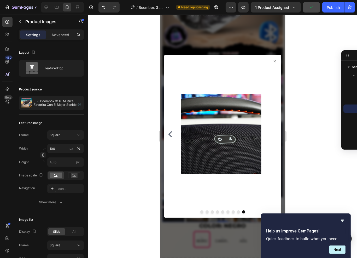
click at [272, 62] on icon at bounding box center [274, 61] width 4 height 4
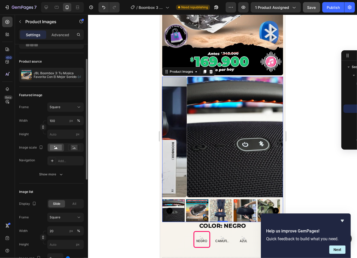
scroll to position [74, 0]
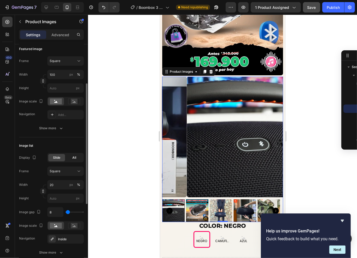
click at [70, 158] on div "All" at bounding box center [74, 157] width 17 height 7
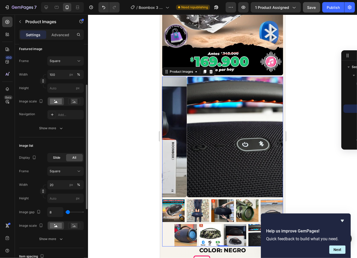
click at [58, 159] on span "Slide" at bounding box center [56, 158] width 7 height 5
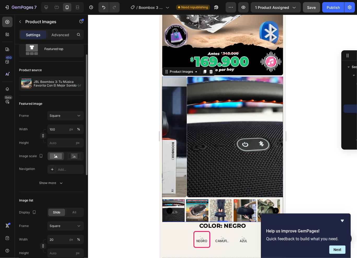
scroll to position [0, 0]
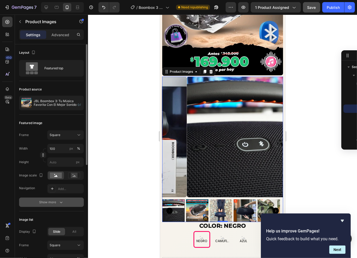
click at [44, 200] on div "Show more" at bounding box center [51, 202] width 24 height 5
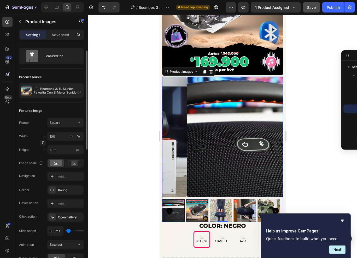
scroll to position [13, 0]
click at [54, 135] on input "100" at bounding box center [65, 135] width 37 height 9
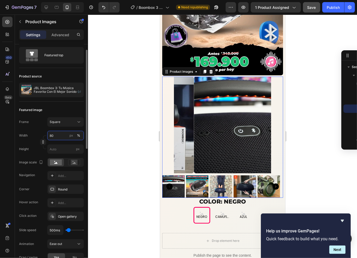
click at [60, 133] on input "80" at bounding box center [65, 135] width 37 height 9
click at [54, 149] on span "Full" at bounding box center [51, 148] width 5 height 5
type input "100"
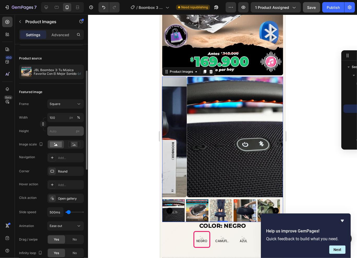
scroll to position [40, 0]
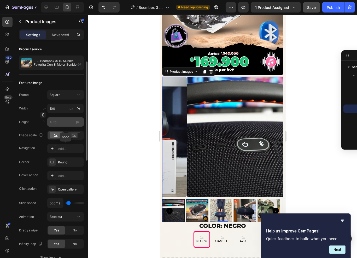
click at [67, 150] on div "Add..." at bounding box center [70, 149] width 25 height 5
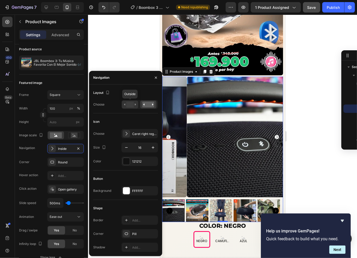
click at [133, 105] on rect at bounding box center [130, 105] width 8 height 6
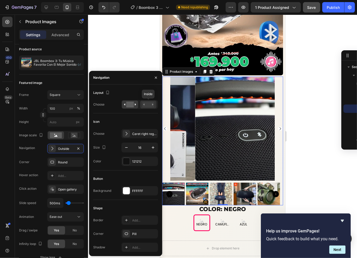
click at [147, 105] on rect at bounding box center [148, 105] width 12 height 6
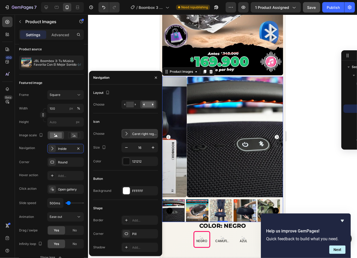
click at [141, 132] on div "Caret right regular" at bounding box center [144, 134] width 25 height 5
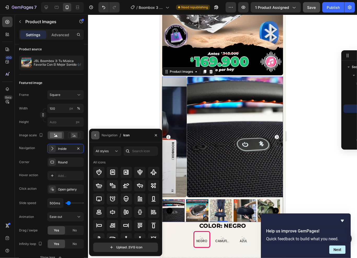
click at [97, 134] on icon "button" at bounding box center [95, 135] width 4 height 4
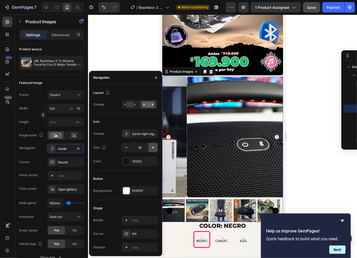
click at [152, 145] on icon "button" at bounding box center [152, 147] width 5 height 5
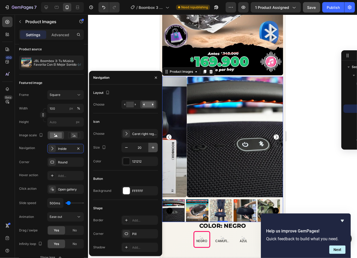
click at [152, 145] on icon "button" at bounding box center [152, 147] width 5 height 5
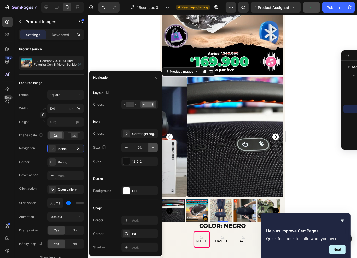
click at [152, 145] on icon "button" at bounding box center [152, 147] width 5 height 5
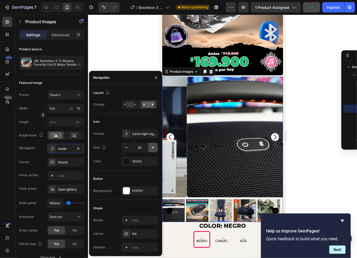
click at [152, 145] on icon "button" at bounding box center [152, 147] width 5 height 5
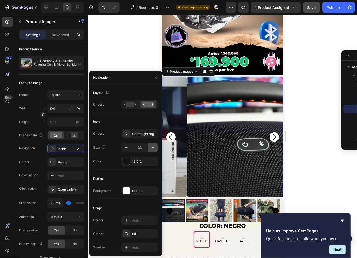
click at [152, 145] on icon "button" at bounding box center [152, 147] width 5 height 5
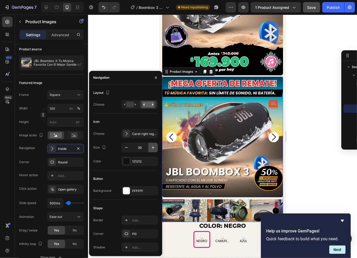
type input "40"
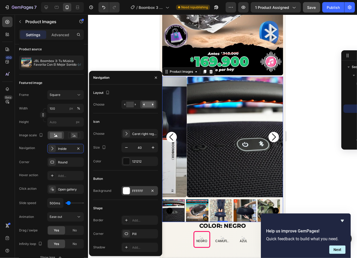
click at [137, 191] on div "FFFFFF" at bounding box center [139, 191] width 15 height 5
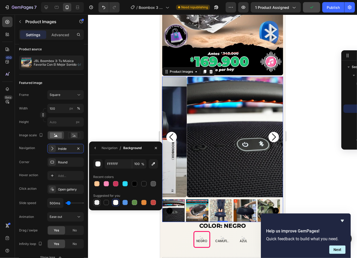
click at [98, 203] on div at bounding box center [96, 202] width 5 height 5
type input "000000"
type input "0"
click at [93, 149] on icon "button" at bounding box center [95, 148] width 4 height 4
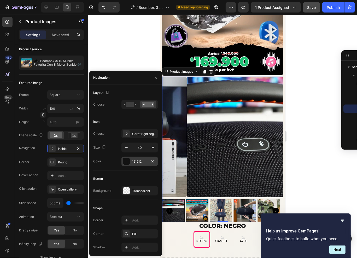
click at [137, 159] on div "121212" at bounding box center [139, 161] width 15 height 5
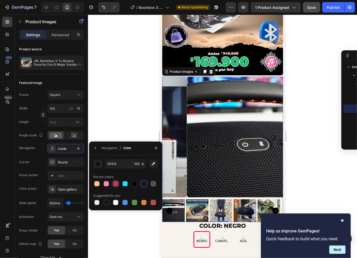
click at [113, 185] on div at bounding box center [115, 183] width 5 height 5
click at [116, 204] on div at bounding box center [115, 202] width 5 height 5
click at [99, 185] on div at bounding box center [97, 184] width 6 height 6
click at [106, 186] on div at bounding box center [106, 183] width 5 height 5
click at [118, 181] on div at bounding box center [115, 184] width 6 height 6
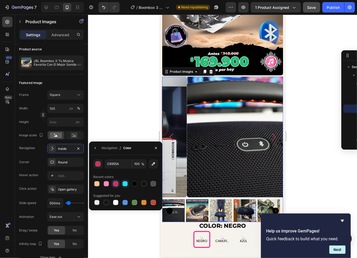
click at [125, 184] on div at bounding box center [124, 183] width 5 height 5
type input "29DBF8"
click at [96, 150] on button "button" at bounding box center [95, 148] width 8 height 8
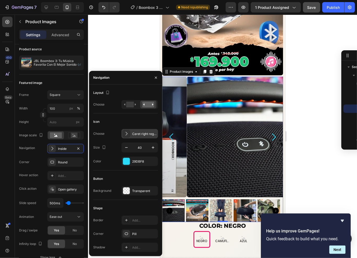
click at [128, 135] on icon at bounding box center [126, 133] width 5 height 5
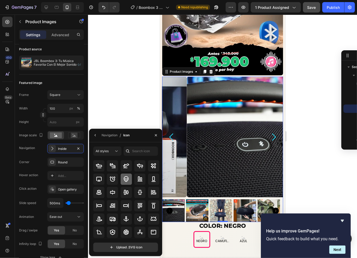
scroll to position [57, 0]
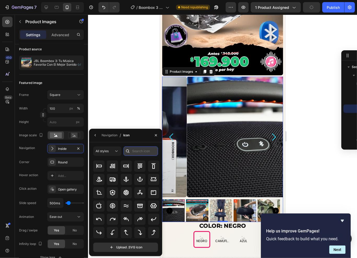
click at [137, 152] on input "text" at bounding box center [140, 151] width 34 height 9
type input "I"
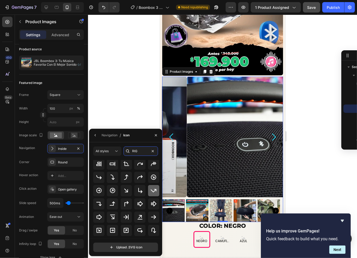
scroll to position [50, 0]
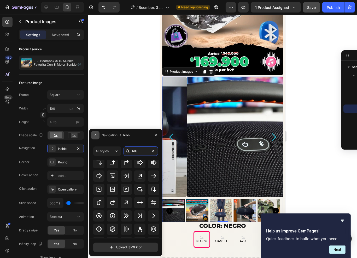
type input "RIG"
click at [98, 135] on button "button" at bounding box center [95, 135] width 8 height 8
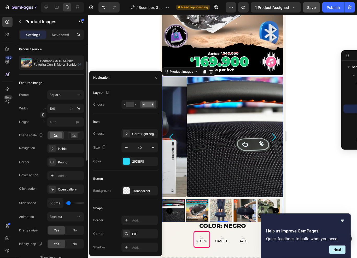
click at [38, 158] on div "Corner Round" at bounding box center [51, 162] width 65 height 9
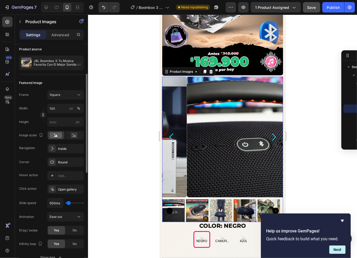
scroll to position [49, 0]
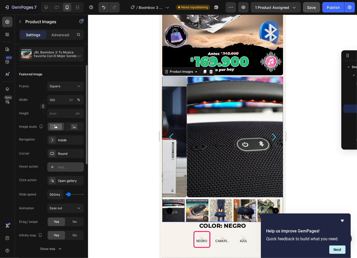
click at [68, 167] on div "Add..." at bounding box center [70, 167] width 25 height 5
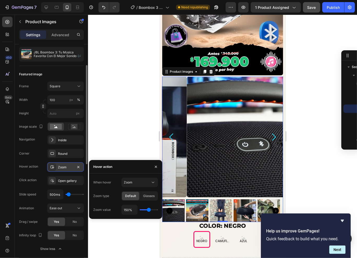
click at [68, 167] on div "Zoom" at bounding box center [65, 167] width 15 height 5
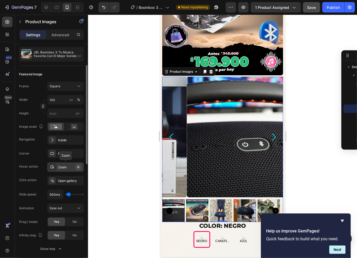
click at [79, 167] on icon "button" at bounding box center [78, 167] width 4 height 4
click at [63, 169] on div "Add..." at bounding box center [70, 167] width 25 height 5
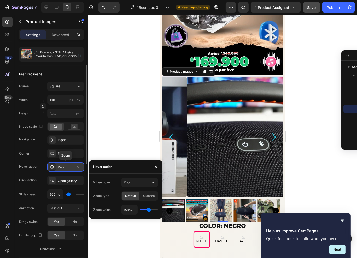
click at [38, 171] on div "Hover action Zoom Zoom" at bounding box center [51, 167] width 65 height 9
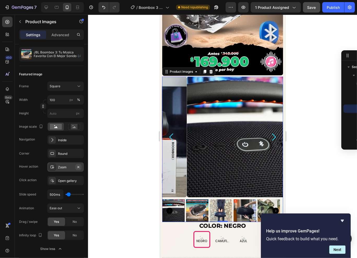
click at [79, 166] on icon "button" at bounding box center [78, 167] width 4 height 4
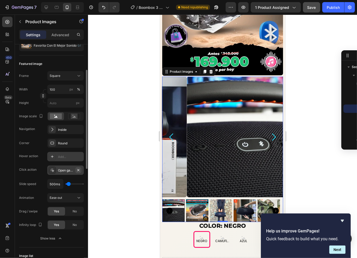
click at [80, 169] on icon "button" at bounding box center [78, 170] width 4 height 4
click at [36, 175] on div "Click action Add..." at bounding box center [51, 170] width 65 height 9
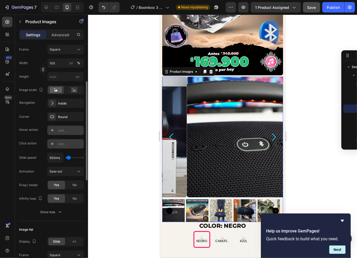
scroll to position [116, 0]
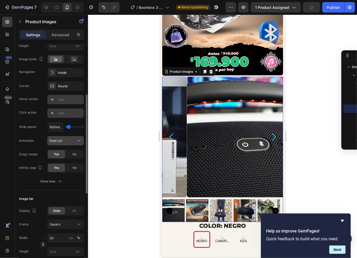
click at [79, 144] on button "Ease out" at bounding box center [65, 140] width 37 height 9
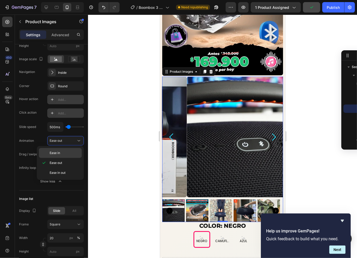
click at [54, 154] on span "Ease in" at bounding box center [55, 153] width 10 height 5
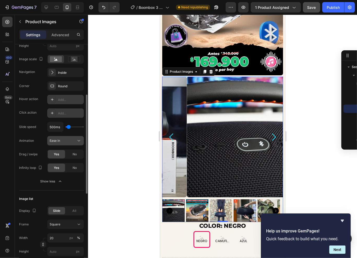
click at [79, 137] on button "Ease in" at bounding box center [65, 140] width 37 height 9
click at [80, 138] on icon at bounding box center [78, 140] width 5 height 5
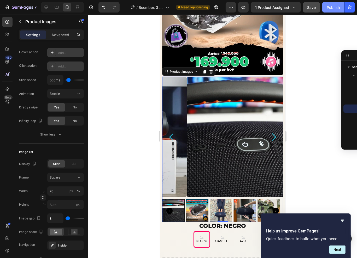
click at [332, 7] on div "Publish" at bounding box center [332, 7] width 13 height 5
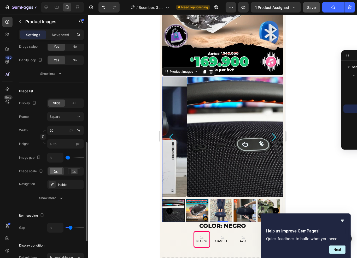
scroll to position [228, 0]
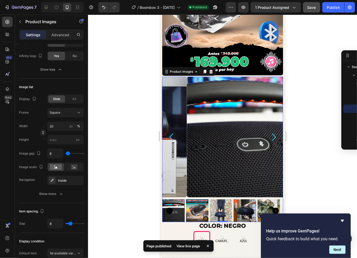
click at [215, 117] on img at bounding box center [246, 136] width 121 height 121
click at [188, 199] on img at bounding box center [197, 210] width 22 height 22
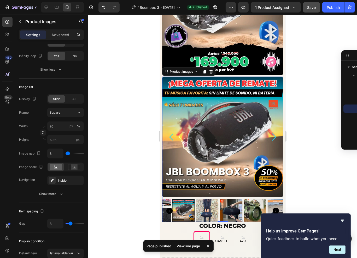
click at [174, 201] on div at bounding box center [183, 210] width 22 height 22
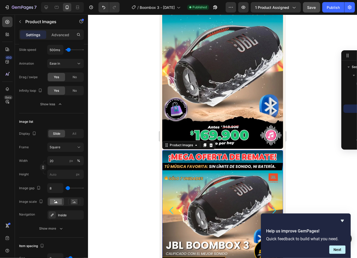
scroll to position [0, 0]
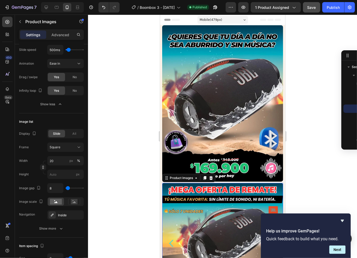
click at [192, 209] on img at bounding box center [222, 243] width 121 height 121
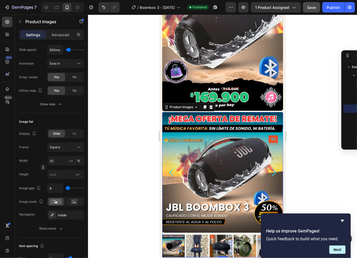
scroll to position [94, 0]
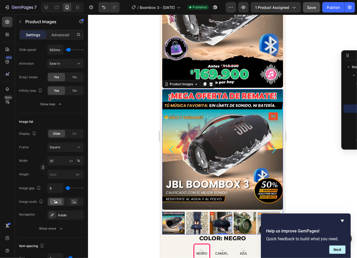
click at [237, 132] on img at bounding box center [222, 149] width 121 height 121
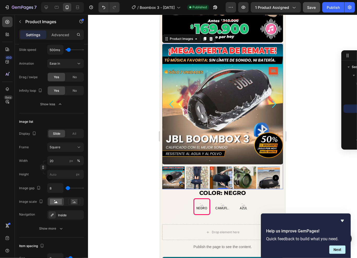
scroll to position [139, 0]
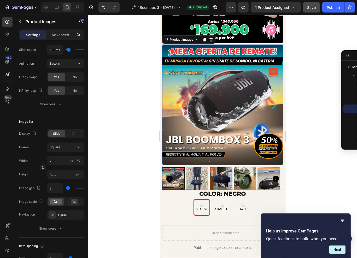
click at [195, 67] on img at bounding box center [222, 104] width 121 height 121
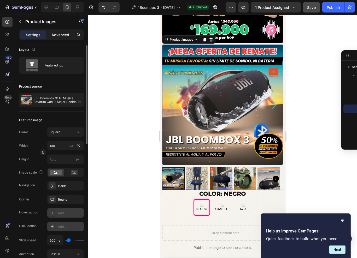
click at [59, 37] on p "Advanced" at bounding box center [60, 34] width 18 height 5
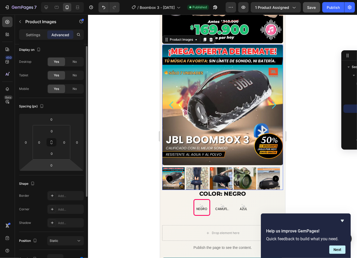
scroll to position [45, 0]
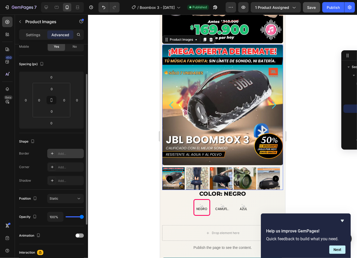
click at [59, 155] on div "Add..." at bounding box center [70, 154] width 25 height 5
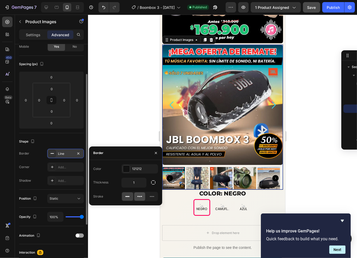
click at [141, 195] on icon at bounding box center [139, 196] width 5 height 5
click at [153, 197] on icon at bounding box center [151, 196] width 5 height 5
click at [130, 196] on icon at bounding box center [127, 196] width 5 height 5
click at [139, 183] on input "1" at bounding box center [134, 182] width 25 height 9
type input "2"
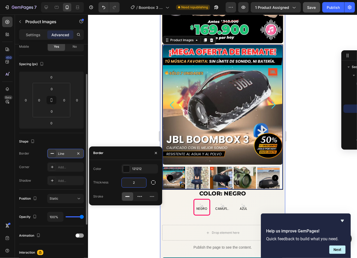
click at [295, 79] on div at bounding box center [222, 137] width 269 height 244
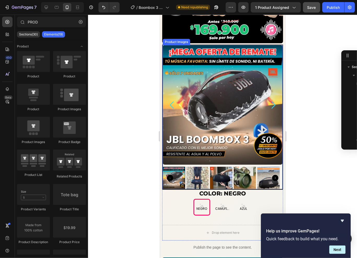
click at [273, 71] on img at bounding box center [222, 105] width 120 height 120
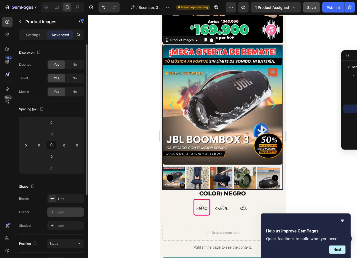
click at [64, 212] on div "Add..." at bounding box center [70, 212] width 25 height 5
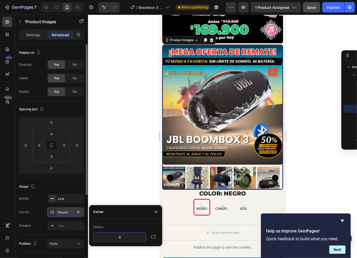
click at [296, 79] on div at bounding box center [222, 137] width 269 height 244
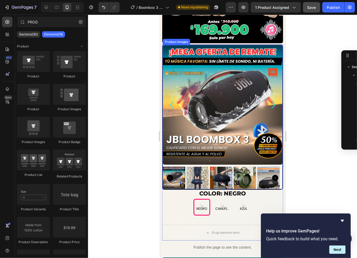
click at [268, 100] on icon "Carousel Next Arrow" at bounding box center [273, 105] width 10 height 10
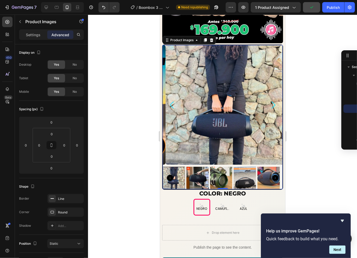
click at [269, 100] on icon "Carousel Next Arrow" at bounding box center [273, 105] width 10 height 10
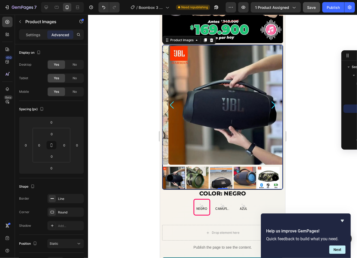
click at [209, 86] on img at bounding box center [228, 105] width 120 height 120
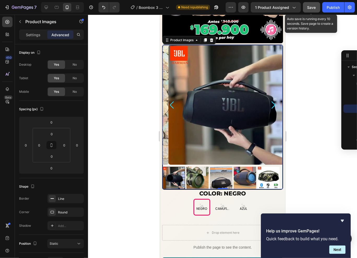
click at [316, 6] on span "Save" at bounding box center [311, 7] width 9 height 4
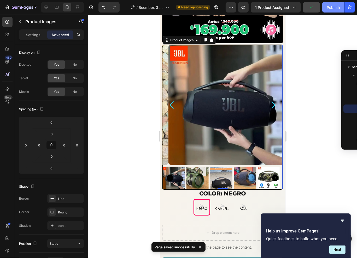
click at [334, 5] on div "Publish" at bounding box center [332, 7] width 13 height 5
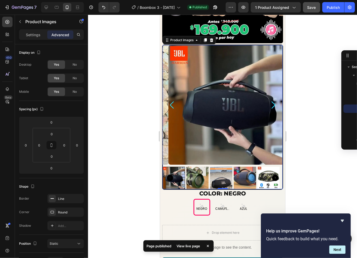
click at [193, 109] on img at bounding box center [228, 105] width 120 height 120
click at [35, 39] on div "Settings Advanced" at bounding box center [51, 34] width 65 height 10
click at [36, 36] on p "Settings" at bounding box center [33, 34] width 15 height 5
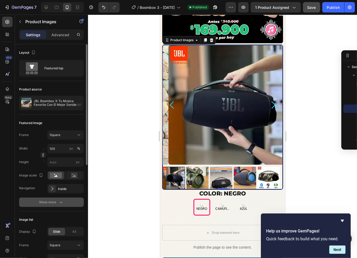
click at [49, 202] on div "Show more" at bounding box center [51, 202] width 24 height 5
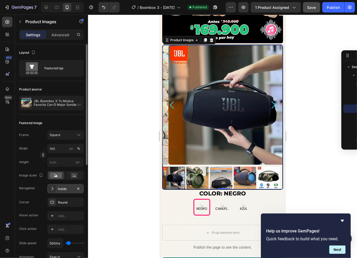
click at [69, 189] on div "Inside" at bounding box center [65, 189] width 15 height 5
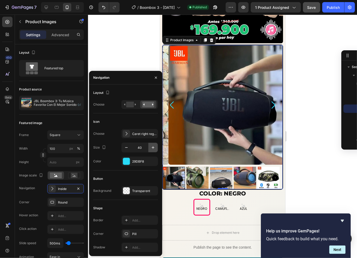
click at [152, 147] on icon "button" at bounding box center [152, 147] width 5 height 5
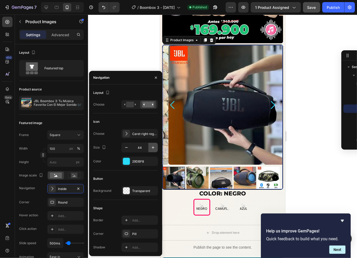
click at [152, 147] on icon "button" at bounding box center [152, 147] width 5 height 5
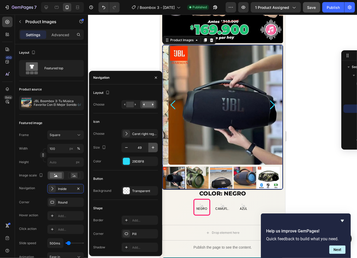
click at [152, 147] on icon "button" at bounding box center [152, 147] width 5 height 5
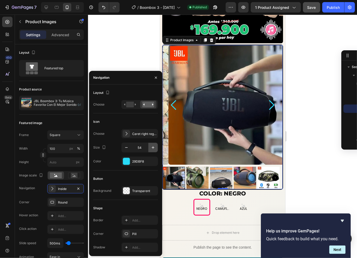
click at [152, 147] on icon "button" at bounding box center [152, 147] width 5 height 5
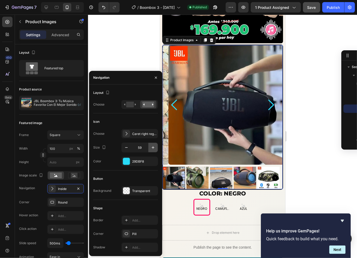
click at [152, 147] on icon "button" at bounding box center [152, 147] width 5 height 5
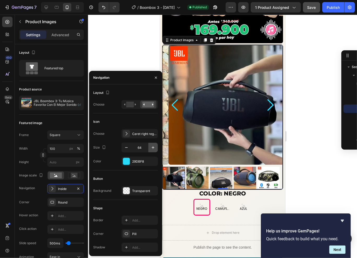
click at [152, 147] on icon "button" at bounding box center [152, 147] width 5 height 5
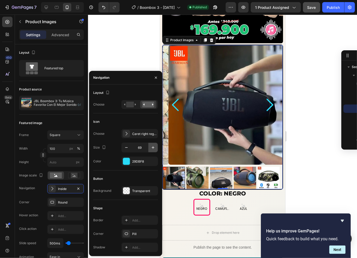
click at [152, 147] on icon "button" at bounding box center [152, 147] width 5 height 5
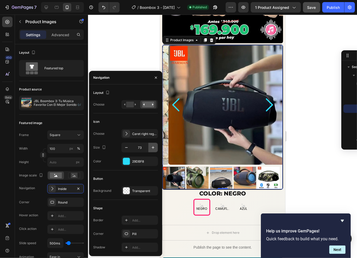
click at [152, 147] on icon "button" at bounding box center [152, 147] width 5 height 5
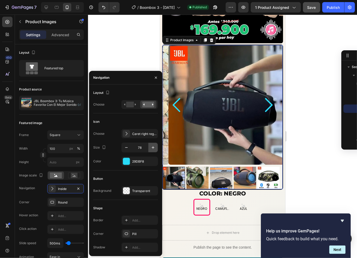
click at [152, 147] on icon "button" at bounding box center [152, 147] width 5 height 5
click at [125, 147] on icon "button" at bounding box center [126, 147] width 5 height 5
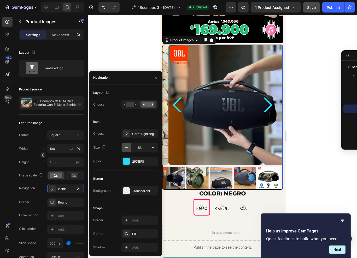
click at [125, 147] on icon "button" at bounding box center [126, 147] width 5 height 5
type input "80"
click at [139, 161] on div "29DBF8" at bounding box center [139, 161] width 15 height 5
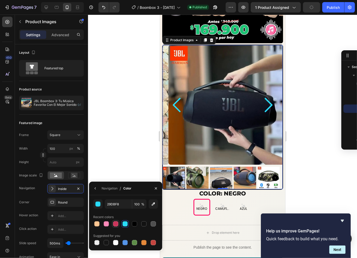
click at [118, 224] on div at bounding box center [115, 224] width 5 height 5
click at [117, 244] on div at bounding box center [115, 242] width 5 height 5
type input "FFFFFF"
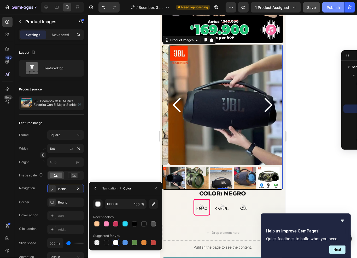
click at [328, 10] on button "Publish" at bounding box center [333, 7] width 22 height 10
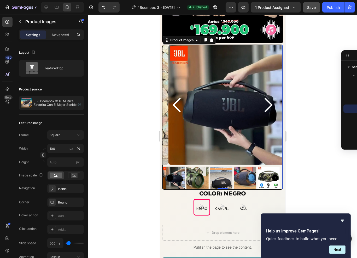
click at [196, 76] on img at bounding box center [228, 105] width 120 height 120
click at [64, 36] on p "Advanced" at bounding box center [60, 34] width 18 height 5
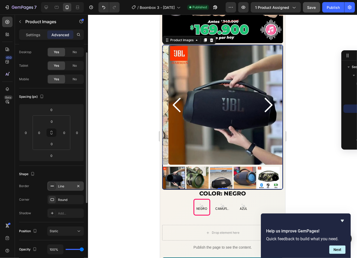
scroll to position [14, 0]
click at [68, 187] on div "Line" at bounding box center [65, 185] width 15 height 5
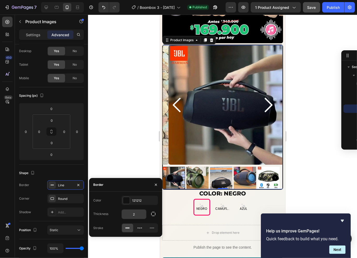
click at [140, 215] on input "2" at bounding box center [134, 214] width 25 height 9
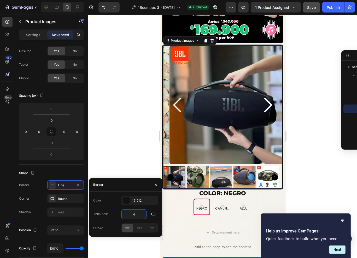
type input "3"
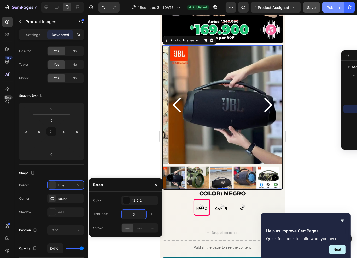
click at [334, 10] on button "Publish" at bounding box center [333, 7] width 22 height 10
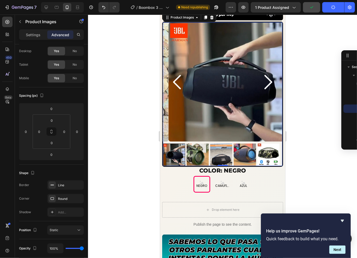
scroll to position [163, 0]
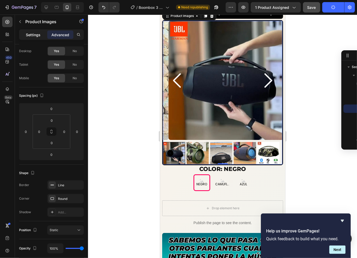
click at [29, 34] on p "Settings" at bounding box center [33, 34] width 15 height 5
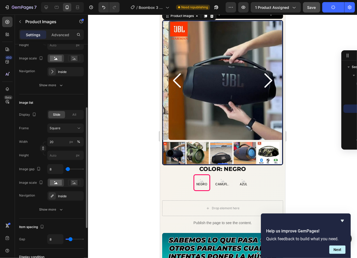
scroll to position [118, 0]
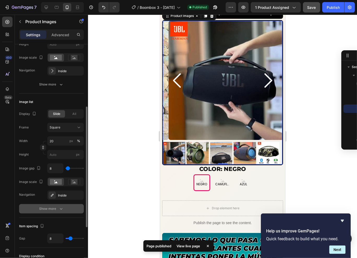
click at [58, 209] on div "Show more" at bounding box center [51, 208] width 24 height 5
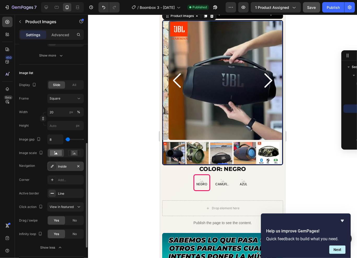
scroll to position [169, 0]
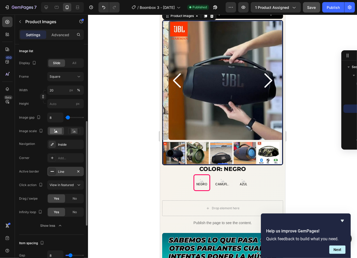
click at [70, 174] on div "Line" at bounding box center [65, 171] width 37 height 9
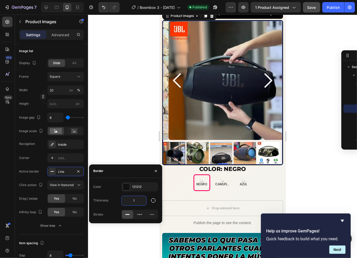
click at [139, 200] on input "1" at bounding box center [134, 200] width 25 height 9
click at [35, 177] on div "Corner Add... Active border Line Click action View in featured Drag / swipe Yes…" at bounding box center [51, 185] width 65 height 64
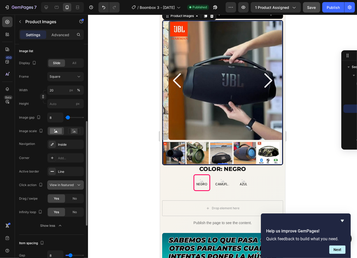
click at [81, 185] on icon at bounding box center [78, 185] width 5 height 5
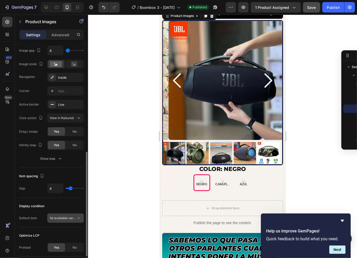
scroll to position [228, 0]
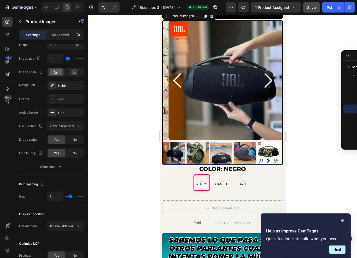
click at [179, 144] on div at bounding box center [174, 153] width 22 height 22
click at [198, 142] on img at bounding box center [197, 153] width 22 height 22
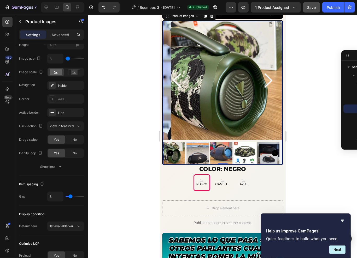
click at [196, 142] on img at bounding box center [197, 153] width 22 height 22
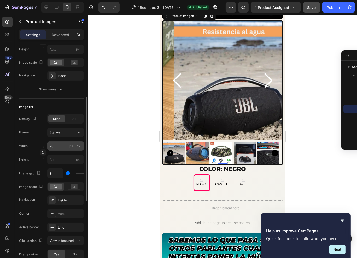
scroll to position [151, 0]
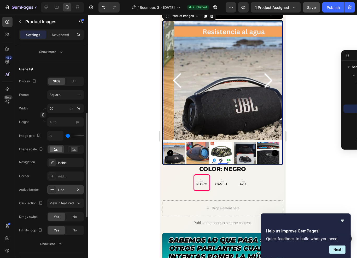
click at [68, 188] on div "Line" at bounding box center [65, 190] width 15 height 5
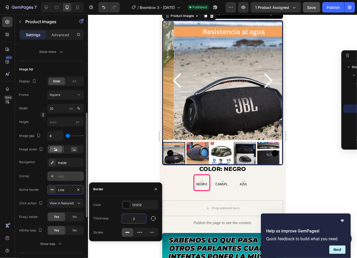
click at [65, 174] on div "Add..." at bounding box center [70, 176] width 25 height 5
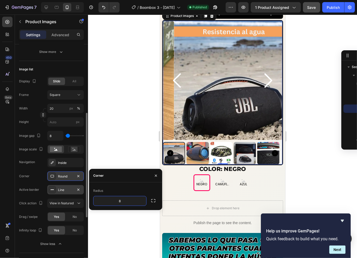
click at [66, 190] on div "Line" at bounding box center [65, 190] width 15 height 5
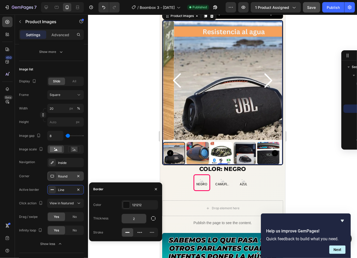
click at [136, 218] on input "2" at bounding box center [134, 218] width 25 height 9
type input "3"
click at [29, 183] on div "Corner Round Active border Line Click action View in featured Drag / swipe Yes …" at bounding box center [51, 204] width 65 height 64
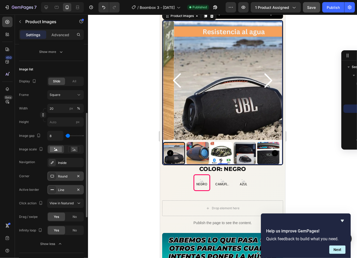
click at [70, 188] on div "Line" at bounding box center [65, 190] width 15 height 5
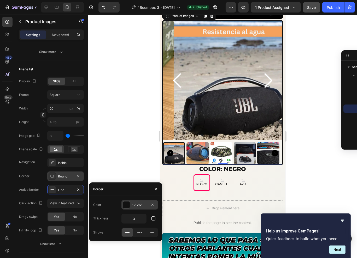
click at [132, 205] on div "121212" at bounding box center [139, 205] width 15 height 5
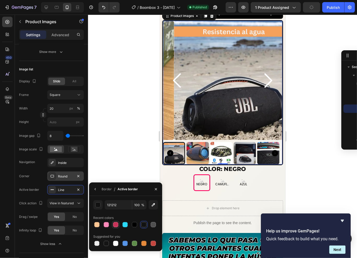
click at [116, 225] on div at bounding box center [115, 224] width 5 height 5
click at [124, 225] on div at bounding box center [124, 224] width 5 height 5
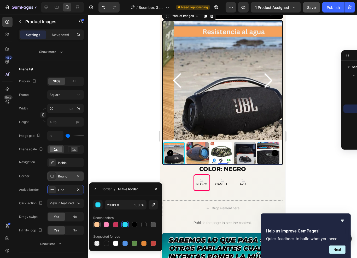
click at [99, 226] on div at bounding box center [96, 224] width 5 height 5
click at [145, 243] on div at bounding box center [143, 243] width 5 height 5
click at [100, 204] on div "button" at bounding box center [98, 205] width 5 height 5
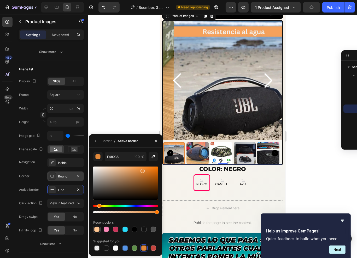
click at [99, 232] on div at bounding box center [97, 230] width 6 height 6
type input "FFC692"
click at [35, 183] on div "Corner Round Active border Line Click action View in featured Drag / swipe Yes …" at bounding box center [51, 204] width 65 height 64
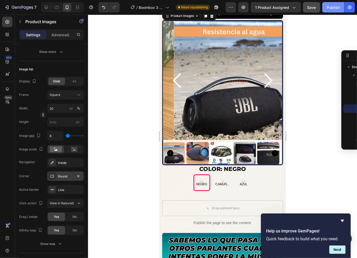
click at [334, 10] on button "Publish" at bounding box center [333, 7] width 22 height 10
click at [219, 153] on img at bounding box center [221, 153] width 22 height 22
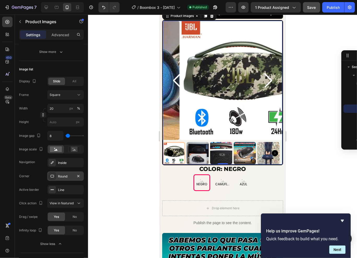
click at [206, 42] on img at bounding box center [238, 80] width 119 height 119
click at [53, 41] on div "Settings Advanced" at bounding box center [51, 36] width 73 height 15
click at [55, 39] on div "Settings Advanced" at bounding box center [51, 34] width 65 height 10
click at [56, 38] on div "Advanced" at bounding box center [60, 35] width 26 height 8
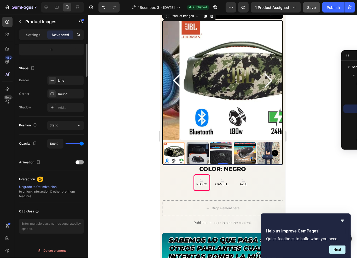
scroll to position [0, 0]
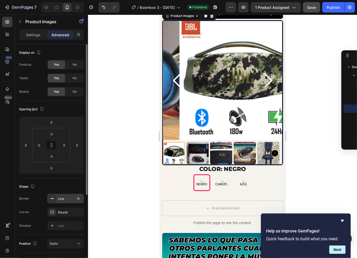
click at [63, 202] on div "Line" at bounding box center [65, 198] width 37 height 9
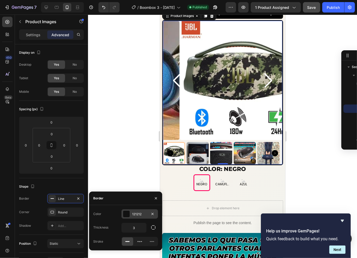
click at [138, 213] on div "121212" at bounding box center [139, 214] width 15 height 5
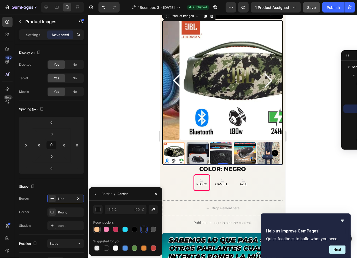
click at [100, 231] on div at bounding box center [97, 230] width 6 height 6
type input "FFC692"
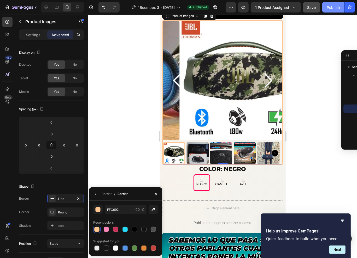
click at [338, 5] on div "Publish" at bounding box center [332, 7] width 13 height 5
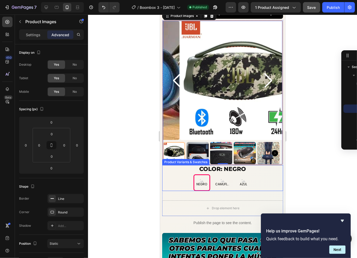
click at [225, 165] on legend "COLOR: NEGRO" at bounding box center [222, 169] width 48 height 8
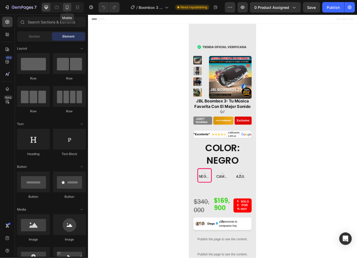
click at [68, 9] on icon at bounding box center [67, 7] width 3 height 4
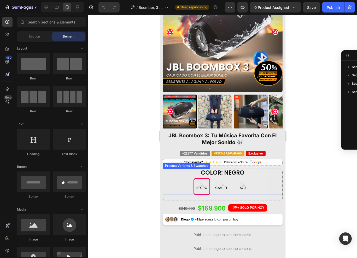
scroll to position [102, 0]
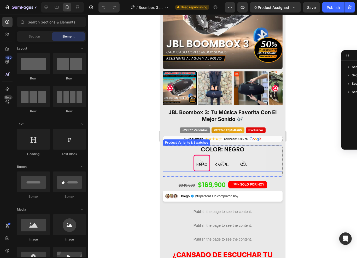
click at [175, 150] on div "COLOR: NEGRO NEGRO NEGRO NEGRO CAMUFLADO CAMUFLADO CAMUFLADO [PERSON_NAME] AZUL" at bounding box center [222, 159] width 119 height 26
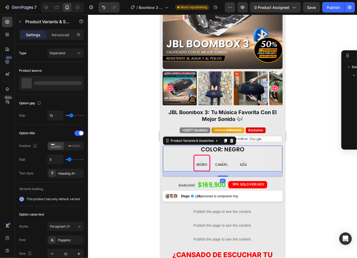
scroll to position [84, 0]
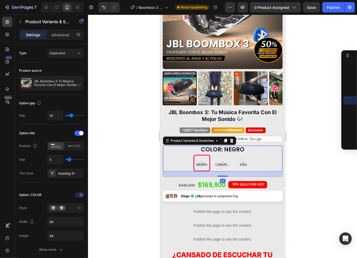
click at [310, 145] on div at bounding box center [222, 137] width 269 height 244
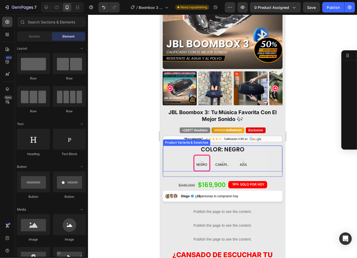
click at [179, 156] on div "NEGRO NEGRO NEGRO CAMUFLADO CAMUFLADO CAMUFLADO AZUL AZUL AZUL" at bounding box center [222, 163] width 119 height 17
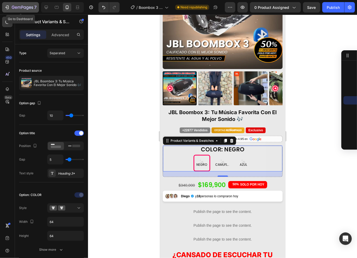
click at [8, 10] on button "7" at bounding box center [20, 7] width 37 height 10
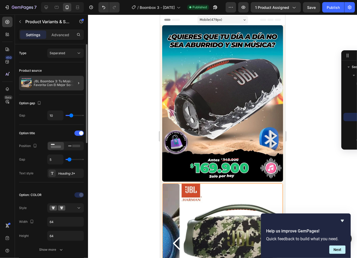
scroll to position [163, 0]
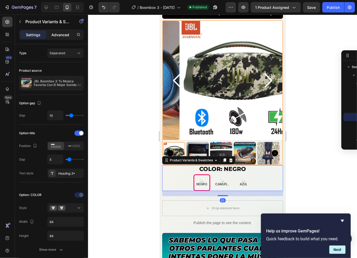
click at [57, 36] on p "Advanced" at bounding box center [60, 34] width 18 height 5
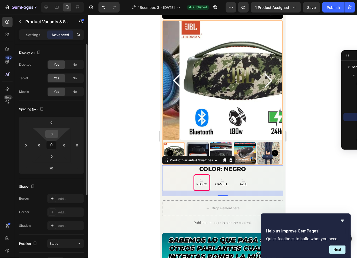
click at [53, 135] on input "0" at bounding box center [51, 134] width 10 height 8
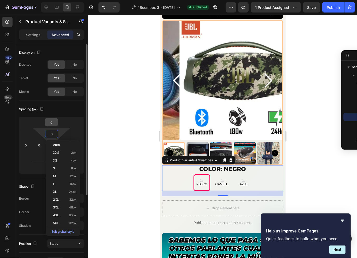
click at [55, 125] on input "0" at bounding box center [51, 122] width 10 height 8
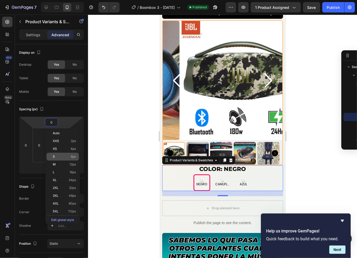
click at [59, 154] on div "S 8px" at bounding box center [62, 157] width 32 height 8
type input "8"
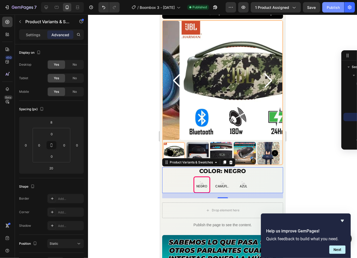
click at [325, 5] on button "Publish" at bounding box center [333, 7] width 22 height 10
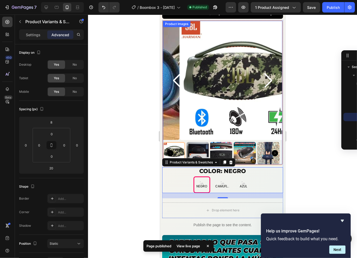
click at [180, 142] on div at bounding box center [174, 153] width 22 height 22
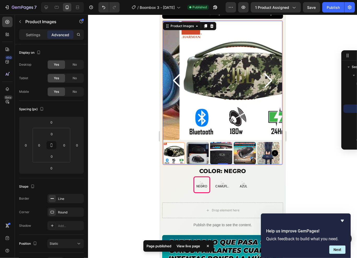
click at [31, 41] on div "Settings Advanced" at bounding box center [51, 36] width 73 height 15
click at [32, 40] on div "Settings Advanced" at bounding box center [51, 34] width 65 height 10
click at [32, 36] on p "Settings" at bounding box center [33, 34] width 15 height 5
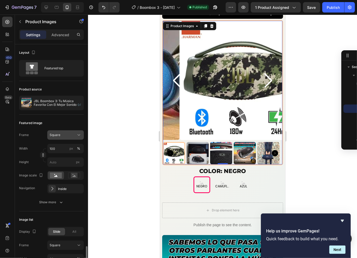
scroll to position [205, 0]
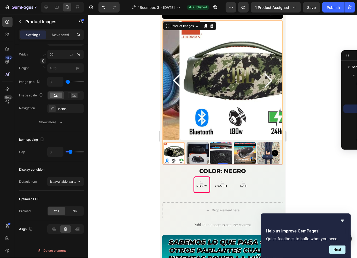
click at [179, 114] on img at bounding box center [238, 80] width 119 height 119
click at [54, 126] on button "Show more" at bounding box center [51, 122] width 65 height 9
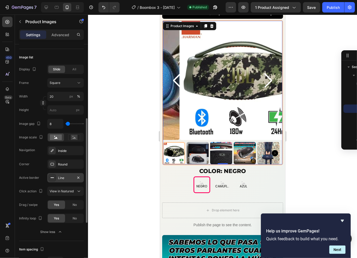
click at [72, 179] on div "Line" at bounding box center [65, 178] width 15 height 5
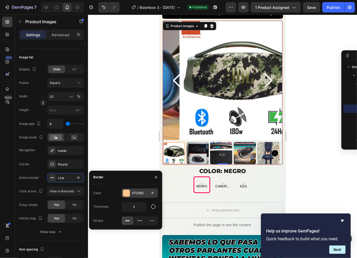
click at [136, 197] on div "FFC692" at bounding box center [139, 193] width 37 height 9
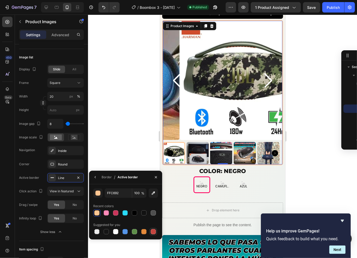
click at [152, 233] on div at bounding box center [153, 231] width 5 height 5
type input "C5453F"
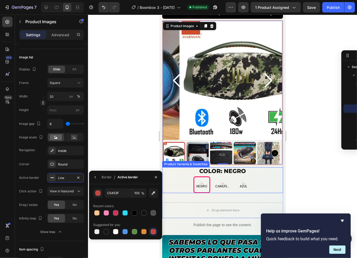
click at [203, 179] on div "NEGRO" at bounding box center [201, 184] width 13 height 11
click at [201, 176] on input "NEGRO NEGRO NEGRO" at bounding box center [201, 176] width 0 height 0
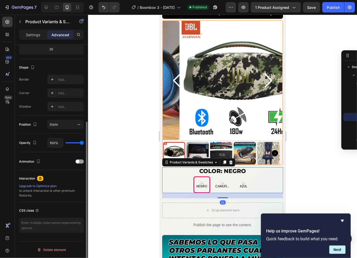
scroll to position [0, 0]
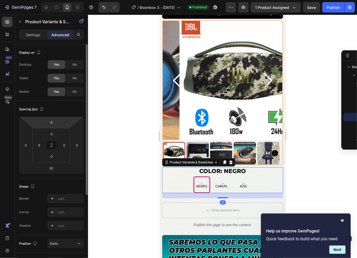
click at [31, 37] on p "Settings" at bounding box center [33, 34] width 15 height 5
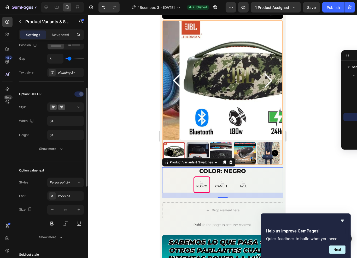
scroll to position [130, 0]
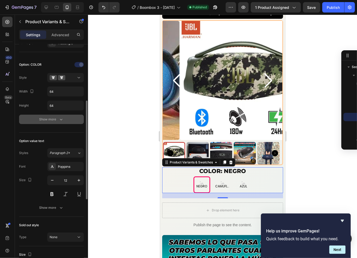
click at [57, 118] on div "Show more" at bounding box center [51, 119] width 24 height 5
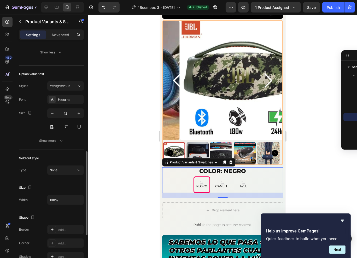
scroll to position [397, 0]
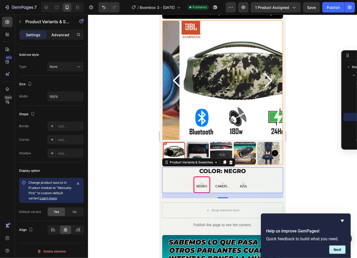
click at [61, 32] on p "Advanced" at bounding box center [60, 34] width 18 height 5
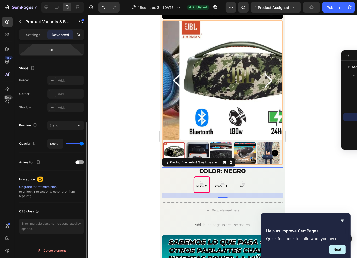
scroll to position [0, 0]
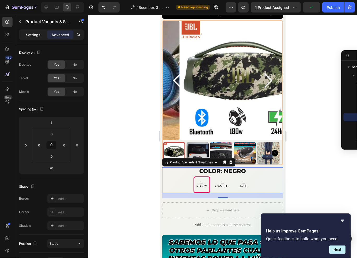
click at [29, 35] on p "Settings" at bounding box center [33, 34] width 15 height 5
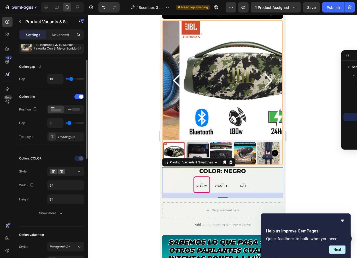
scroll to position [44, 0]
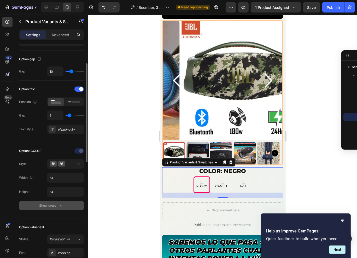
click at [42, 207] on div "Show more" at bounding box center [51, 205] width 24 height 5
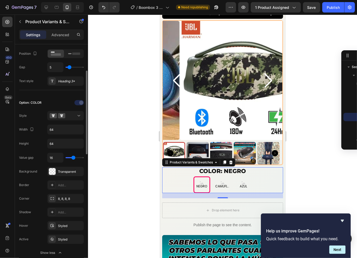
scroll to position [116, 0]
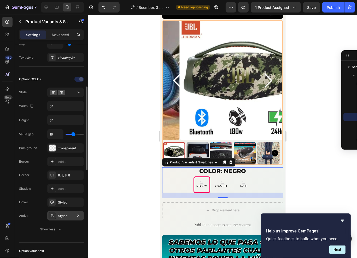
click at [62, 218] on div "Styled" at bounding box center [65, 215] width 37 height 9
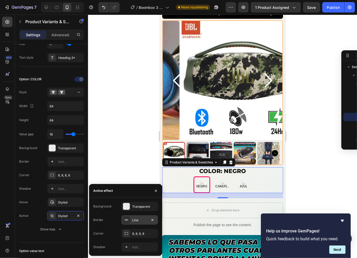
click at [142, 218] on div "Line" at bounding box center [139, 220] width 15 height 5
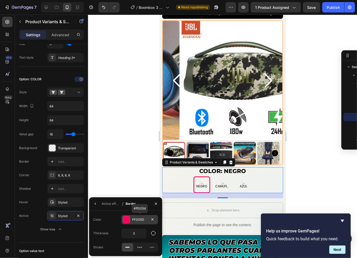
click at [140, 220] on div "FF005D" at bounding box center [139, 220] width 15 height 5
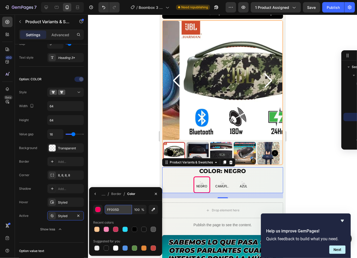
click at [120, 212] on input "FF005D" at bounding box center [118, 209] width 27 height 9
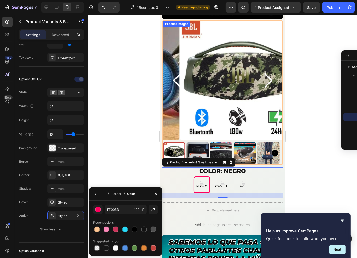
click at [199, 112] on img at bounding box center [238, 80] width 119 height 119
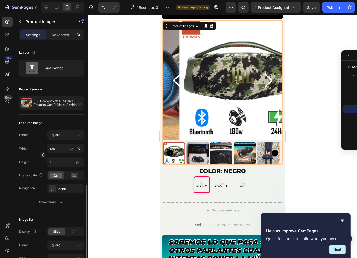
scroll to position [92, 0]
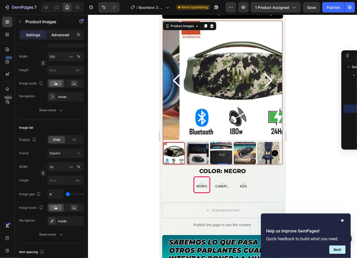
click at [64, 36] on p "Advanced" at bounding box center [60, 34] width 18 height 5
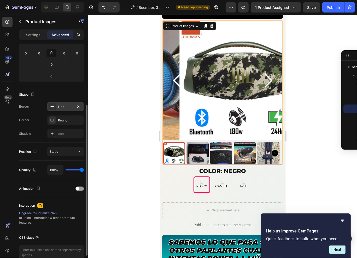
click at [62, 106] on div "Line" at bounding box center [65, 107] width 15 height 5
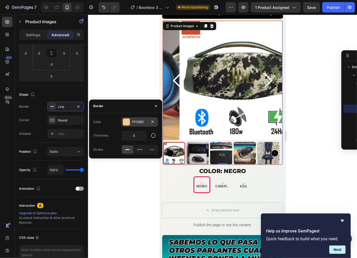
click at [133, 122] on div "FFC692" at bounding box center [139, 122] width 15 height 5
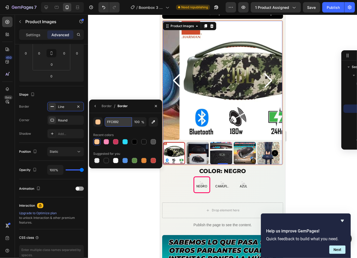
click at [114, 126] on input "FFC692" at bounding box center [118, 121] width 27 height 9
paste input "005D"
type input "FF005D"
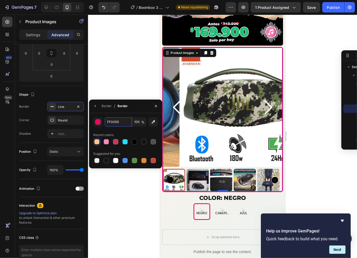
scroll to position [136, 0]
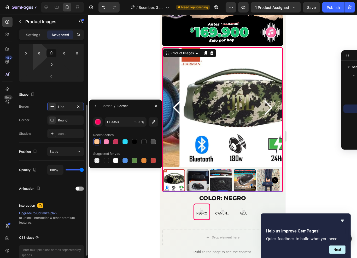
click at [52, 91] on div "Shape" at bounding box center [51, 95] width 65 height 8
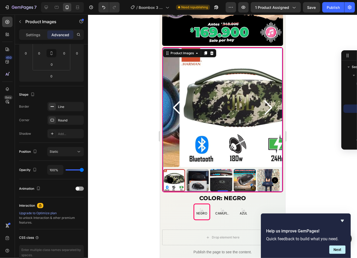
click at [33, 40] on div "Settings Advanced" at bounding box center [51, 34] width 65 height 10
click at [36, 35] on p "Settings" at bounding box center [33, 34] width 15 height 5
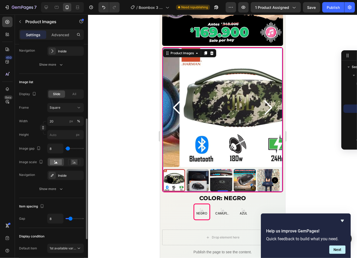
scroll to position [169, 0]
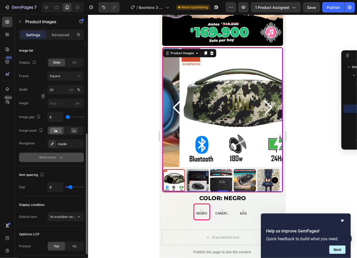
click at [51, 158] on div "Show more" at bounding box center [51, 157] width 24 height 5
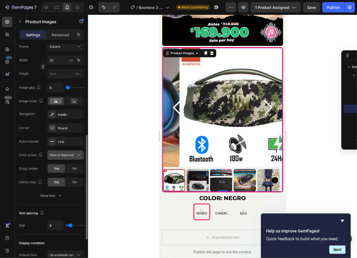
scroll to position [191, 0]
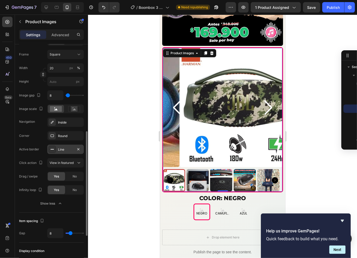
click at [60, 147] on div "Line" at bounding box center [65, 149] width 15 height 5
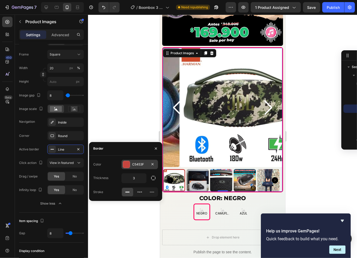
click at [140, 168] on div "C5453F" at bounding box center [139, 164] width 37 height 9
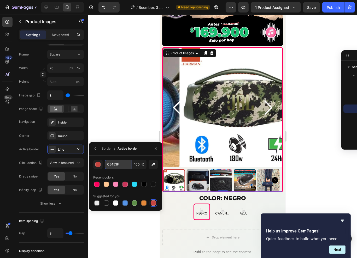
click at [115, 166] on input "C5453F" at bounding box center [118, 164] width 27 height 9
paste input "FF005D"
type input "FF005D"
click at [294, 100] on div at bounding box center [222, 137] width 269 height 244
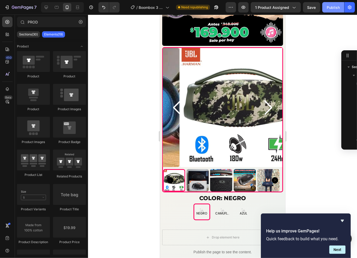
click at [326, 5] on button "Publish" at bounding box center [333, 7] width 22 height 10
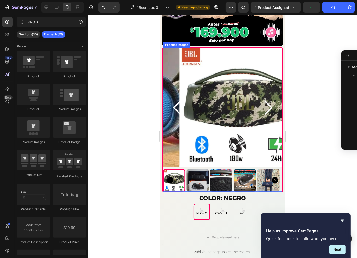
click at [198, 84] on img at bounding box center [238, 107] width 119 height 119
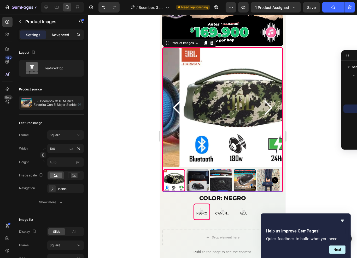
click at [57, 36] on p "Advanced" at bounding box center [60, 34] width 18 height 5
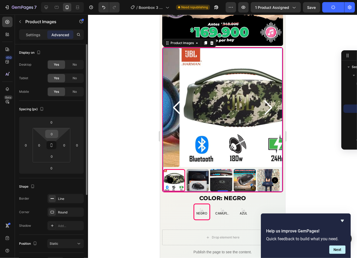
click at [53, 135] on input "0" at bounding box center [51, 134] width 10 height 8
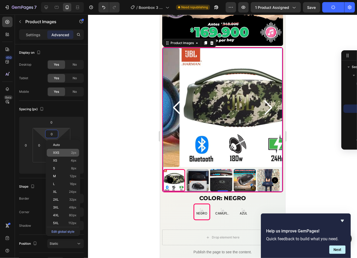
click at [60, 153] on p "XXS 2px" at bounding box center [64, 153] width 23 height 4
type input "2"
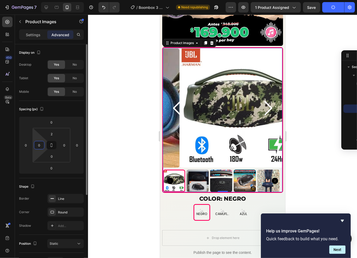
click at [40, 149] on input "0" at bounding box center [39, 145] width 8 height 8
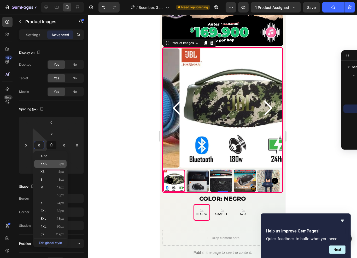
click at [50, 164] on p "XXS 2px" at bounding box center [51, 164] width 23 height 4
type input "2"
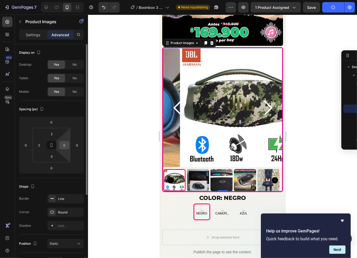
click at [65, 144] on input "0" at bounding box center [64, 145] width 8 height 8
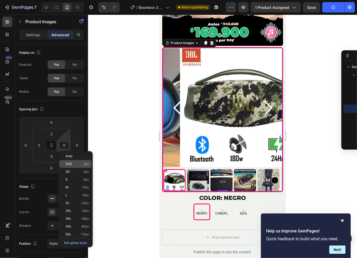
click at [70, 165] on span "XXS" at bounding box center [69, 164] width 6 height 4
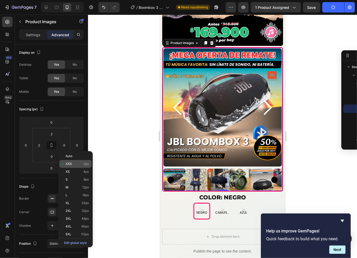
type input "2"
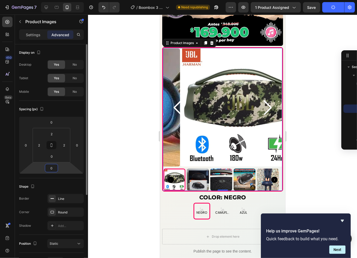
click at [55, 168] on input "0" at bounding box center [51, 168] width 10 height 8
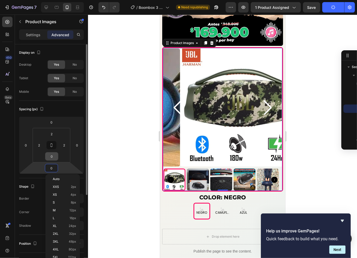
click at [51, 154] on input "0" at bounding box center [51, 157] width 10 height 8
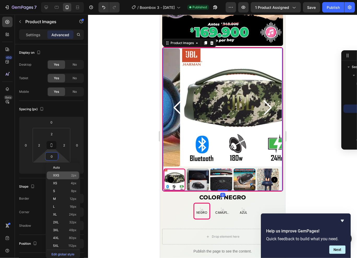
click at [67, 176] on p "XXS 2px" at bounding box center [64, 176] width 23 height 4
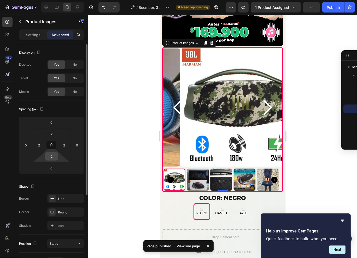
click at [56, 156] on input "2" at bounding box center [51, 157] width 10 height 8
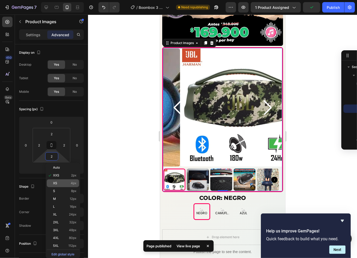
click at [61, 183] on p "XS 4px" at bounding box center [64, 184] width 23 height 4
type input "4"
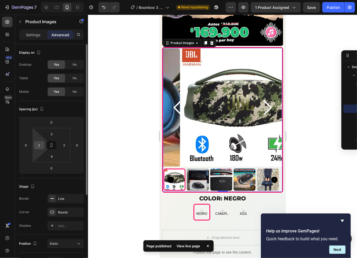
click at [41, 146] on input "2" at bounding box center [39, 145] width 8 height 8
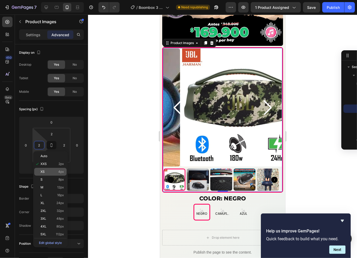
click at [44, 175] on div "XS 4px" at bounding box center [50, 172] width 32 height 8
type input "4"
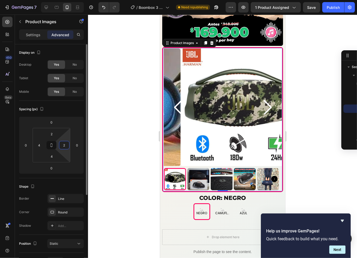
click at [67, 145] on input "2" at bounding box center [64, 145] width 8 height 8
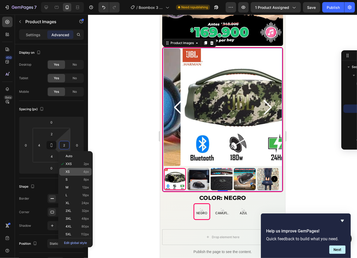
click at [71, 169] on div "XS 4px" at bounding box center [75, 172] width 32 height 8
type input "4"
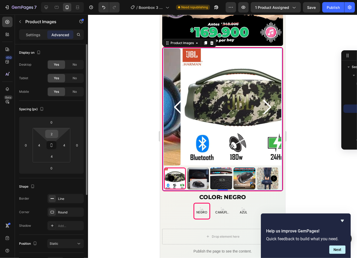
click at [54, 134] on input "2" at bounding box center [51, 134] width 10 height 8
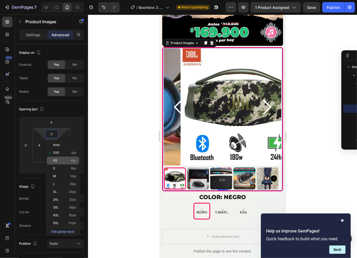
click at [58, 159] on p "XS 4px" at bounding box center [64, 161] width 23 height 4
type input "4"
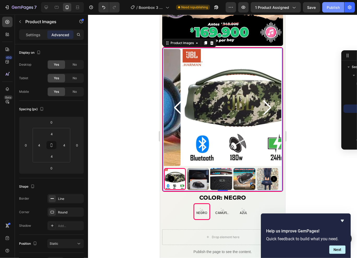
click at [337, 10] on div "Publish" at bounding box center [332, 7] width 13 height 5
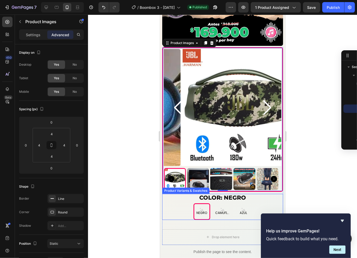
click at [230, 195] on div "COLOR: NEGRO NEGRO NEGRO NEGRO CAMUFLADO CAMUFLADO CAMUFLADO AZUL AZUL AZUL" at bounding box center [222, 207] width 121 height 26
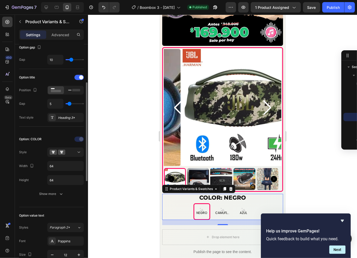
scroll to position [66, 0]
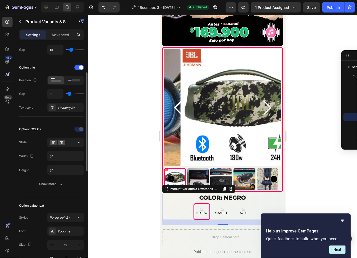
click at [49, 188] on div "Option: COLOR Style Width 64 Height 64 Show more" at bounding box center [51, 157] width 65 height 72
click at [51, 183] on div "Show more" at bounding box center [51, 184] width 24 height 5
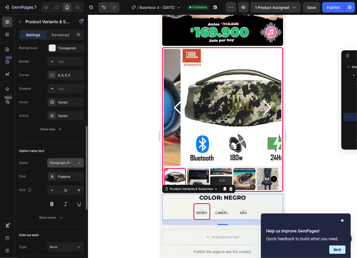
scroll to position [227, 0]
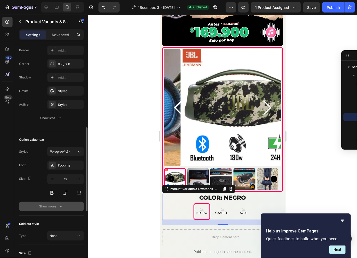
click at [49, 205] on div "Show more" at bounding box center [51, 206] width 24 height 5
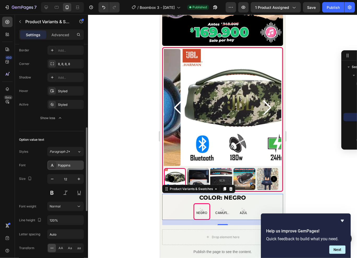
click at [70, 164] on div "Poppins" at bounding box center [70, 165] width 25 height 5
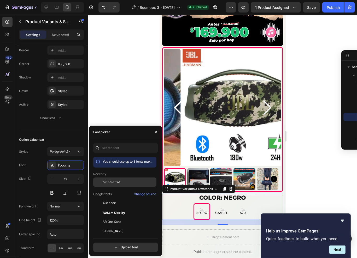
click at [114, 180] on span "Montserrat" at bounding box center [111, 182] width 17 height 5
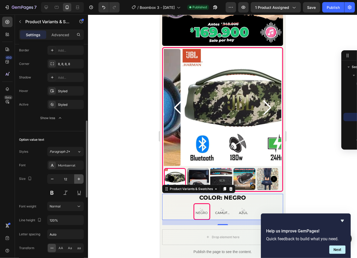
click at [78, 177] on icon "button" at bounding box center [78, 179] width 5 height 5
type input "14"
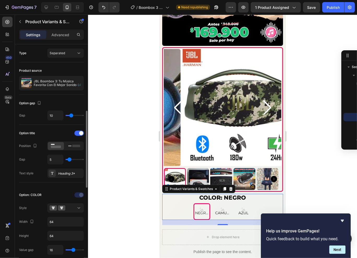
scroll to position [105, 0]
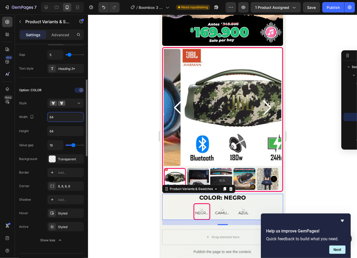
click at [59, 118] on input "64" at bounding box center [65, 116] width 36 height 9
type input "70"
click at [62, 130] on input "64" at bounding box center [65, 131] width 36 height 9
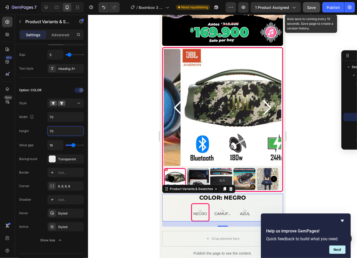
type input "70"
click at [313, 10] on button "Save" at bounding box center [311, 7] width 17 height 10
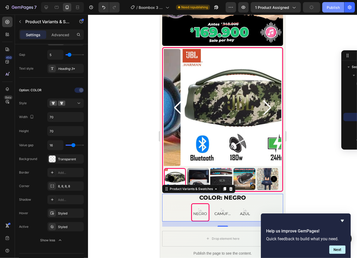
click at [331, 7] on div "Publish" at bounding box center [332, 7] width 13 height 5
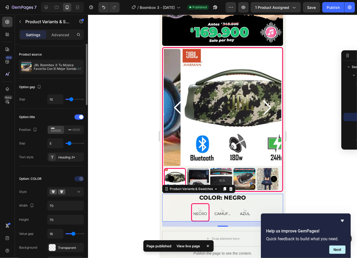
scroll to position [0, 0]
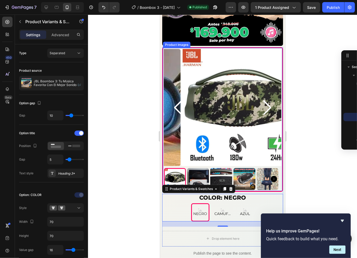
click at [201, 106] on img at bounding box center [238, 107] width 117 height 117
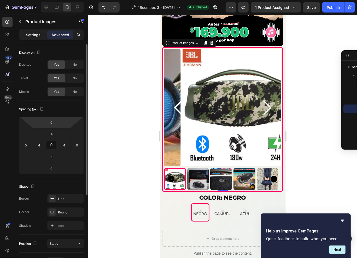
click at [34, 32] on p "Settings" at bounding box center [33, 34] width 15 height 5
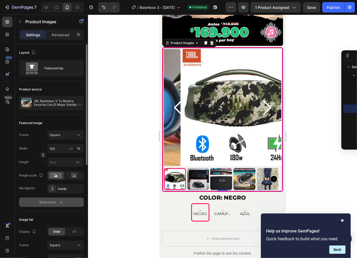
click at [44, 204] on div "Show more" at bounding box center [51, 202] width 24 height 5
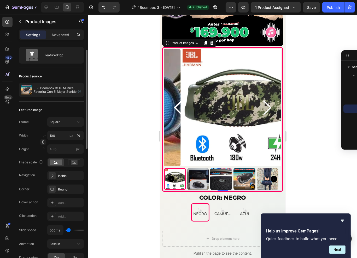
scroll to position [49, 0]
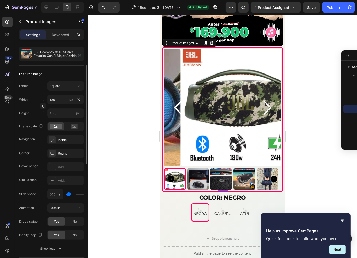
type input "100ms"
type input "100"
type input "150ms"
type input "150"
type input "200ms"
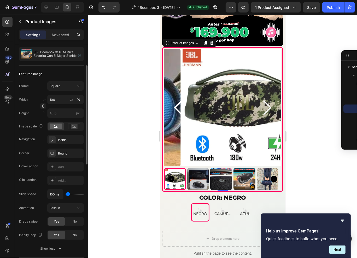
type input "200"
type input "150ms"
type input "150"
type input "200ms"
type input "200"
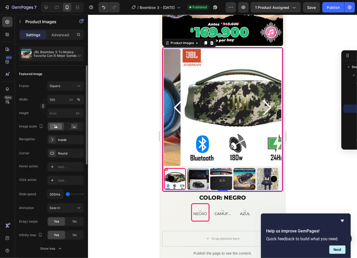
click at [68, 195] on input "range" at bounding box center [75, 194] width 18 height 1
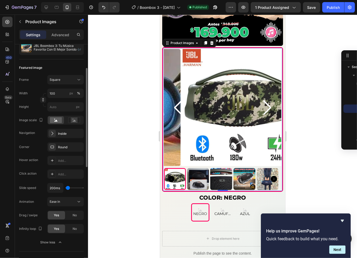
click at [66, 128] on div "Frame Square Width 100 px % Height px Image scale Navigation Inside" at bounding box center [51, 106] width 65 height 63
click at [66, 130] on div "Inside" at bounding box center [65, 133] width 37 height 9
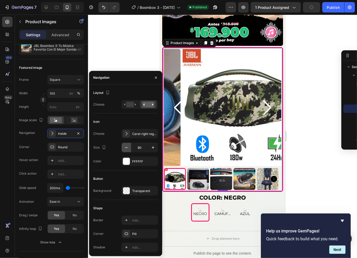
click at [128, 148] on icon "button" at bounding box center [126, 147] width 5 height 5
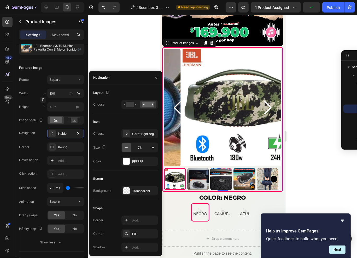
click at [128, 148] on icon "button" at bounding box center [126, 147] width 5 height 5
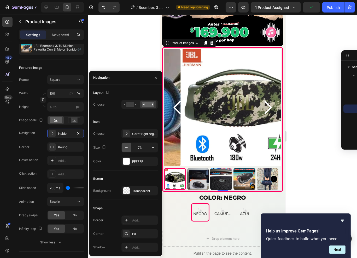
click at [128, 148] on icon "button" at bounding box center [126, 147] width 5 height 5
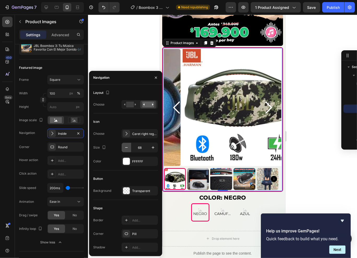
click at [128, 148] on icon "button" at bounding box center [126, 147] width 5 height 5
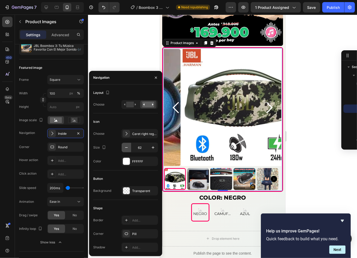
click at [128, 148] on icon "button" at bounding box center [126, 147] width 5 height 5
click at [150, 149] on icon "button" at bounding box center [152, 147] width 5 height 5
type input "60"
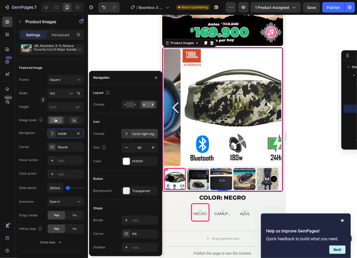
click at [140, 133] on div "Caret right regular" at bounding box center [144, 134] width 25 height 5
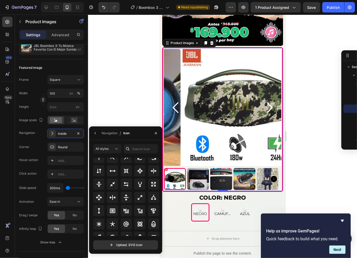
scroll to position [281, 0]
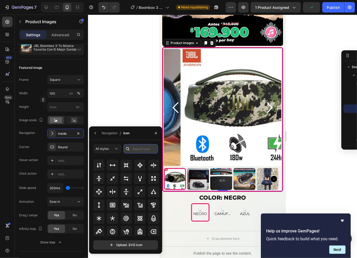
click at [135, 149] on input "text" at bounding box center [140, 148] width 34 height 9
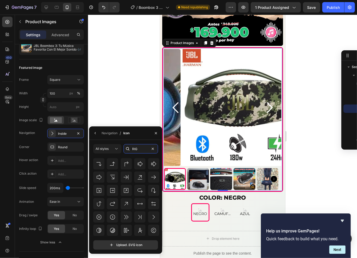
scroll to position [169, 0]
type input "RIG"
click at [111, 216] on icon at bounding box center [112, 218] width 6 height 6
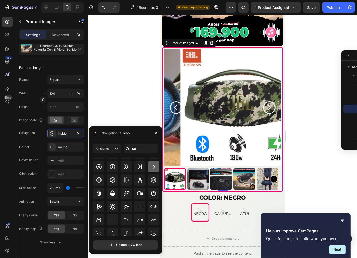
scroll to position [92, 0]
click at [155, 165] on icon at bounding box center [153, 167] width 6 height 6
click at [98, 134] on button "button" at bounding box center [95, 133] width 8 height 8
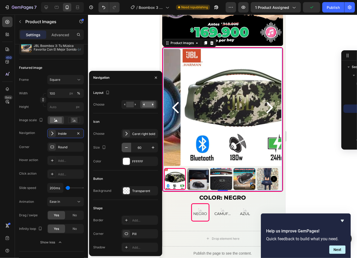
click at [123, 147] on button "button" at bounding box center [126, 147] width 9 height 9
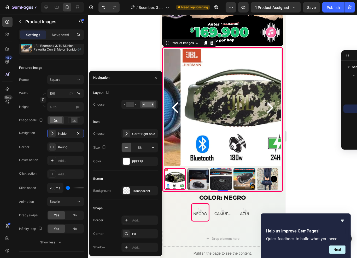
click at [123, 147] on button "button" at bounding box center [126, 147] width 9 height 9
click at [152, 148] on icon "button" at bounding box center [153, 147] width 3 height 3
type input "55"
click at [139, 159] on div "FFFFFF" at bounding box center [139, 161] width 15 height 5
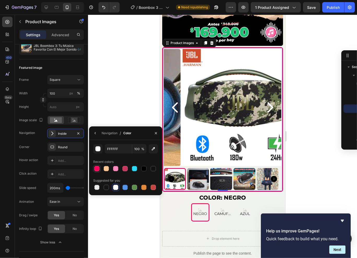
click at [94, 170] on div at bounding box center [96, 168] width 5 height 5
type input "FF005D"
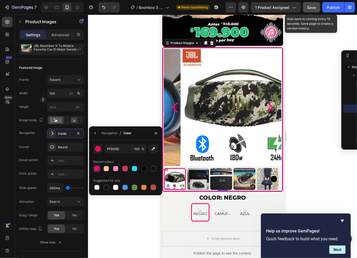
click at [305, 10] on button "Save" at bounding box center [311, 7] width 17 height 10
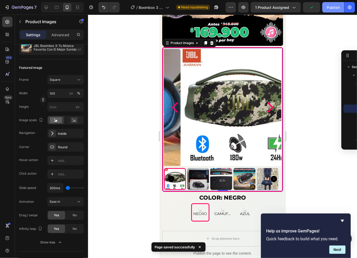
click at [327, 8] on div "Publish" at bounding box center [332, 7] width 13 height 5
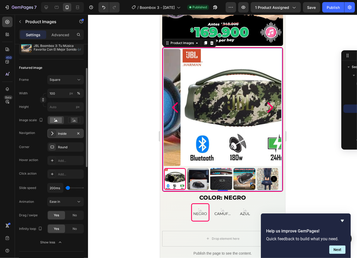
click at [61, 135] on div "Inside" at bounding box center [65, 134] width 15 height 5
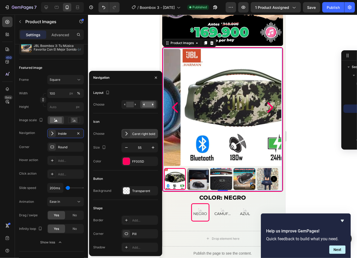
click at [134, 130] on div "Caret right bold" at bounding box center [139, 133] width 37 height 9
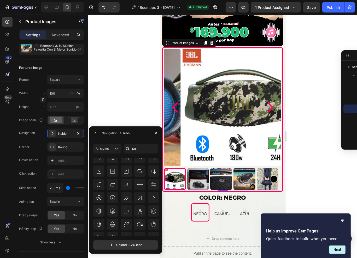
scroll to position [188, 0]
click at [114, 197] on icon at bounding box center [112, 197] width 6 height 6
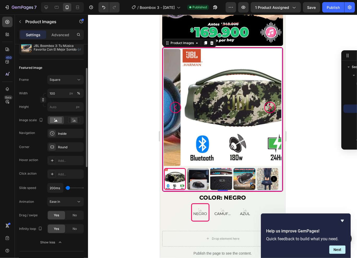
click at [52, 67] on div "Featured image" at bounding box center [51, 68] width 65 height 8
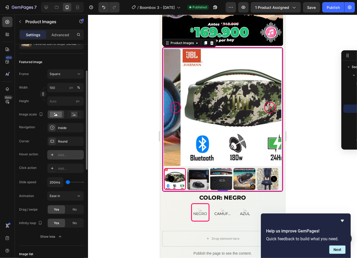
click at [65, 154] on div "Add..." at bounding box center [70, 155] width 25 height 5
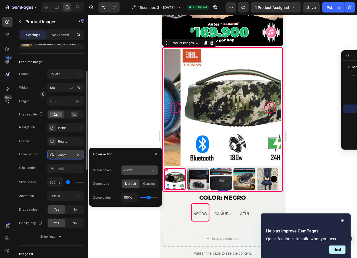
click at [156, 167] on button "Zoom" at bounding box center [139, 170] width 37 height 9
click at [141, 195] on span "Show other image" at bounding box center [137, 193] width 27 height 5
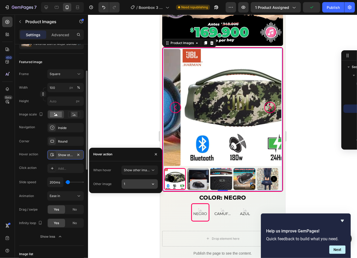
click at [148, 186] on button "button" at bounding box center [152, 184] width 9 height 9
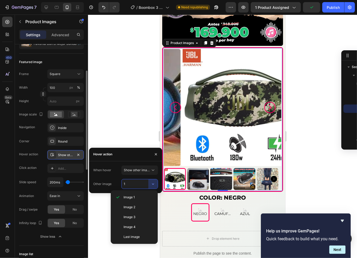
click at [148, 165] on div "When hover Show other image Other image 1" at bounding box center [125, 178] width 73 height 32
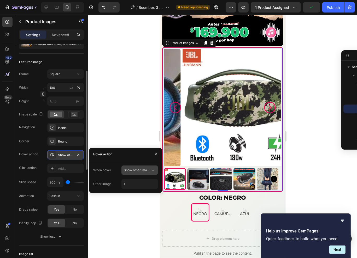
click at [146, 170] on span "Show other image" at bounding box center [137, 170] width 27 height 4
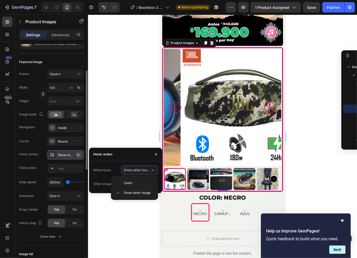
click at [80, 155] on icon "button" at bounding box center [78, 155] width 4 height 4
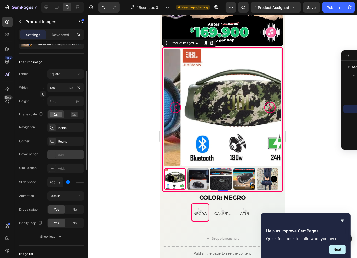
click at [24, 162] on div "Corner Round Hover action Add... Click action Add... Slide speed 200ms Animatio…" at bounding box center [51, 182] width 65 height 91
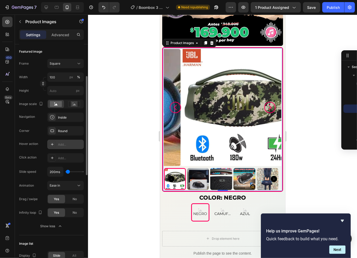
scroll to position [113, 0]
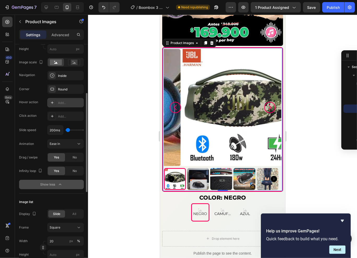
click at [48, 182] on div "Show less" at bounding box center [51, 184] width 22 height 5
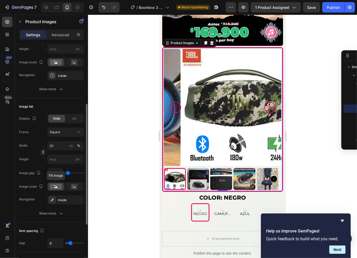
scroll to position [205, 0]
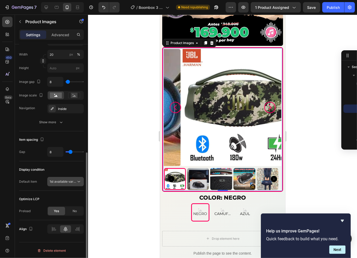
click at [67, 177] on button "1st available variant" at bounding box center [65, 181] width 37 height 9
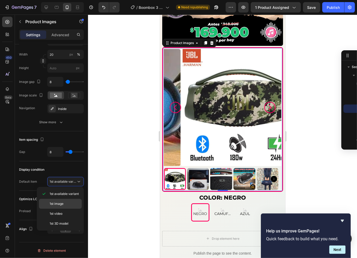
click at [55, 199] on div "1st image" at bounding box center [60, 204] width 43 height 10
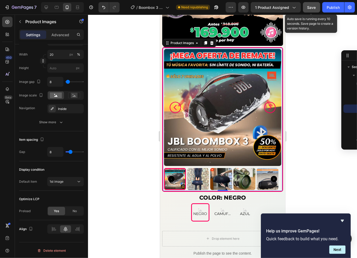
click at [314, 5] on div "Save" at bounding box center [311, 7] width 9 height 5
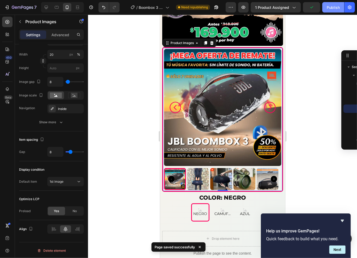
click at [327, 7] on div "Publish" at bounding box center [332, 7] width 13 height 5
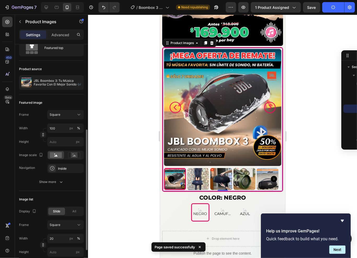
scroll to position [0, 0]
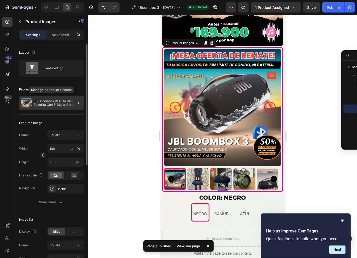
click at [39, 106] on div "JBL Boombox 3: Tu Música Favorita Con El Mejor Sonido 🎶" at bounding box center [51, 103] width 65 height 15
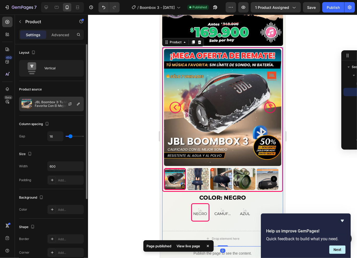
click at [60, 104] on p "JBL Boombox 3: Tu Música Favorita Con El Mejor Sonido 🎶" at bounding box center [58, 103] width 47 height 7
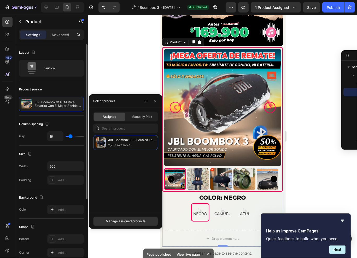
click at [68, 84] on div "Product source JBL Boombox 3: Tu Música Favorita Con El Mejor Sonido 🎶" at bounding box center [51, 98] width 65 height 35
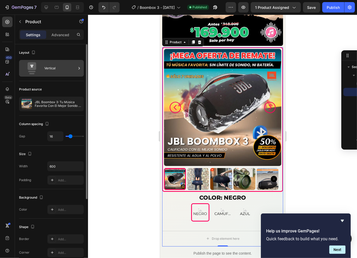
click at [52, 71] on div "Vertical" at bounding box center [60, 68] width 32 height 12
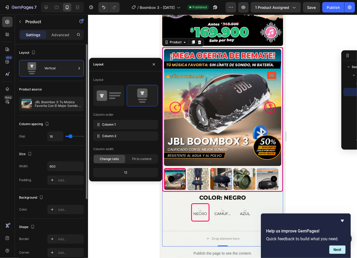
click at [72, 87] on div "Product source" at bounding box center [51, 89] width 65 height 8
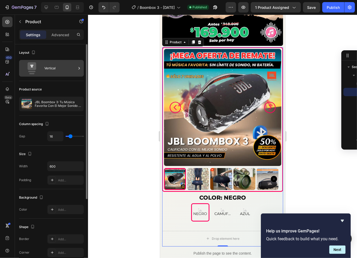
click at [69, 70] on div "Vertical" at bounding box center [60, 68] width 32 height 12
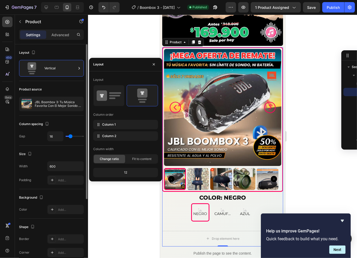
click at [69, 81] on div "Layout Vertical" at bounding box center [51, 62] width 65 height 37
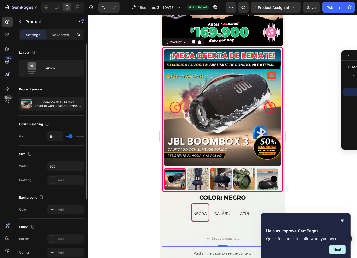
scroll to position [46, 0]
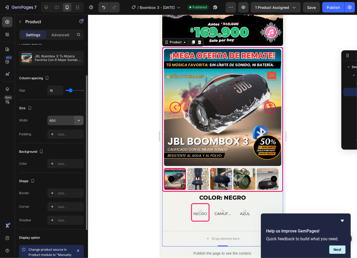
click at [80, 119] on icon "button" at bounding box center [78, 120] width 5 height 5
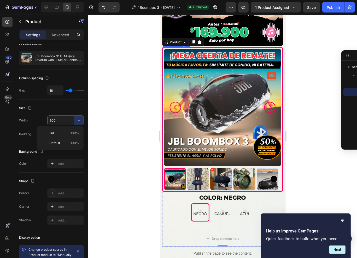
click at [222, 87] on img at bounding box center [222, 107] width 117 height 117
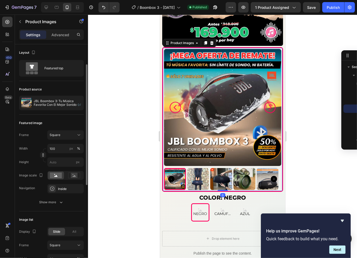
scroll to position [45, 0]
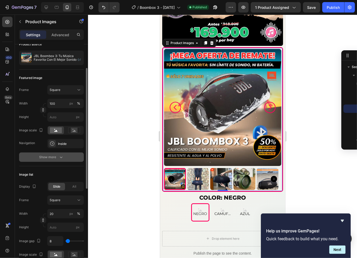
click at [61, 155] on icon "button" at bounding box center [60, 157] width 5 height 5
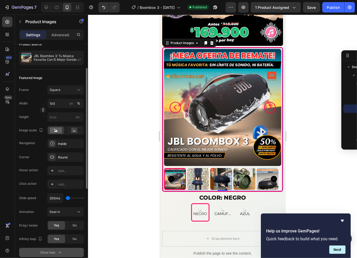
click at [70, 148] on div "Frame Square Width 100 px % Height px Image scale Navigation Inside Corner Roun…" at bounding box center [51, 171] width 65 height 172
click at [68, 144] on div "Inside" at bounding box center [65, 144] width 15 height 5
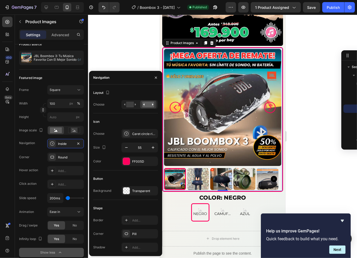
click at [33, 154] on div "Corner Round" at bounding box center [51, 157] width 65 height 9
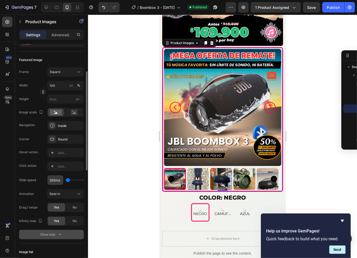
scroll to position [100, 0]
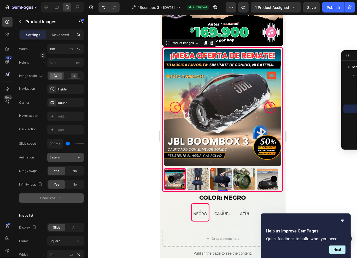
click at [61, 158] on div "Ease in" at bounding box center [63, 157] width 27 height 5
click at [61, 185] on div "Ease in out" at bounding box center [60, 190] width 43 height 10
click at [70, 156] on div "Ease in out" at bounding box center [63, 157] width 27 height 5
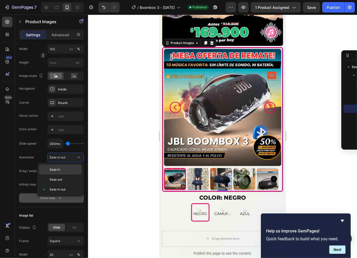
click at [62, 167] on div "Ease in" at bounding box center [60, 170] width 43 height 10
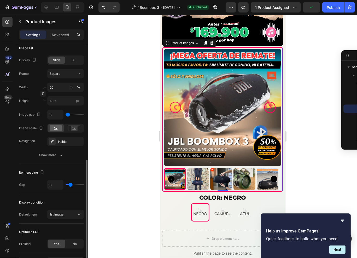
scroll to position [300, 0]
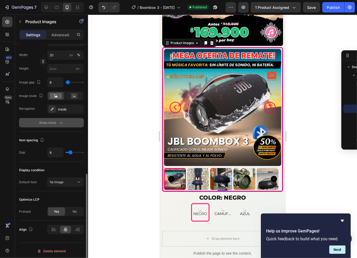
click at [49, 122] on div "Show more" at bounding box center [51, 122] width 24 height 5
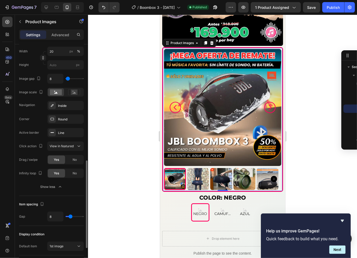
scroll to position [310, 0]
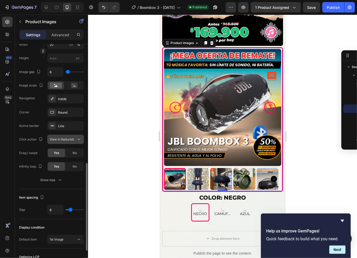
click at [73, 141] on button "View in featured" at bounding box center [65, 139] width 37 height 9
click at [32, 145] on div "Corner Round Active border Line Click action View in featured Drag / swipe Yes …" at bounding box center [51, 140] width 65 height 64
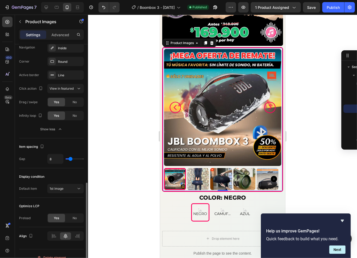
scroll to position [368, 0]
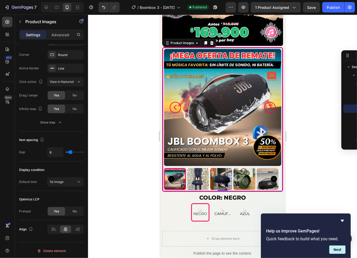
click at [314, 1] on div "7 Version history / Boombox 3 - [DATE] Published Preview 1 product assigned Sav…" at bounding box center [178, 7] width 357 height 15
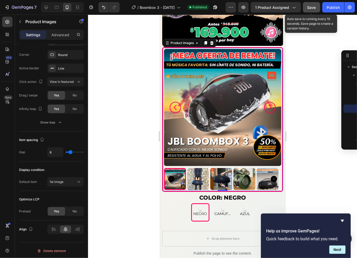
click at [313, 7] on span "Save" at bounding box center [311, 7] width 9 height 4
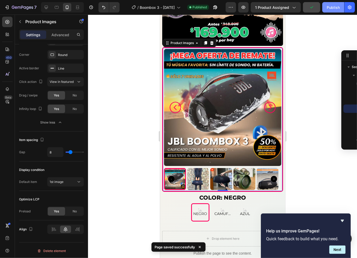
click at [330, 9] on div "Publish" at bounding box center [332, 7] width 13 height 5
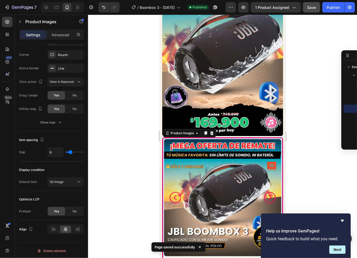
scroll to position [0, 0]
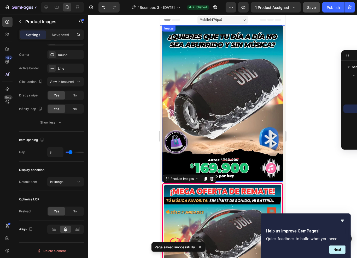
click at [207, 62] on img at bounding box center [222, 103] width 121 height 157
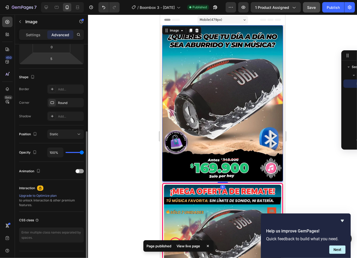
scroll to position [118, 0]
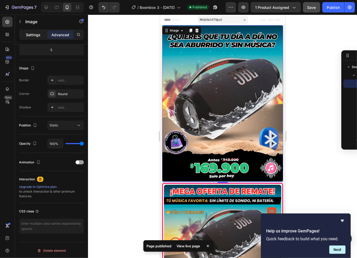
click at [35, 34] on p "Settings" at bounding box center [33, 34] width 15 height 5
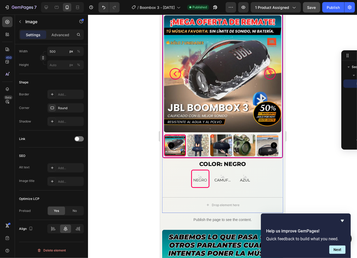
scroll to position [218, 0]
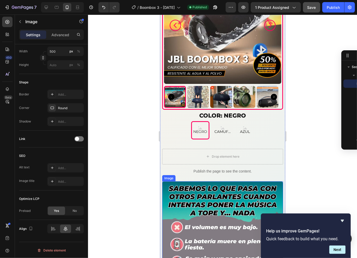
click at [197, 183] on img at bounding box center [222, 259] width 121 height 157
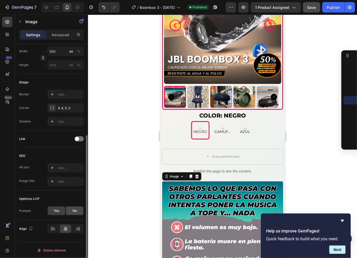
click at [72, 210] on div "No" at bounding box center [74, 211] width 17 height 8
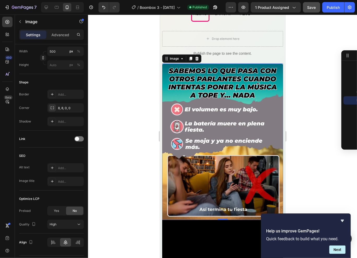
scroll to position [444, 0]
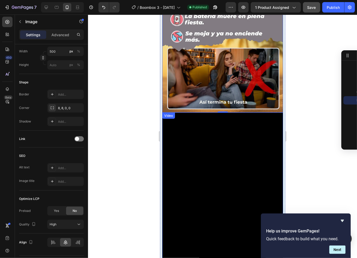
click at [194, 123] on video at bounding box center [222, 190] width 121 height 157
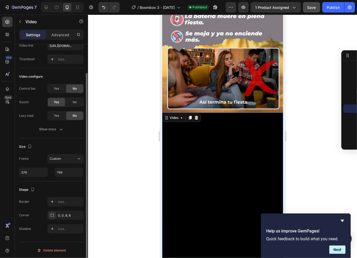
scroll to position [0, 0]
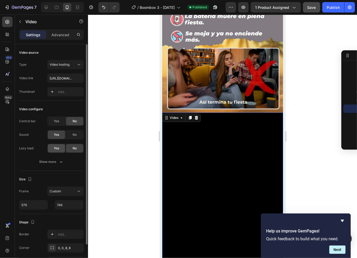
click at [57, 146] on span "Yes" at bounding box center [56, 148] width 5 height 5
click at [53, 163] on div "Show more" at bounding box center [51, 161] width 24 height 5
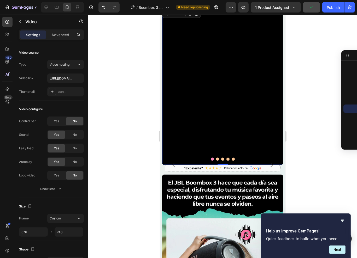
scroll to position [571, 0]
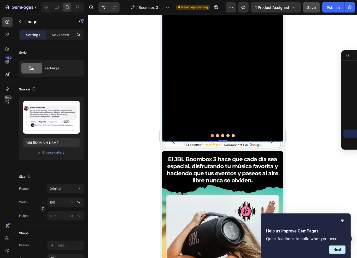
click at [191, 141] on div "Image" at bounding box center [221, 141] width 118 height 0
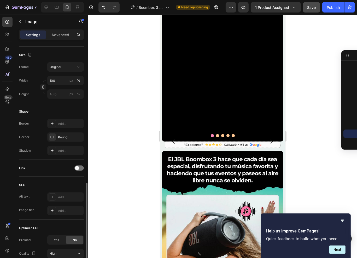
scroll to position [165, 0]
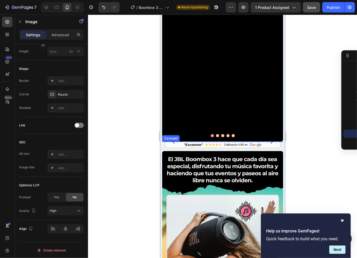
click at [268, 145] on icon "Carousel Next Arrow" at bounding box center [271, 141] width 6 height 6
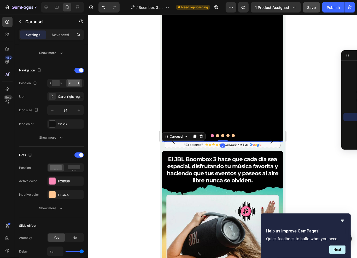
scroll to position [0, 0]
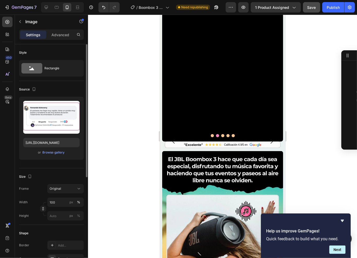
click at [223, 141] on img at bounding box center [221, 141] width 118 height 0
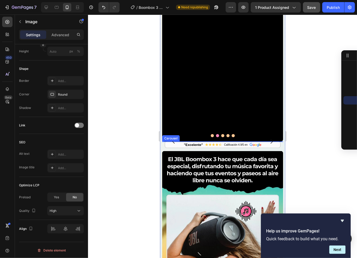
click at [268, 145] on icon "Carousel Next Arrow" at bounding box center [271, 141] width 6 height 6
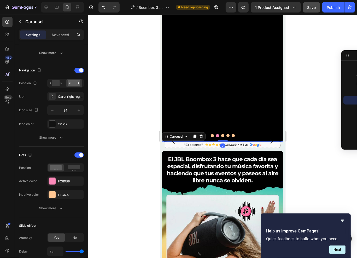
scroll to position [0, 0]
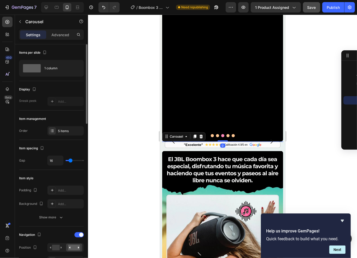
click at [239, 141] on img at bounding box center [221, 141] width 118 height 0
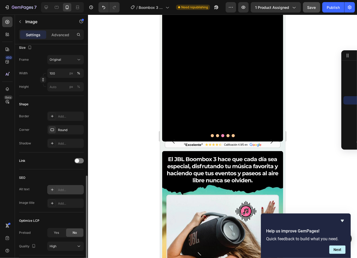
scroll to position [165, 0]
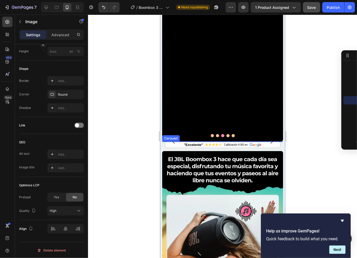
click at [270, 145] on icon "Carousel Next Arrow" at bounding box center [271, 141] width 6 height 6
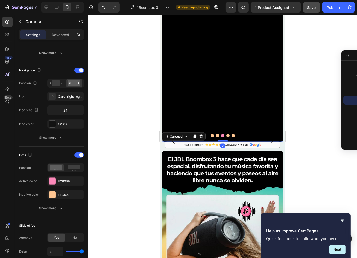
scroll to position [0, 0]
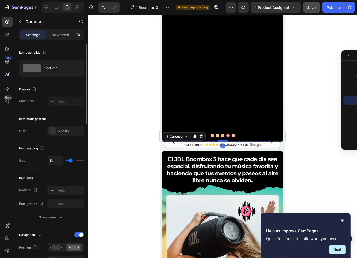
click at [212, 141] on img at bounding box center [221, 141] width 118 height 0
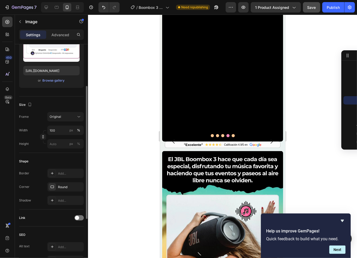
scroll to position [165, 0]
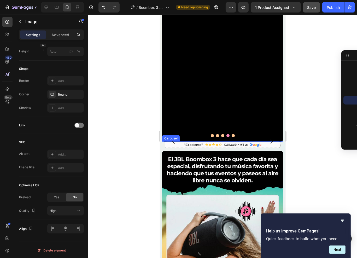
click at [268, 145] on icon "Carousel Next Arrow" at bounding box center [271, 141] width 6 height 6
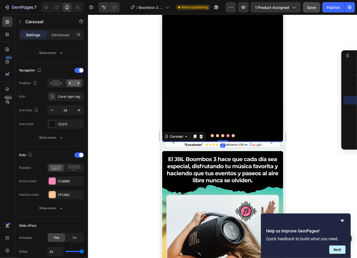
scroll to position [0, 0]
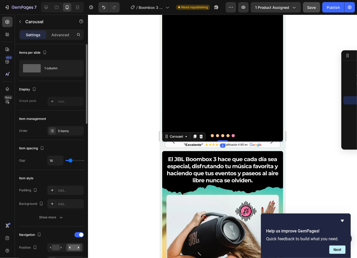
click at [226, 141] on img at bounding box center [221, 141] width 118 height 0
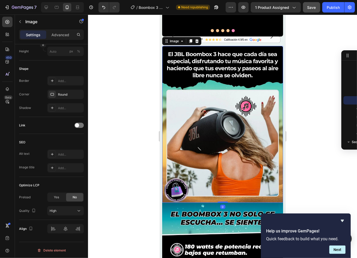
click at [190, 145] on img at bounding box center [222, 124] width 121 height 157
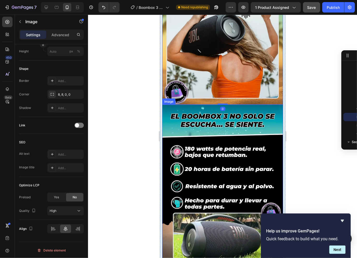
click at [206, 163] on img at bounding box center [222, 183] width 121 height 157
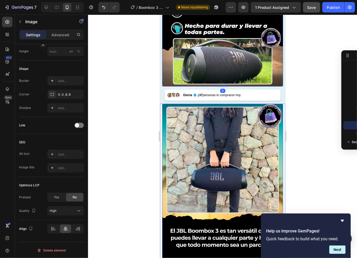
click at [188, 158] on img at bounding box center [222, 182] width 121 height 157
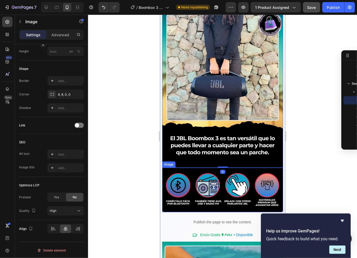
click at [180, 177] on img at bounding box center [222, 190] width 121 height 45
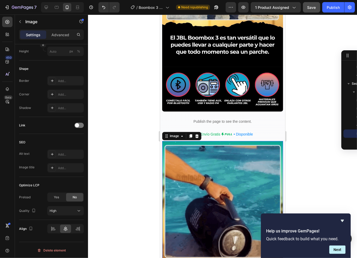
click at [191, 164] on img at bounding box center [222, 201] width 121 height 121
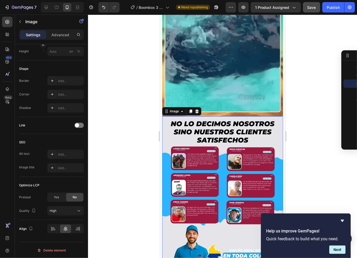
click at [196, 147] on img at bounding box center [222, 200] width 121 height 168
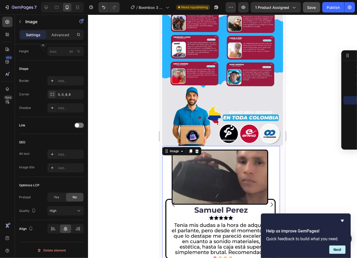
click at [195, 149] on img at bounding box center [221, 205] width 118 height 118
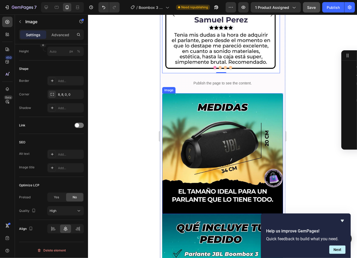
click at [197, 144] on img at bounding box center [222, 153] width 121 height 121
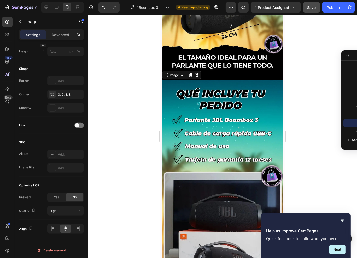
click at [212, 115] on img at bounding box center [222, 192] width 121 height 224
click at [222, 172] on img at bounding box center [222, 192] width 121 height 224
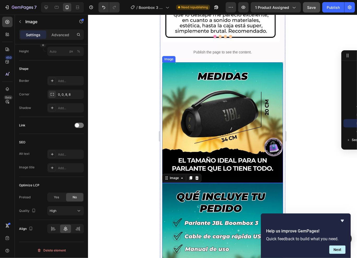
click at [217, 115] on img at bounding box center [222, 122] width 121 height 121
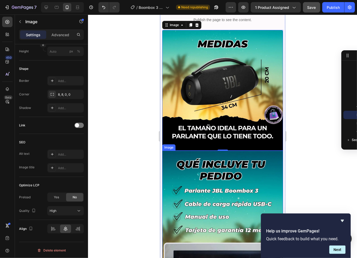
click at [205, 151] on img at bounding box center [222, 263] width 121 height 224
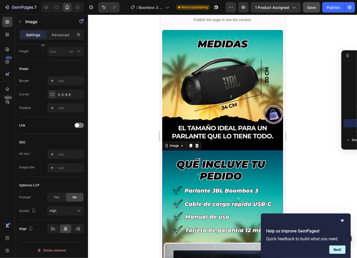
click at [200, 233] on img at bounding box center [222, 263] width 121 height 224
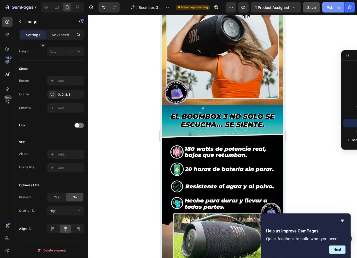
click at [331, 3] on button "Publish" at bounding box center [333, 7] width 22 height 10
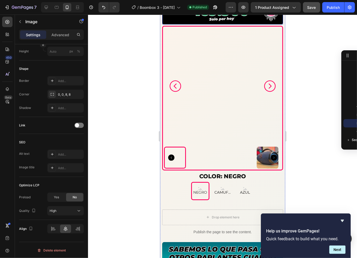
scroll to position [261, 0]
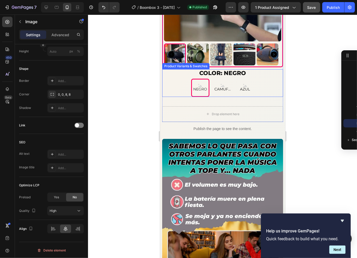
click at [186, 82] on div "NEGRO NEGRO NEGRO CAMUFLADO CAMUFLADO CAMUFLADO AZUL AZUL AZUL" at bounding box center [222, 88] width 121 height 18
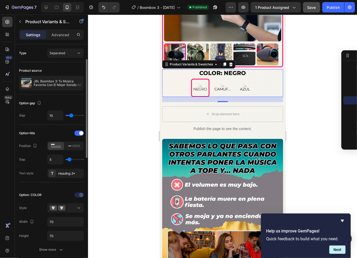
scroll to position [10, 0]
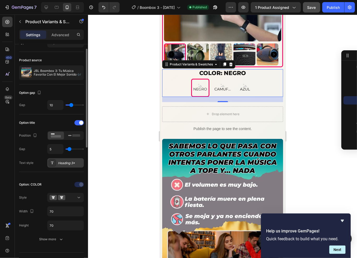
click at [67, 163] on div "Heading 3*" at bounding box center [70, 163] width 25 height 5
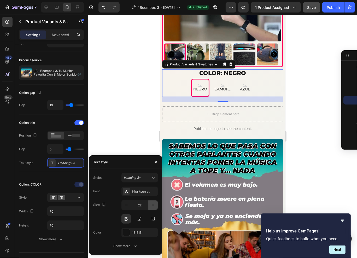
click at [152, 207] on icon "button" at bounding box center [152, 205] width 5 height 5
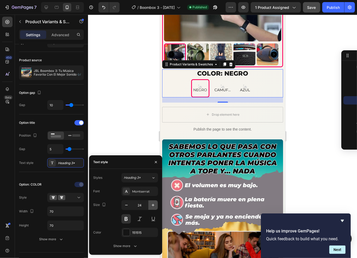
click at [152, 207] on icon "button" at bounding box center [152, 205] width 5 height 5
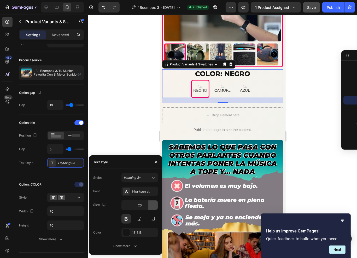
click at [152, 207] on icon "button" at bounding box center [152, 205] width 5 height 5
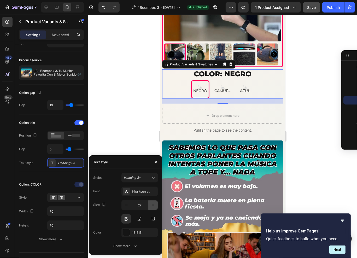
click at [152, 207] on icon "button" at bounding box center [152, 205] width 5 height 5
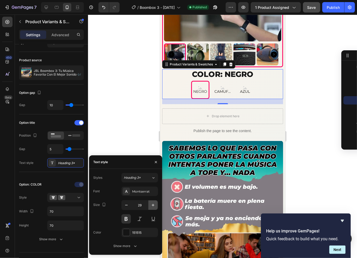
click at [152, 207] on icon "button" at bounding box center [152, 205] width 5 height 5
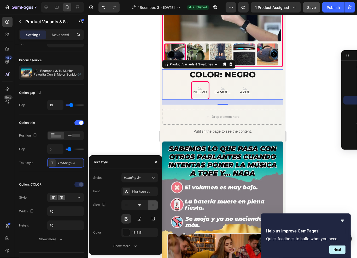
click at [152, 207] on icon "button" at bounding box center [152, 205] width 5 height 5
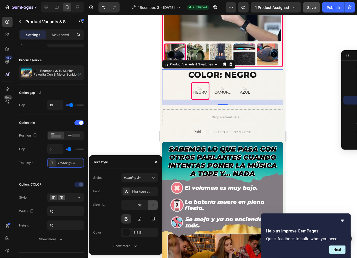
click at [152, 207] on icon "button" at bounding box center [152, 205] width 5 height 5
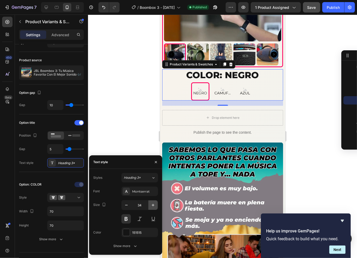
click at [152, 207] on icon "button" at bounding box center [152, 205] width 5 height 5
type input "36"
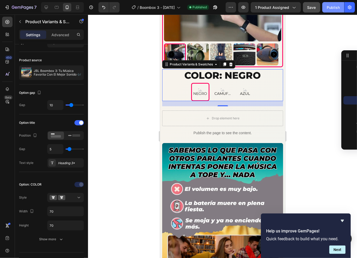
click at [331, 5] on div "Publish" at bounding box center [332, 7] width 13 height 5
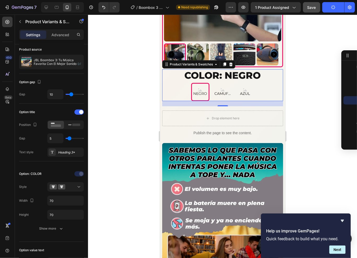
click at [185, 83] on div "NEGRO NEGRO NEGRO CAMUFLADO CAMUFLADO CAMUFLADO AZUL AZUL AZUL" at bounding box center [222, 92] width 121 height 18
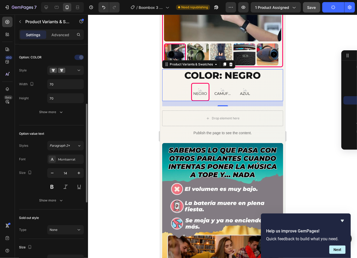
scroll to position [139, 0]
click at [50, 112] on div "Show more" at bounding box center [51, 111] width 24 height 5
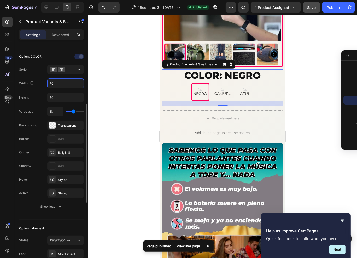
click at [60, 87] on input "70" at bounding box center [65, 83] width 36 height 9
type input "80"
click at [50, 98] on input "70" at bounding box center [65, 97] width 36 height 9
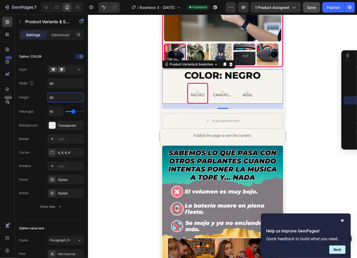
type input "80"
click at [317, 11] on button "Save" at bounding box center [311, 7] width 17 height 10
click at [327, 9] on div "Publish" at bounding box center [332, 7] width 13 height 5
click at [53, 84] on input "80" at bounding box center [65, 83] width 36 height 9
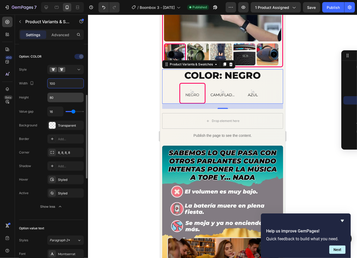
type input "100"
click at [58, 96] on input "80" at bounding box center [65, 97] width 36 height 9
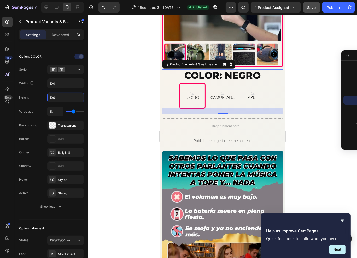
type input "100"
click at [318, 12] on button "Save" at bounding box center [311, 7] width 17 height 10
click at [330, 8] on div "Publish" at bounding box center [332, 7] width 13 height 5
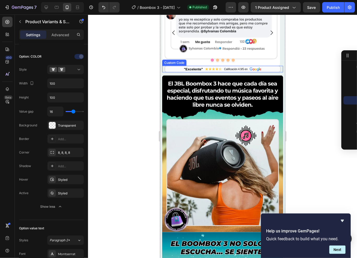
scroll to position [0, 0]
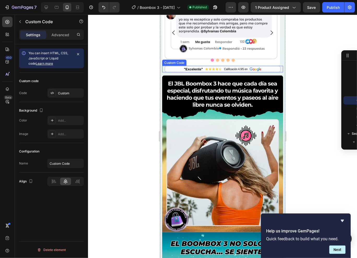
click at [174, 66] on div ""Excelente" Calificación 4.9/5 en" at bounding box center [222, 69] width 116 height 7
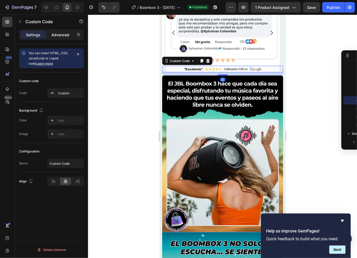
click at [63, 38] on div "Advanced" at bounding box center [60, 35] width 26 height 8
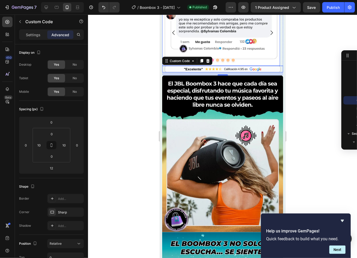
click at [231, 48] on img at bounding box center [221, 32] width 118 height 66
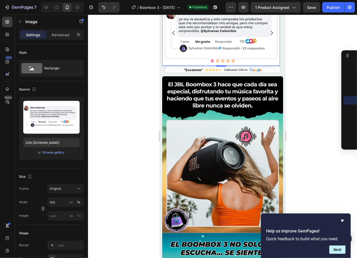
scroll to position [726, 0]
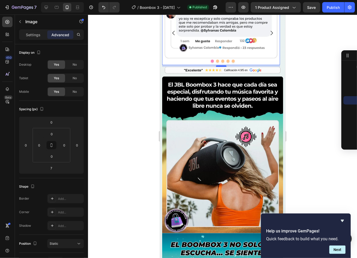
click at [219, 65] on div at bounding box center [221, 66] width 10 height 2
click at [54, 168] on input "7" at bounding box center [51, 168] width 10 height 8
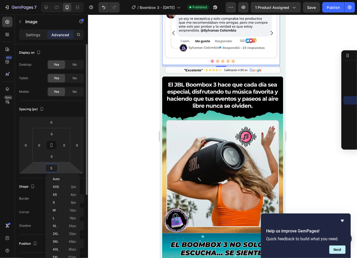
scroll to position [726, 0]
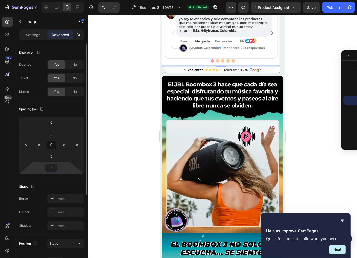
type input "5"
click at [211, 67] on div ""Excelente" Calificación 4.9/5 en" at bounding box center [222, 70] width 116 height 7
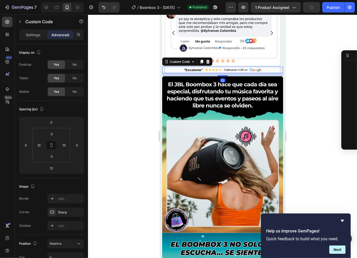
scroll to position [157, 0]
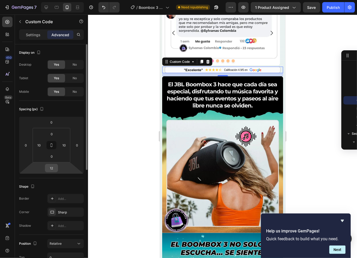
click at [53, 167] on input "12" at bounding box center [51, 168] width 10 height 8
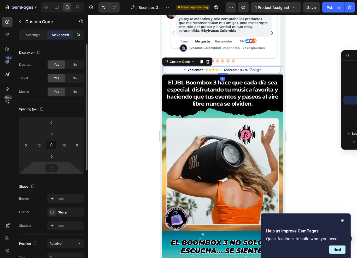
type input "5"
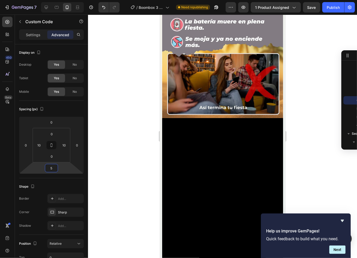
scroll to position [265, 0]
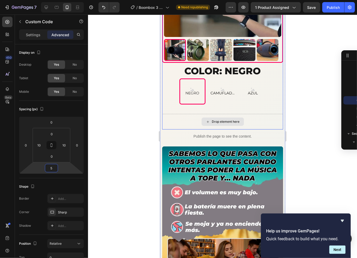
click at [194, 116] on div "Drop element here" at bounding box center [222, 122] width 121 height 16
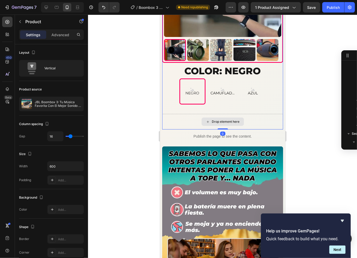
scroll to position [0, 0]
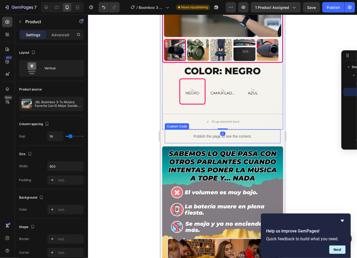
click at [184, 134] on p "Publish the page to see the content." at bounding box center [222, 136] width 116 height 5
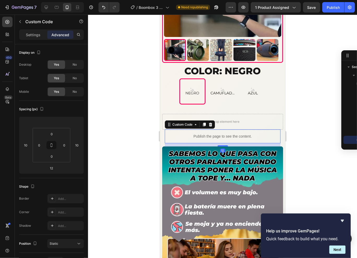
scroll to position [40, 0]
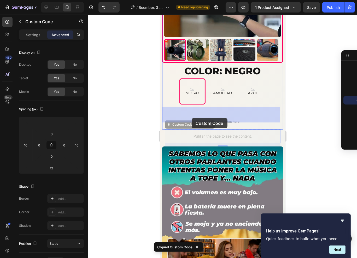
drag, startPoint x: 188, startPoint y: 130, endPoint x: 191, endPoint y: 118, distance: 12.5
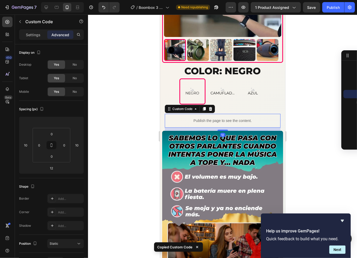
click at [181, 118] on p "Publish the page to see the content." at bounding box center [222, 120] width 116 height 5
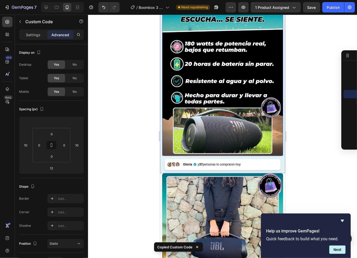
scroll to position [947, 0]
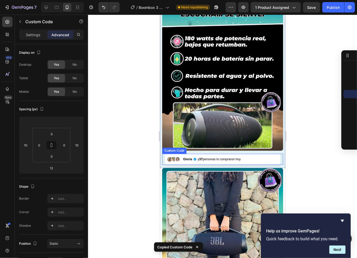
click at [207, 157] on span "y 37 personas lo compraron [DATE]" at bounding box center [218, 159] width 43 height 5
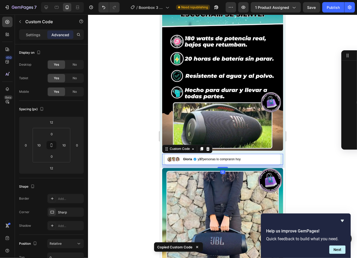
scroll to position [175, 0]
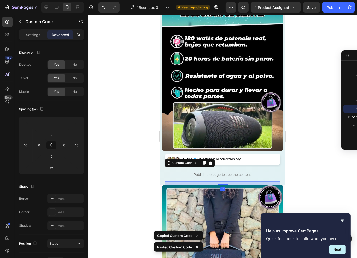
click at [299, 114] on div at bounding box center [222, 137] width 269 height 244
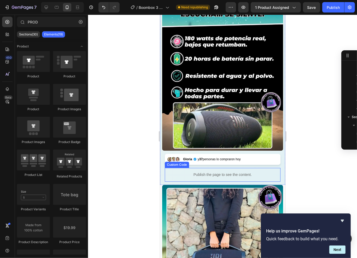
click at [233, 168] on div "Publish the page to see the content." at bounding box center [222, 175] width 116 height 14
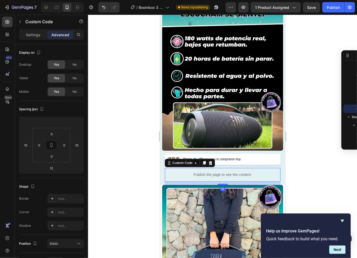
click at [212, 182] on div "12" at bounding box center [222, 183] width 116 height 3
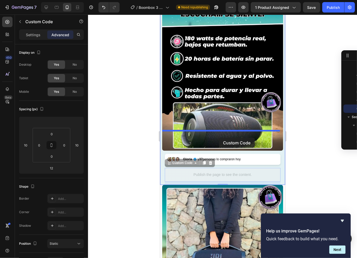
drag, startPoint x: 215, startPoint y: 152, endPoint x: 219, endPoint y: 138, distance: 15.0
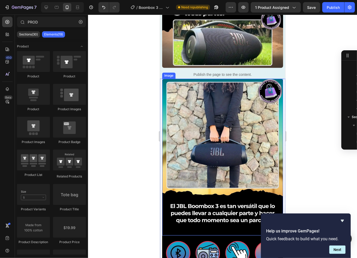
scroll to position [919, 0]
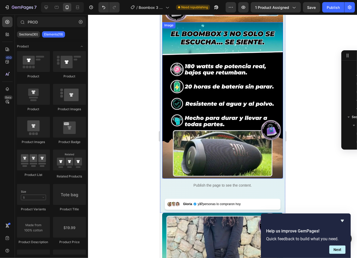
click at [209, 128] on img at bounding box center [222, 100] width 121 height 157
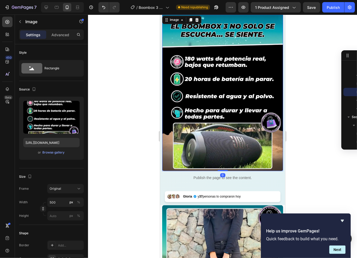
scroll to position [937, 0]
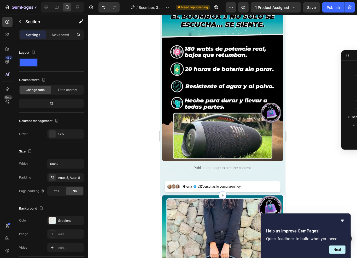
click at [207, 161] on div "Publish the page to see the content." at bounding box center [222, 168] width 116 height 14
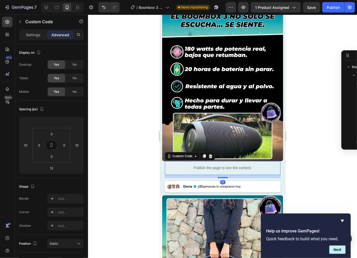
scroll to position [175, 0]
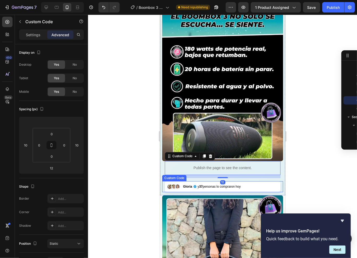
click at [206, 181] on div "Gloria y 37 personas lo compraron [DATE]" at bounding box center [222, 186] width 116 height 11
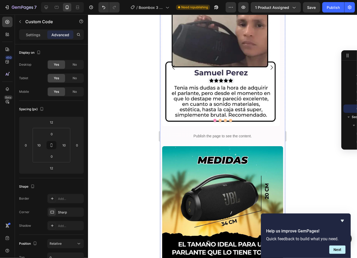
scroll to position [1577, 0]
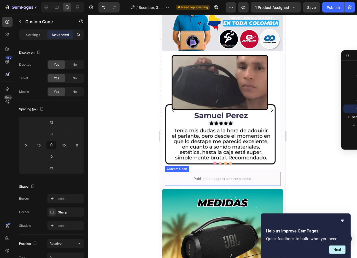
click at [224, 176] on p "Publish the page to see the content." at bounding box center [222, 178] width 116 height 5
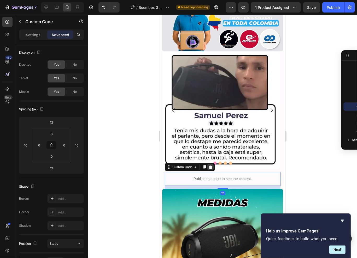
click at [211, 165] on icon at bounding box center [210, 167] width 3 height 4
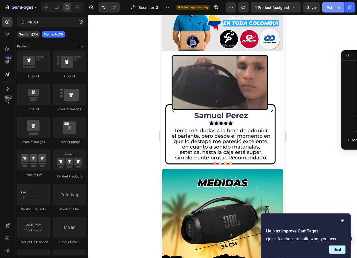
click at [333, 7] on div "Publish" at bounding box center [332, 7] width 13 height 5
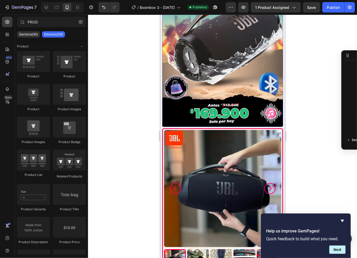
scroll to position [239, 0]
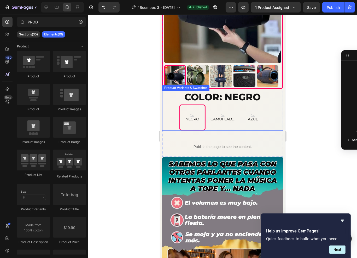
click at [221, 102] on icon at bounding box center [222, 102] width 2 height 1
click at [222, 104] on input "CAMUFLADO CAMUFLADO CAMUFLADO" at bounding box center [222, 104] width 0 height 0
radio input "true"
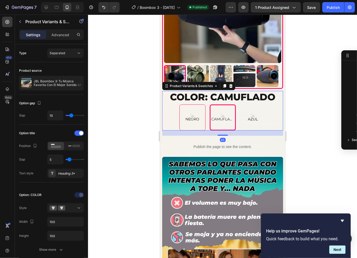
scroll to position [17, 0]
click at [61, 172] on div "Heading 3*" at bounding box center [70, 173] width 25 height 5
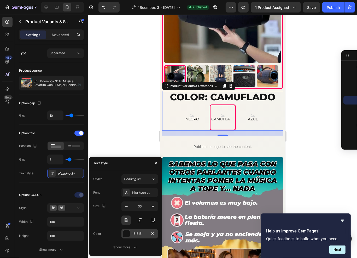
click at [136, 237] on div "151515" at bounding box center [139, 233] width 37 height 9
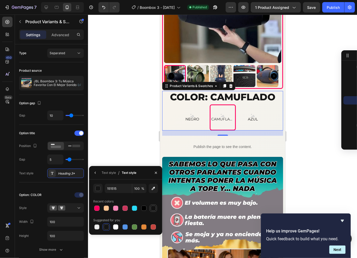
click at [152, 209] on div at bounding box center [153, 208] width 5 height 5
type input "121212"
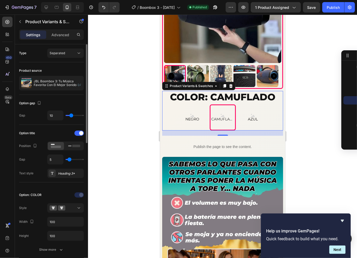
click at [74, 102] on div "Option gap" at bounding box center [51, 103] width 65 height 8
click at [328, 8] on div "Publish" at bounding box center [332, 7] width 13 height 5
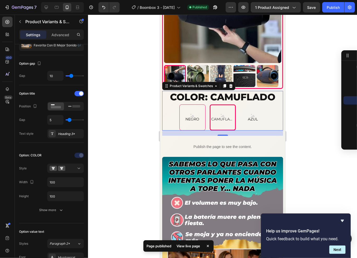
click at [203, 119] on div "NEGRO" at bounding box center [192, 117] width 26 height 26
click at [192, 104] on input "NEGRO NEGRO NEGRO" at bounding box center [192, 104] width 0 height 0
radio input "true"
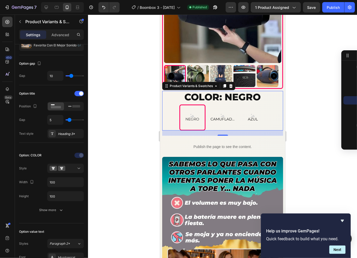
click at [211, 130] on div "20" at bounding box center [222, 132] width 121 height 5
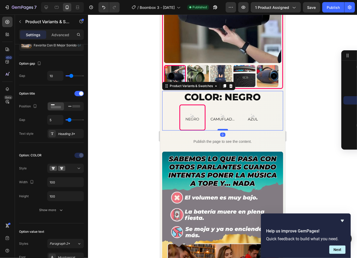
drag, startPoint x: 218, startPoint y: 124, endPoint x: 487, endPoint y: 41, distance: 281.2
click at [220, 129] on div at bounding box center [222, 130] width 10 height 2
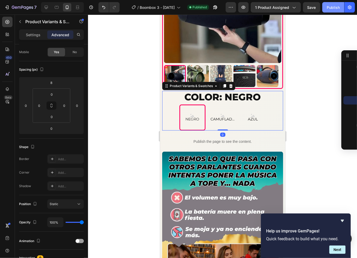
click at [329, 12] on button "Publish" at bounding box center [333, 7] width 22 height 10
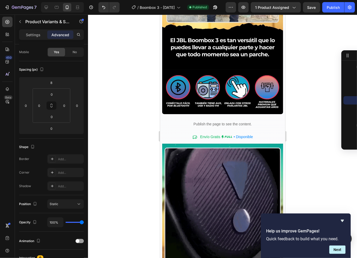
scroll to position [1214, 0]
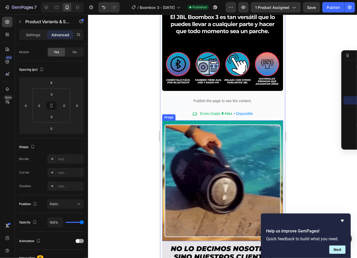
click at [198, 132] on img at bounding box center [222, 180] width 121 height 121
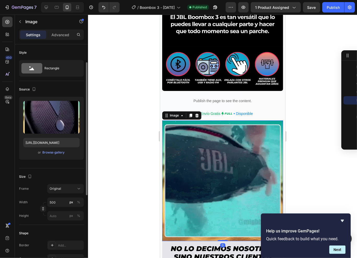
scroll to position [52, 0]
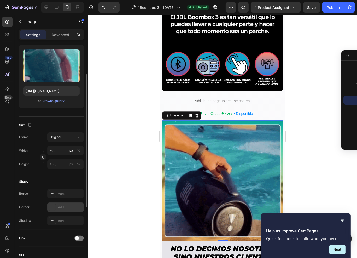
click at [56, 207] on div at bounding box center [52, 207] width 7 height 7
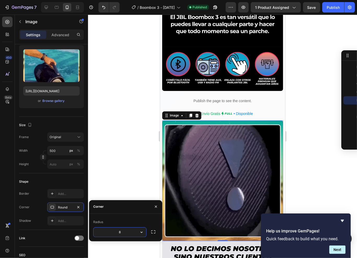
click at [127, 229] on input "8" at bounding box center [119, 232] width 53 height 9
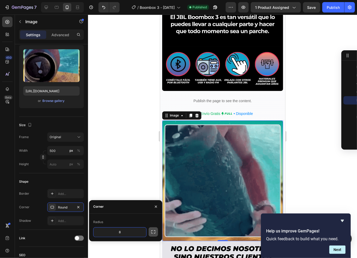
click at [149, 233] on button "button" at bounding box center [152, 232] width 9 height 9
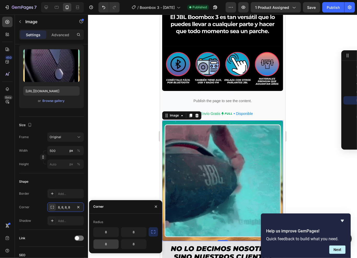
click at [111, 242] on input "8" at bounding box center [105, 244] width 25 height 9
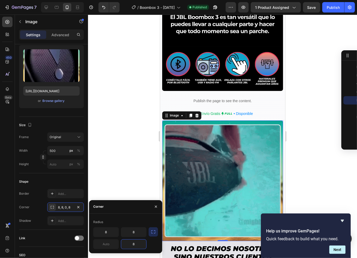
click at [135, 243] on input "8" at bounding box center [133, 244] width 25 height 9
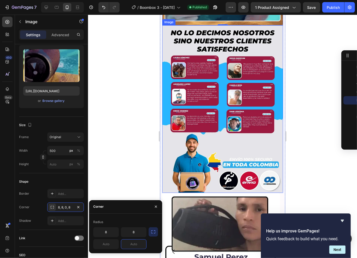
scroll to position [1431, 0]
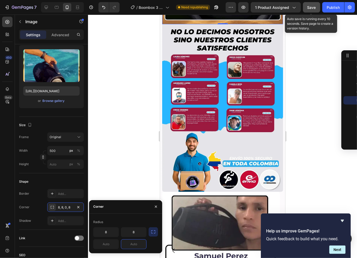
click at [313, 12] on button "Save" at bounding box center [311, 7] width 17 height 10
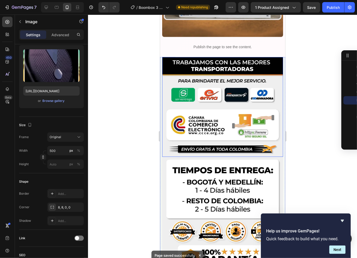
scroll to position [2050, 0]
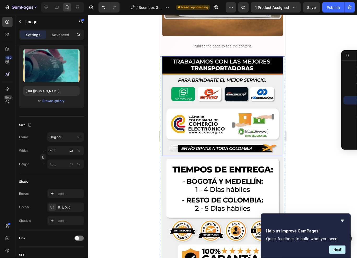
click at [200, 77] on img at bounding box center [222, 106] width 121 height 100
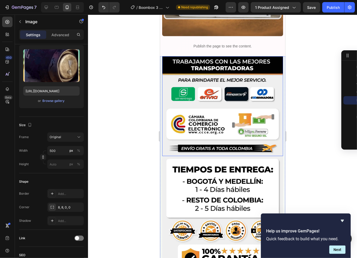
scroll to position [370, 0]
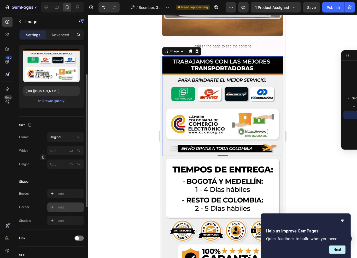
click at [62, 207] on div "Add..." at bounding box center [70, 207] width 25 height 5
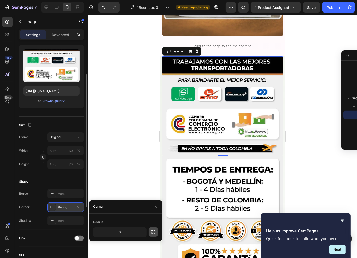
click at [149, 233] on button "button" at bounding box center [152, 232] width 9 height 9
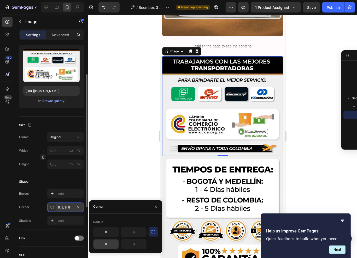
click at [103, 248] on input "8" at bounding box center [105, 244] width 25 height 9
click at [139, 246] on input "8" at bounding box center [133, 244] width 25 height 9
click at [145, 142] on div at bounding box center [222, 137] width 269 height 244
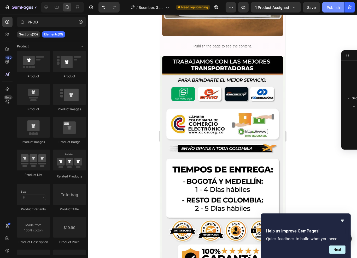
click at [328, 10] on div "Publish" at bounding box center [332, 7] width 13 height 5
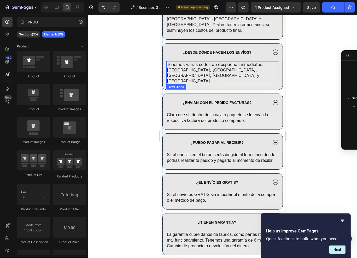
scroll to position [2308, 0]
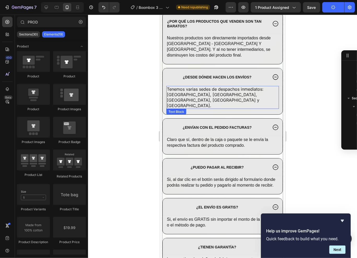
click at [227, 86] on span "Tenemos varias sedes de despachos inmediatos: [GEOGRAPHIC_DATA], [GEOGRAPHIC_DA…" at bounding box center [215, 97] width 97 height 22
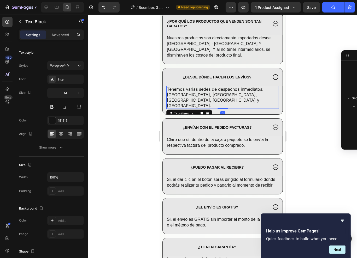
scroll to position [459, 0]
click at [231, 86] on span "Tenemos varias sedes de despachos inmediatos: [GEOGRAPHIC_DATA], [GEOGRAPHIC_DA…" at bounding box center [215, 97] width 97 height 22
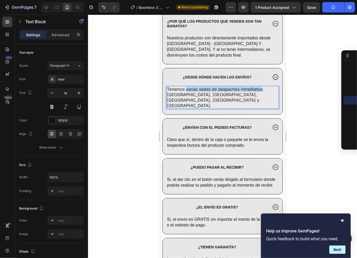
drag, startPoint x: 186, startPoint y: 77, endPoint x: 261, endPoint y: 78, distance: 75.2
click at [261, 86] on span "Tenemos varias sedes de despachos inmediatos: [GEOGRAPHIC_DATA], [GEOGRAPHIC_DA…" at bounding box center [215, 97] width 97 height 22
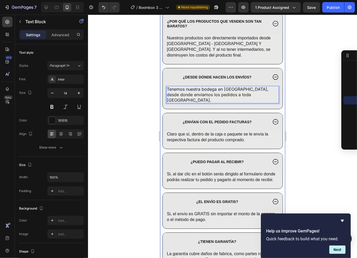
click at [303, 84] on div at bounding box center [222, 137] width 269 height 244
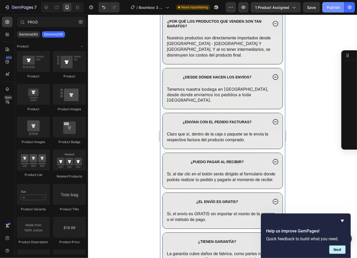
click at [327, 9] on div "Publish" at bounding box center [332, 7] width 13 height 5
